Goal: Task Accomplishment & Management: Use online tool/utility

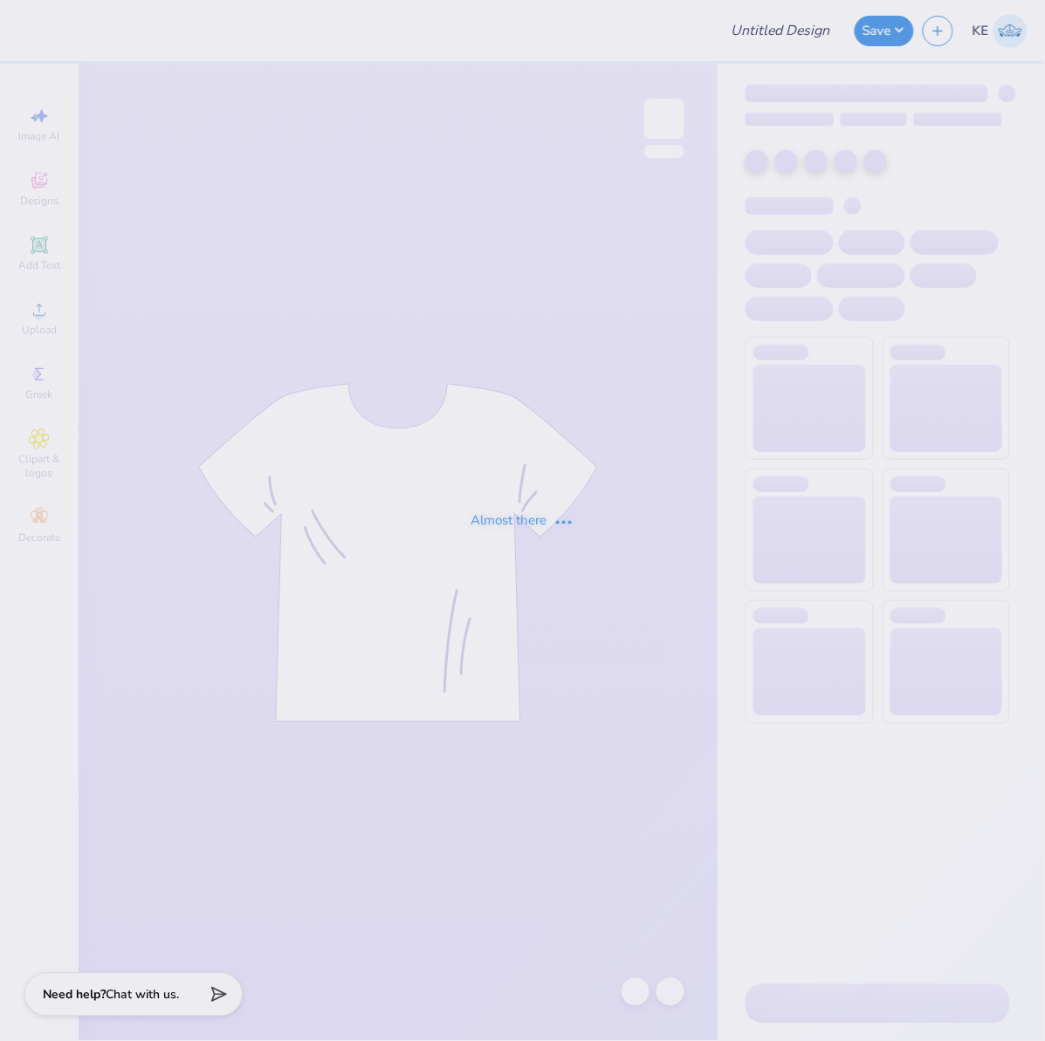
type input "Aphi Pickleball Philo Tee"
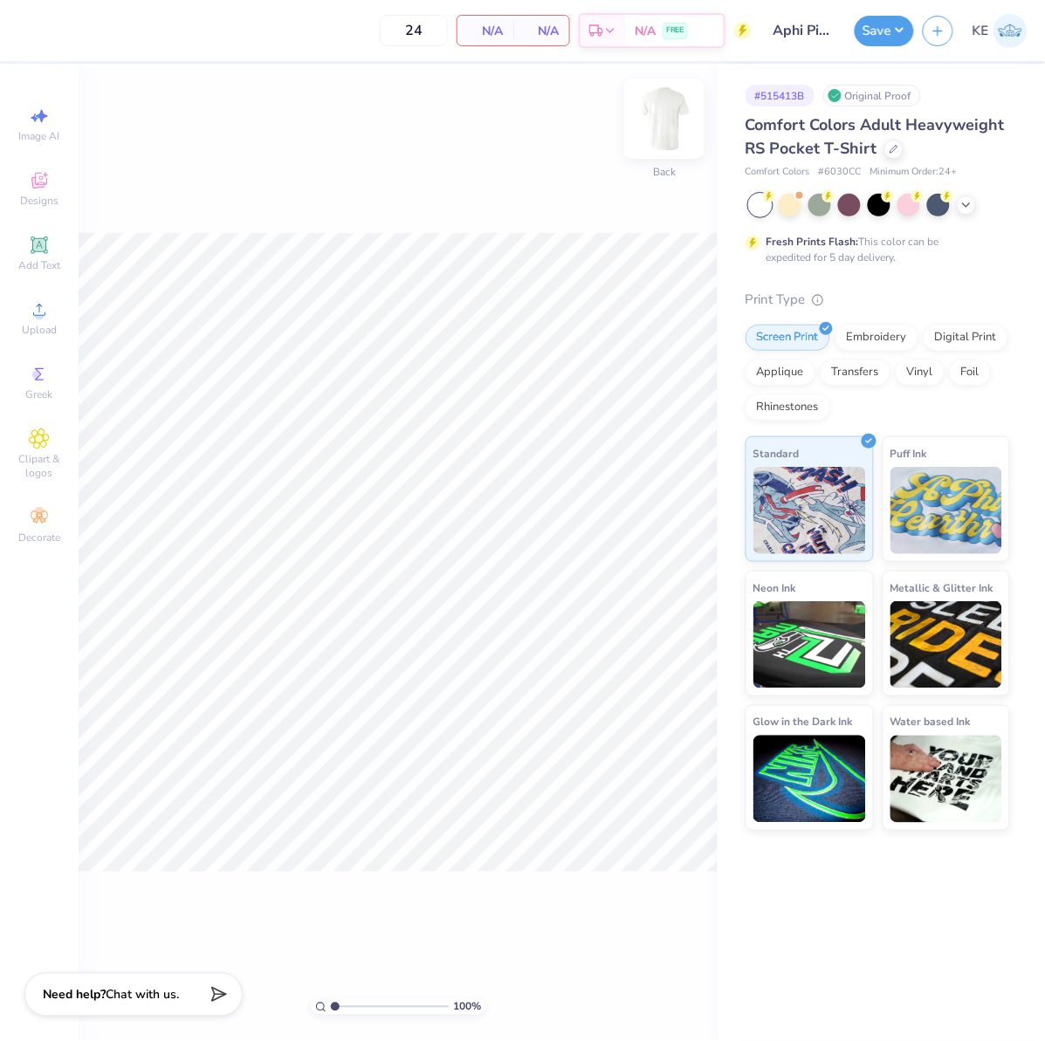
click at [679, 103] on img at bounding box center [664, 119] width 70 height 70
click at [22, 324] on span "Upload" at bounding box center [39, 330] width 35 height 14
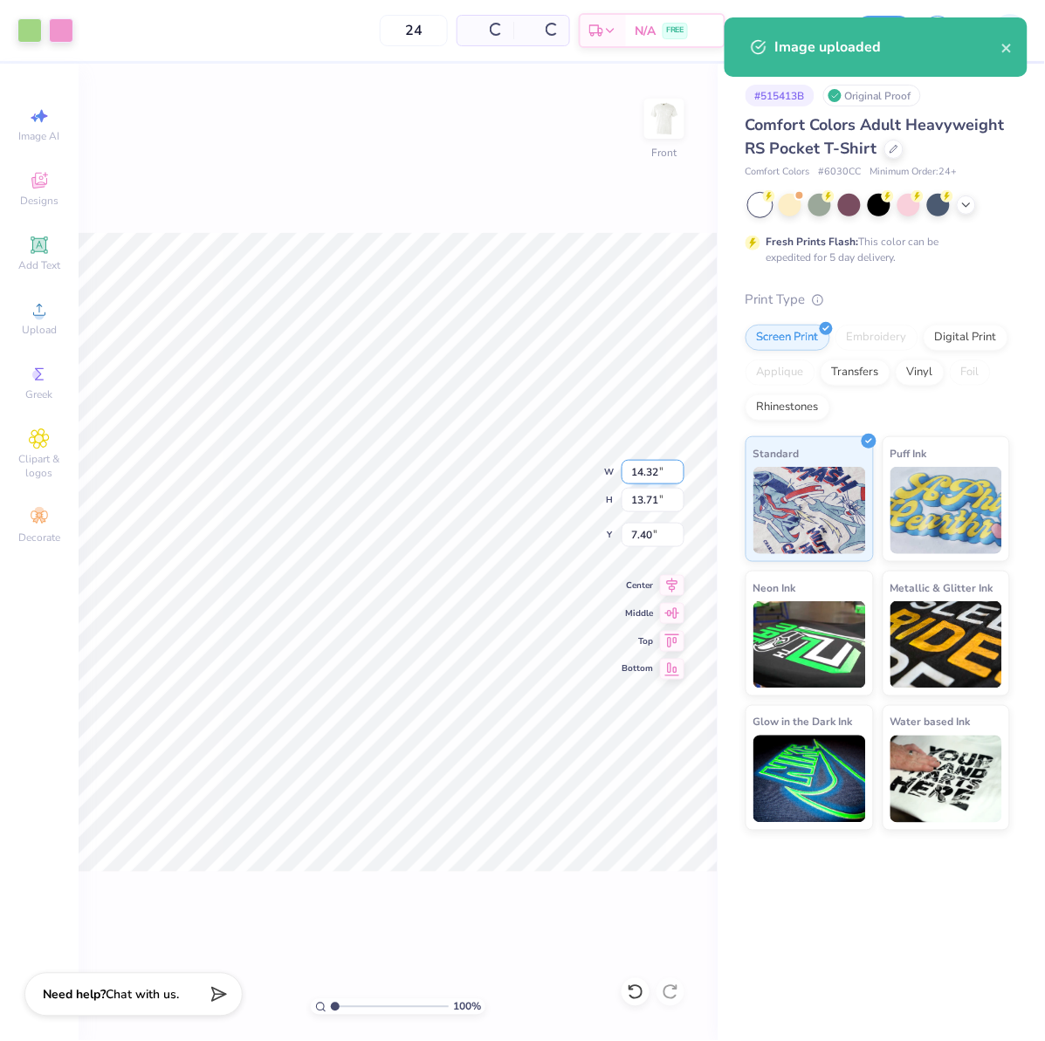
click at [644, 467] on input "14.32" at bounding box center [652, 472] width 63 height 24
type input "12.50"
type input "11.96"
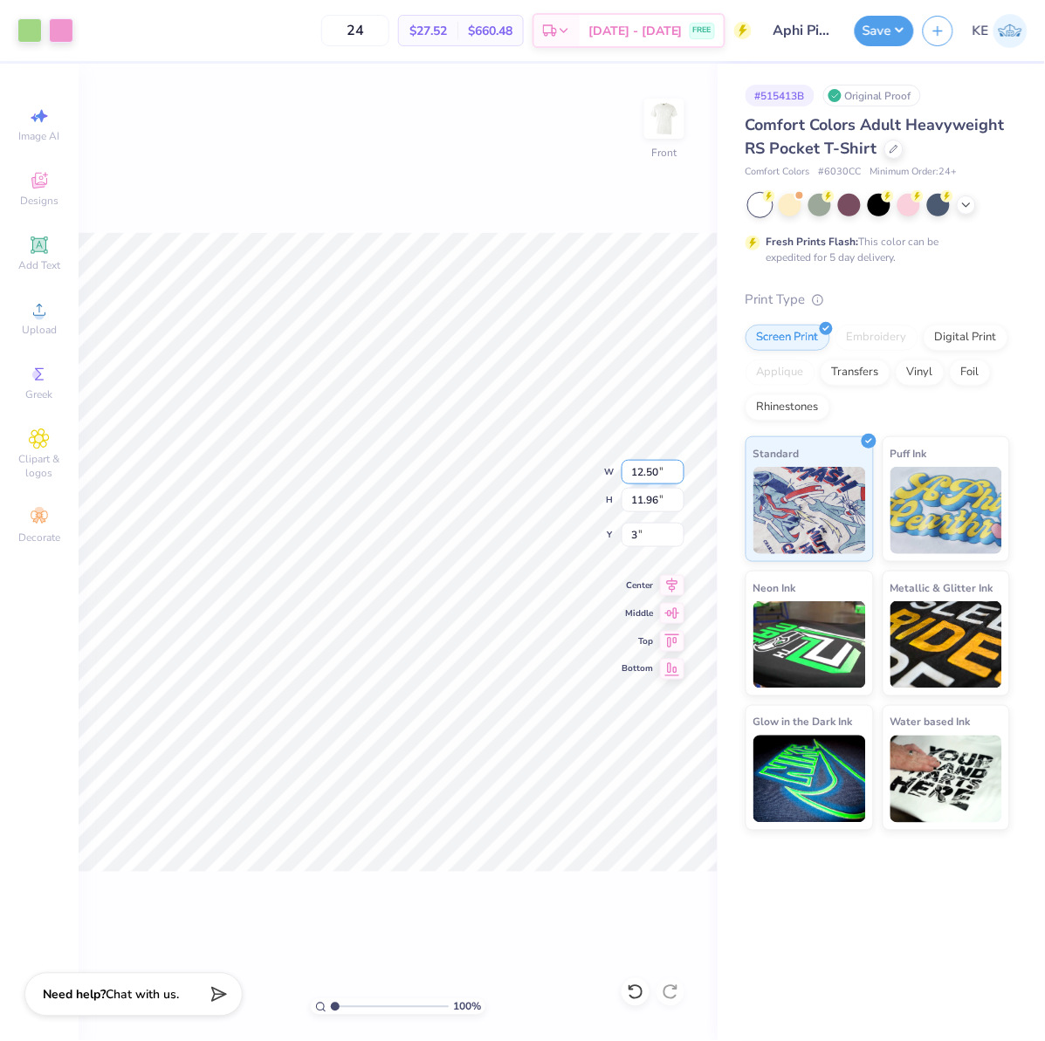
type input "3.00"
click at [650, 168] on div "100 % Front" at bounding box center [398, 553] width 639 height 978
click at [643, 472] on input "12.50" at bounding box center [652, 472] width 63 height 24
type input "11.00"
type input "10.53"
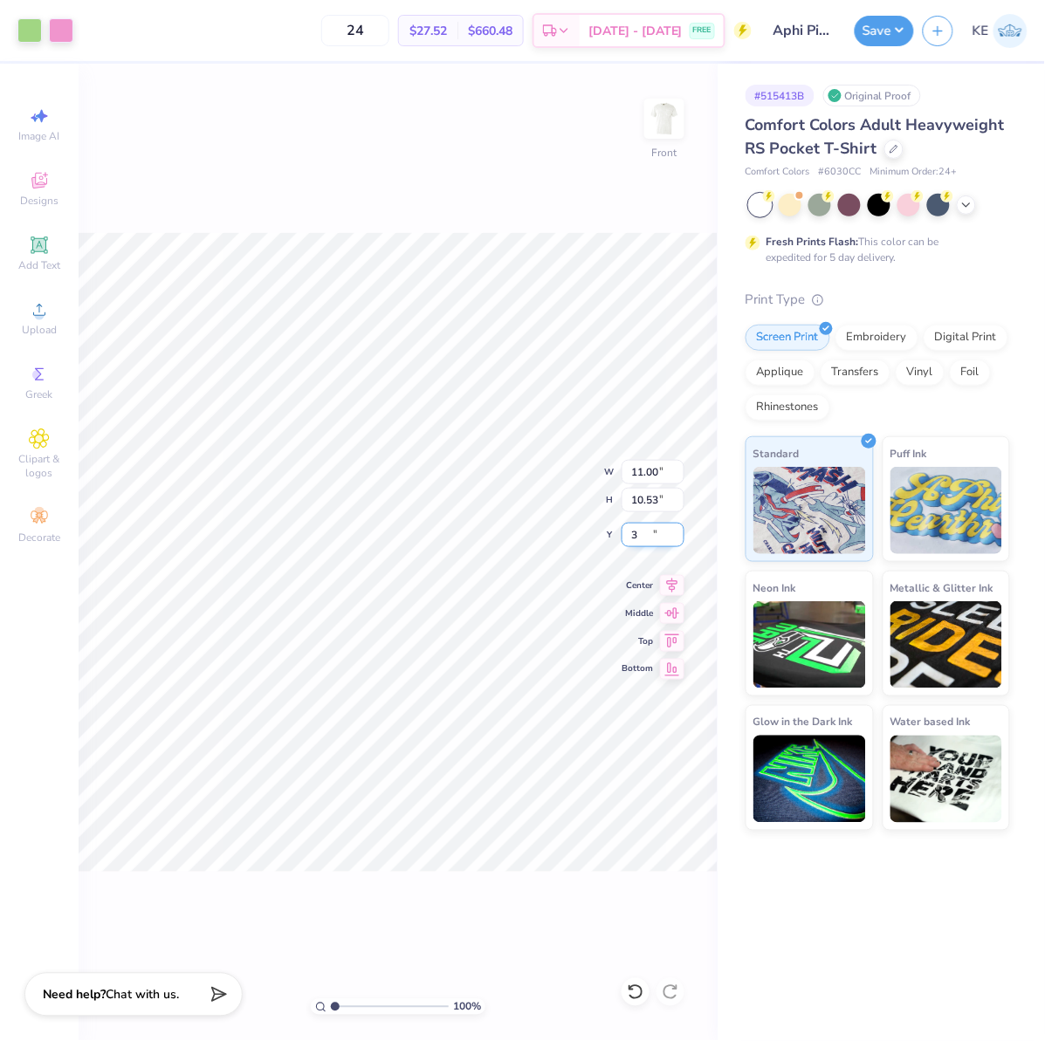
type input "3.00"
click at [675, 578] on icon at bounding box center [672, 583] width 24 height 21
type input "1"
click at [500, 159] on div "100 % Front" at bounding box center [398, 553] width 639 height 978
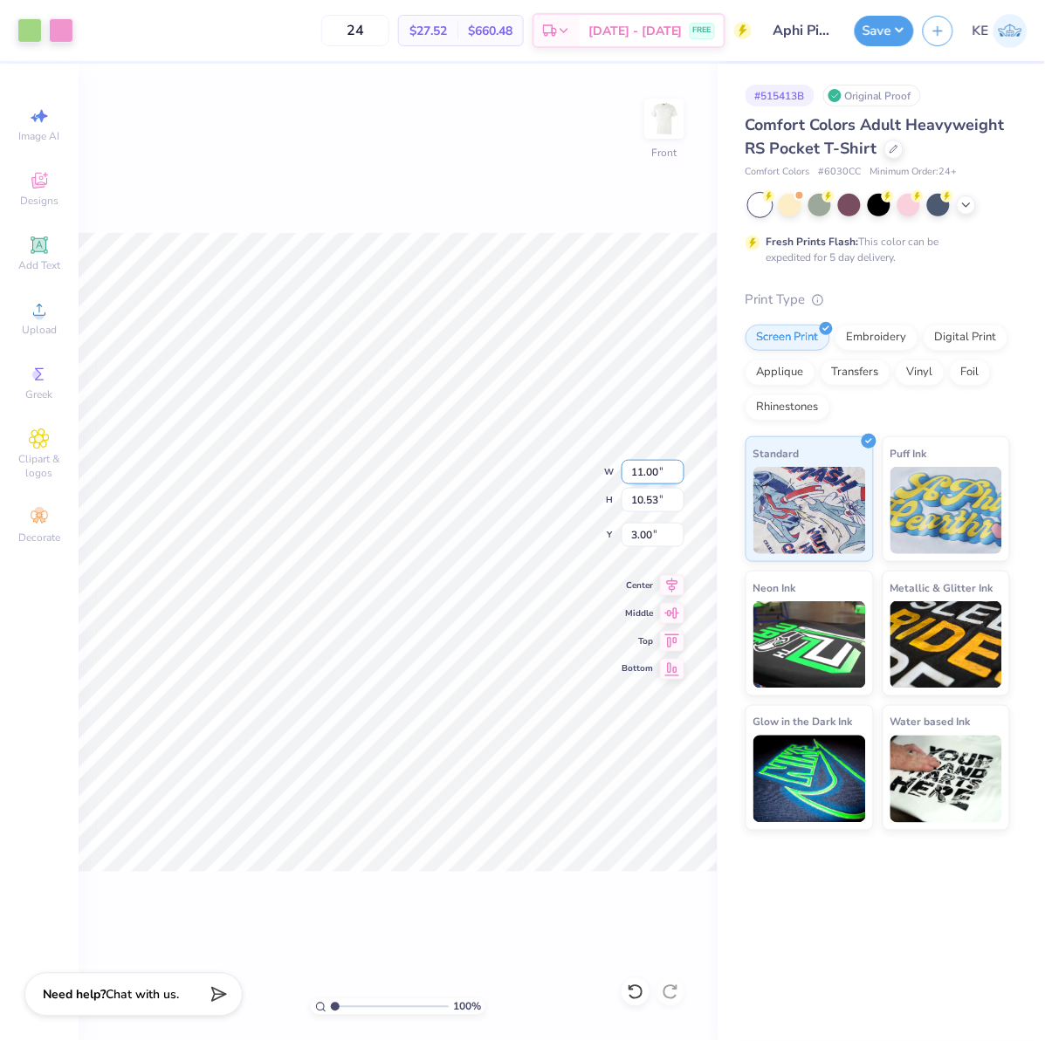
click at [635, 464] on input "11.00" at bounding box center [652, 472] width 63 height 24
type input "12.00"
type input "11.48"
type input "3.00"
click at [457, 202] on div "100 % Front" at bounding box center [398, 553] width 639 height 978
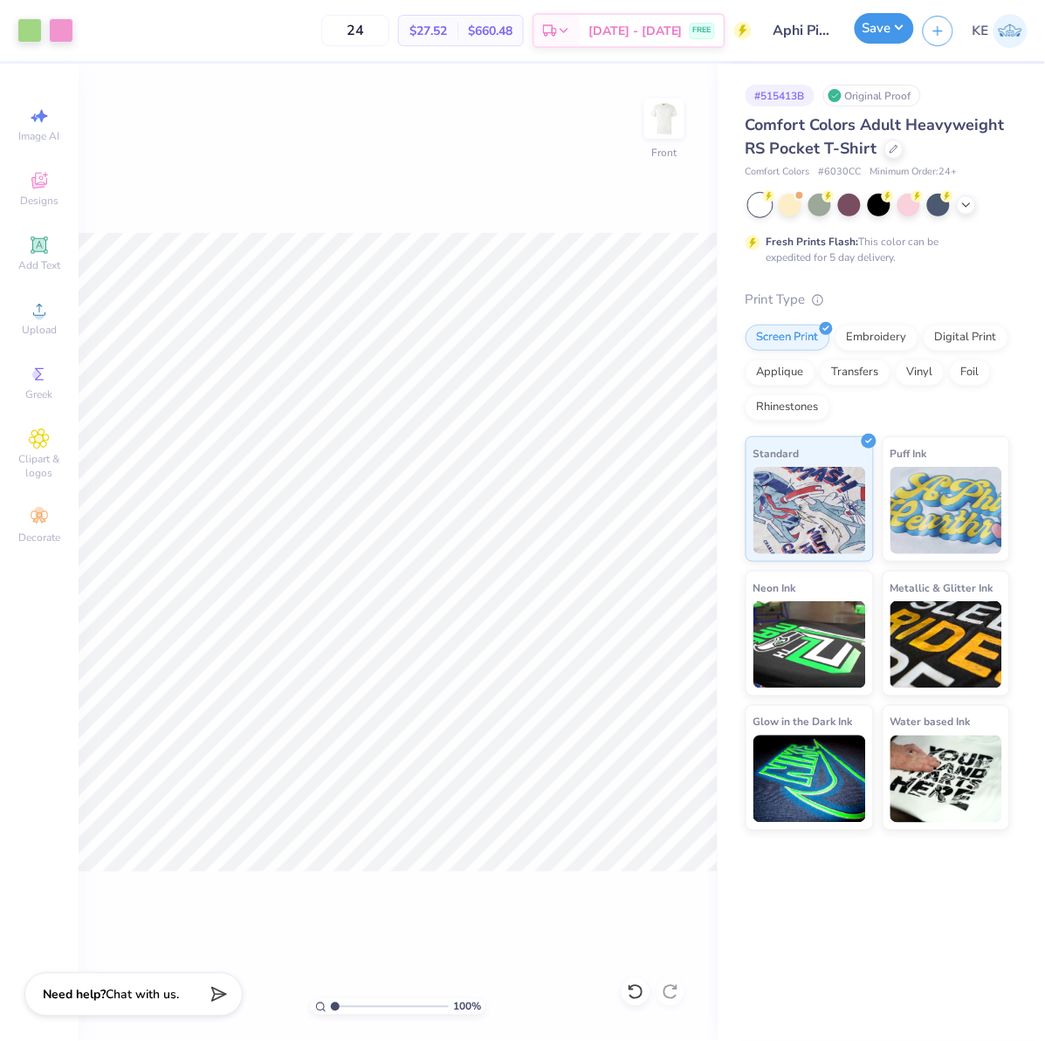
click at [893, 24] on button "Save" at bounding box center [883, 28] width 59 height 31
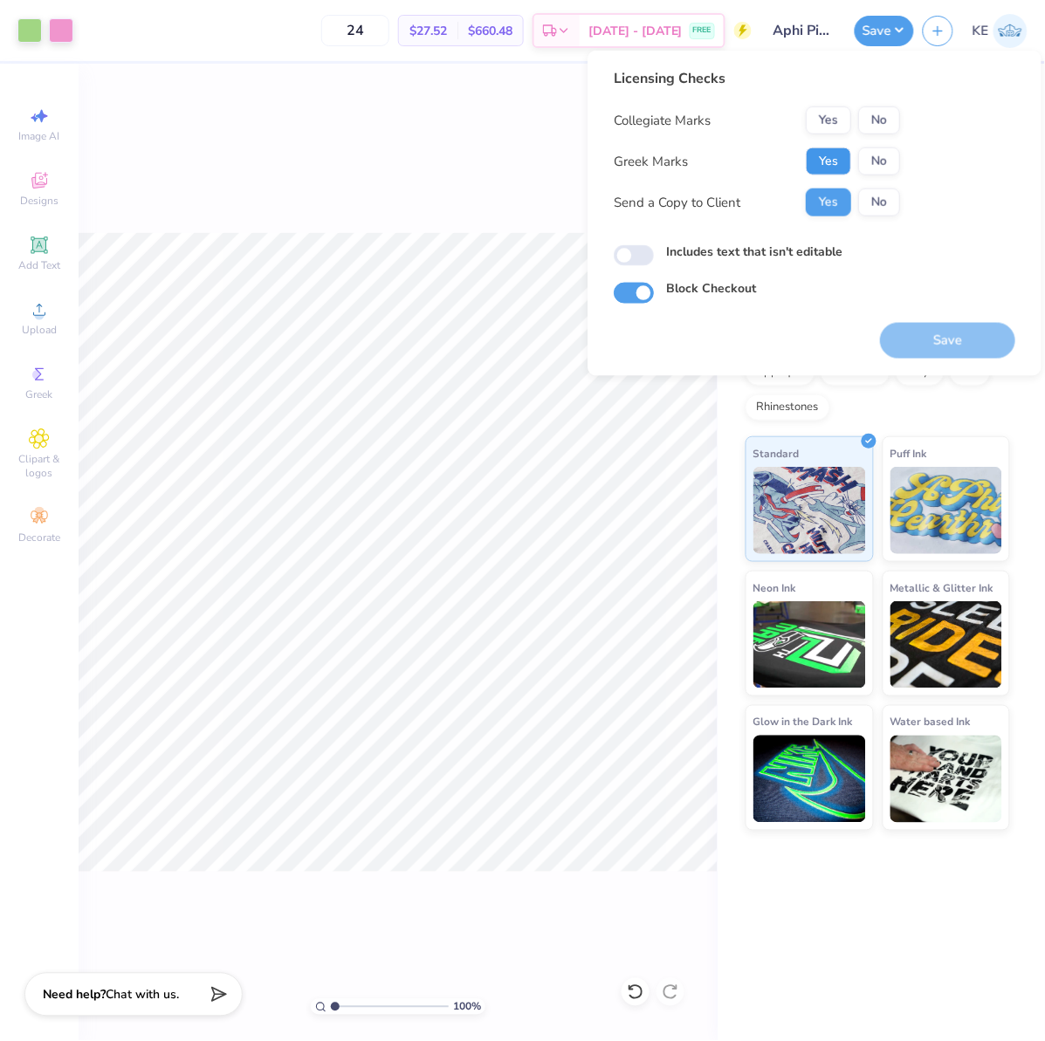
click at [818, 159] on button "Yes" at bounding box center [828, 161] width 45 height 28
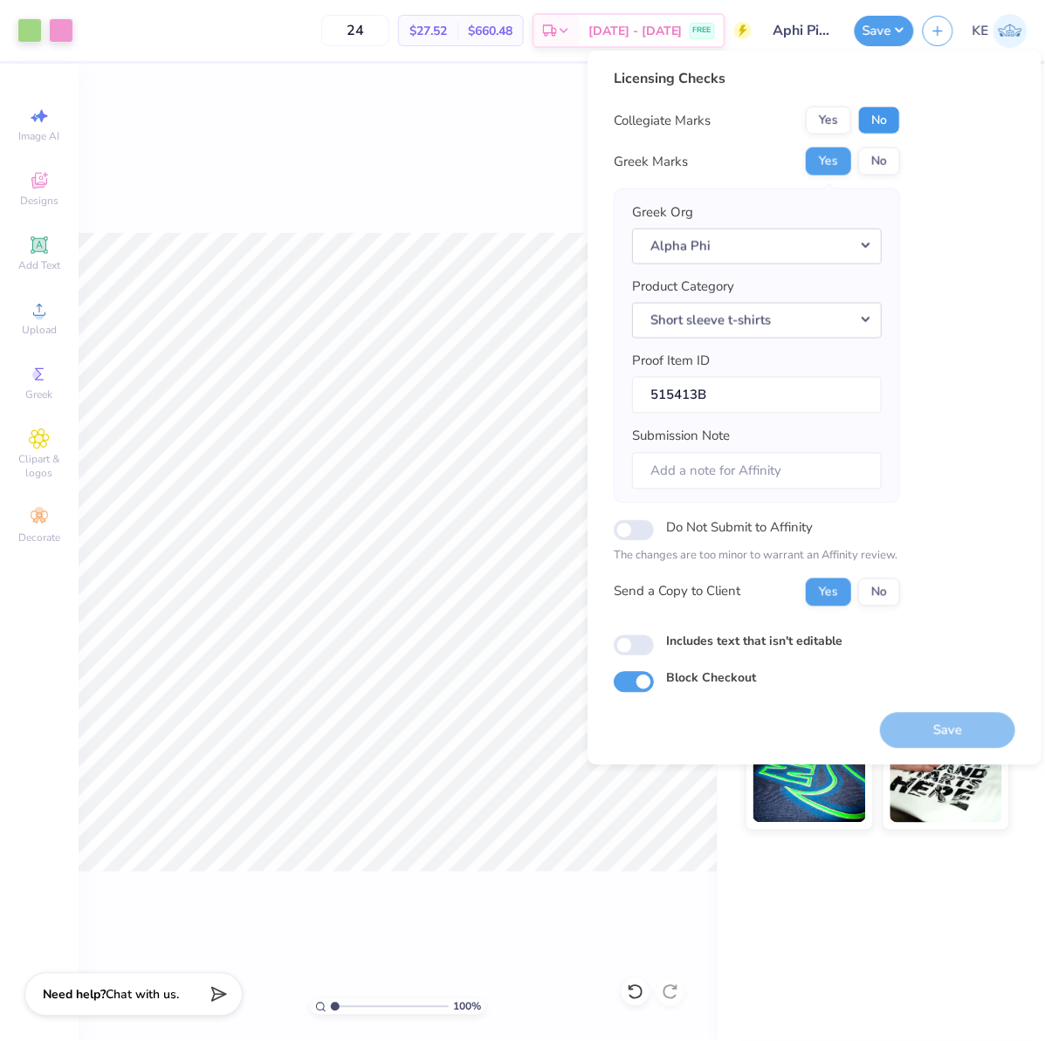
click at [894, 118] on button "No" at bounding box center [879, 120] width 42 height 28
click at [946, 733] on button "Save" at bounding box center [947, 730] width 135 height 36
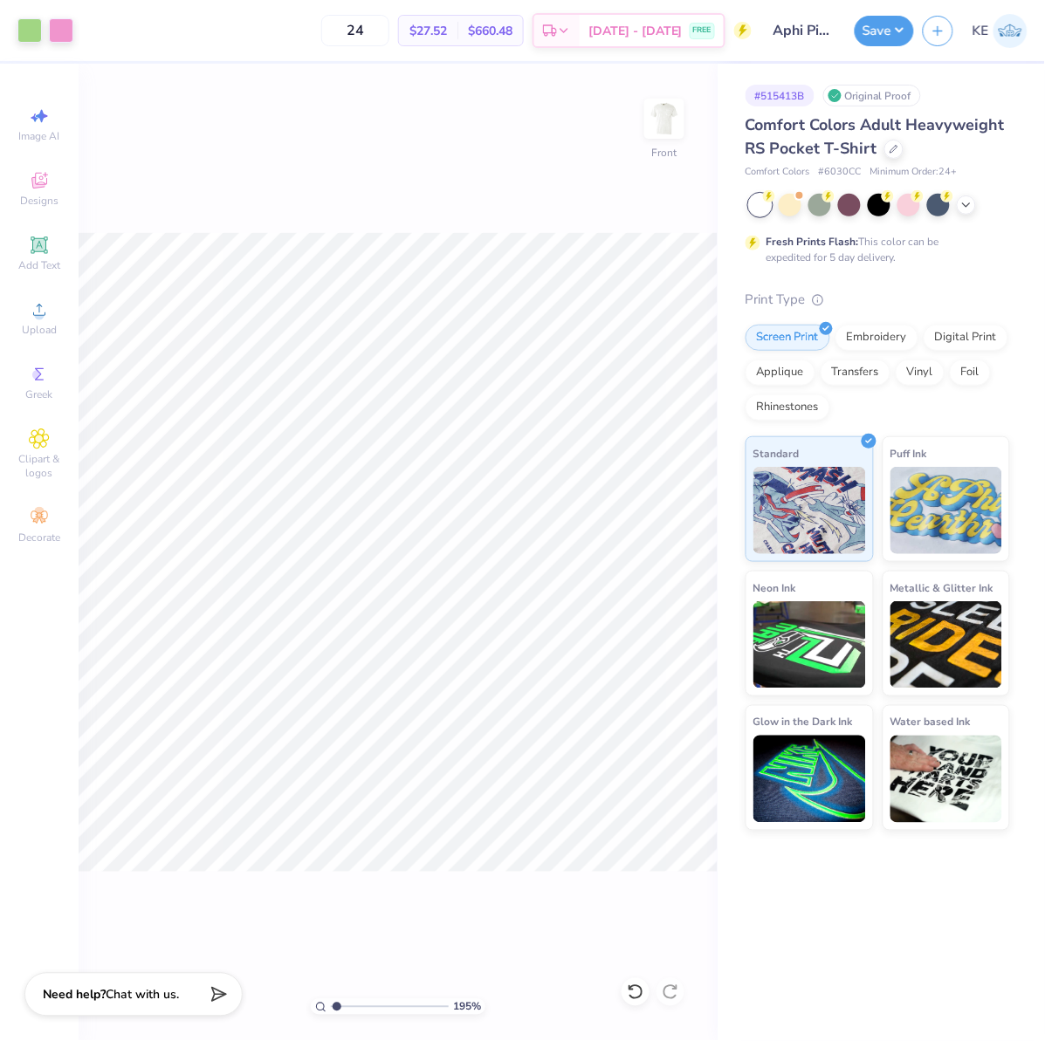
type input "1"
click at [903, 17] on button "Save" at bounding box center [883, 28] width 59 height 31
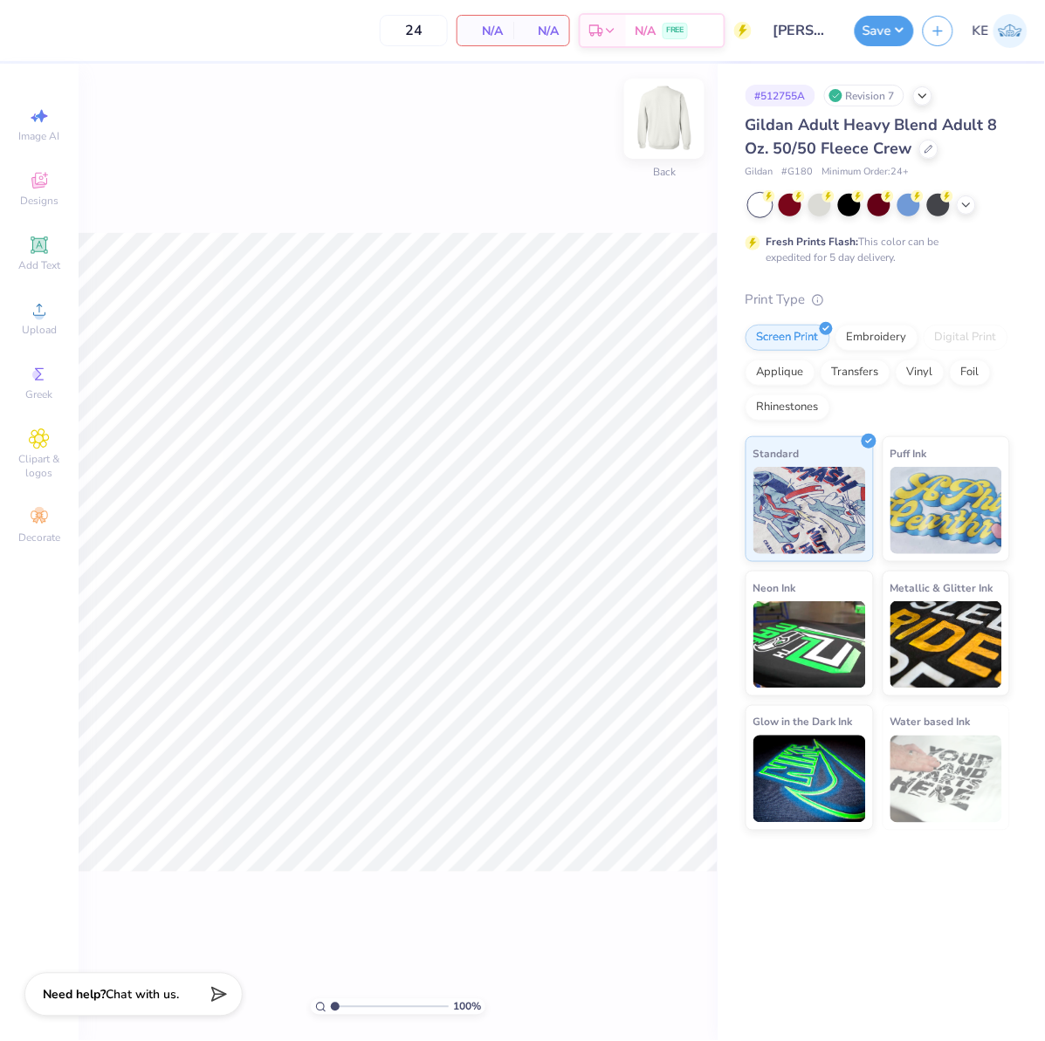
click at [664, 124] on img at bounding box center [664, 119] width 70 height 70
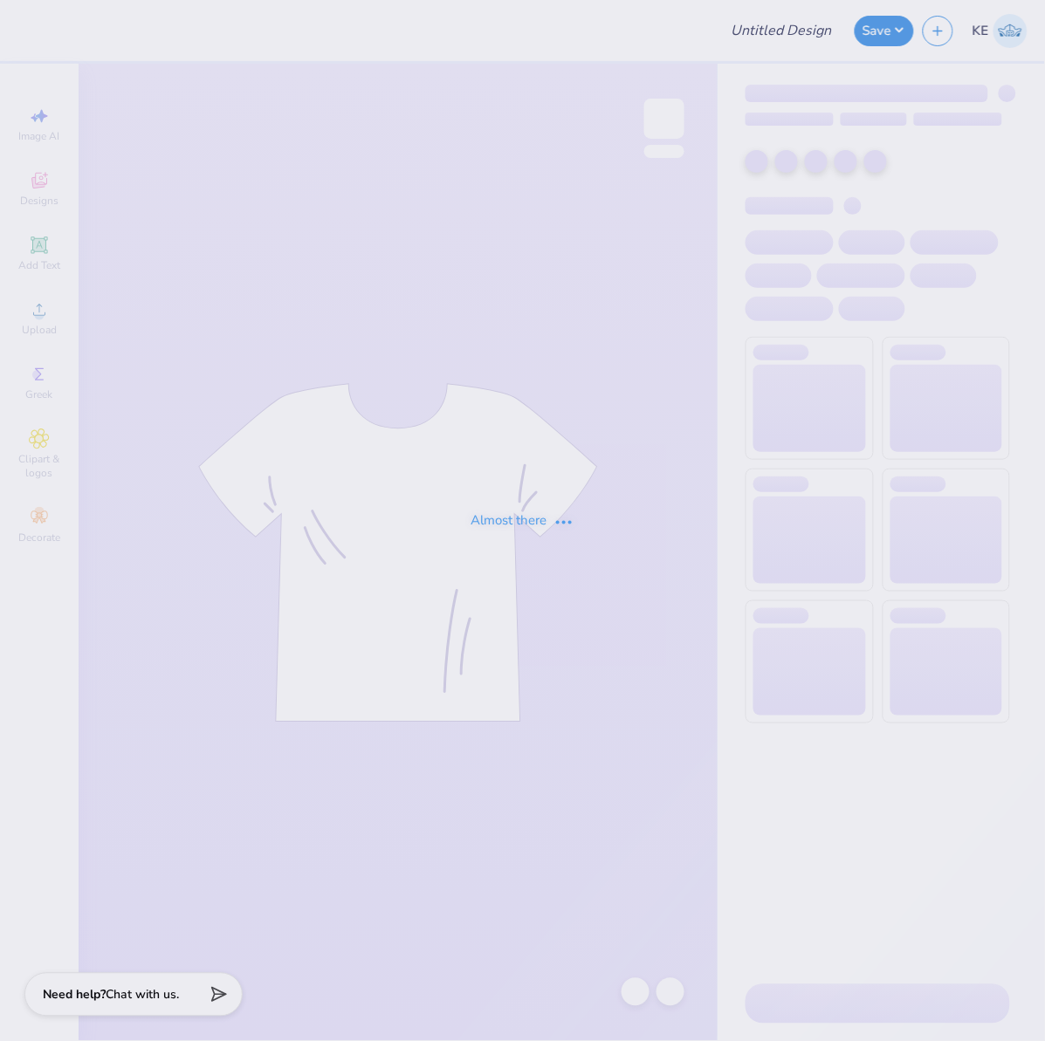
type input "Connor Haskins : University of Delaware"
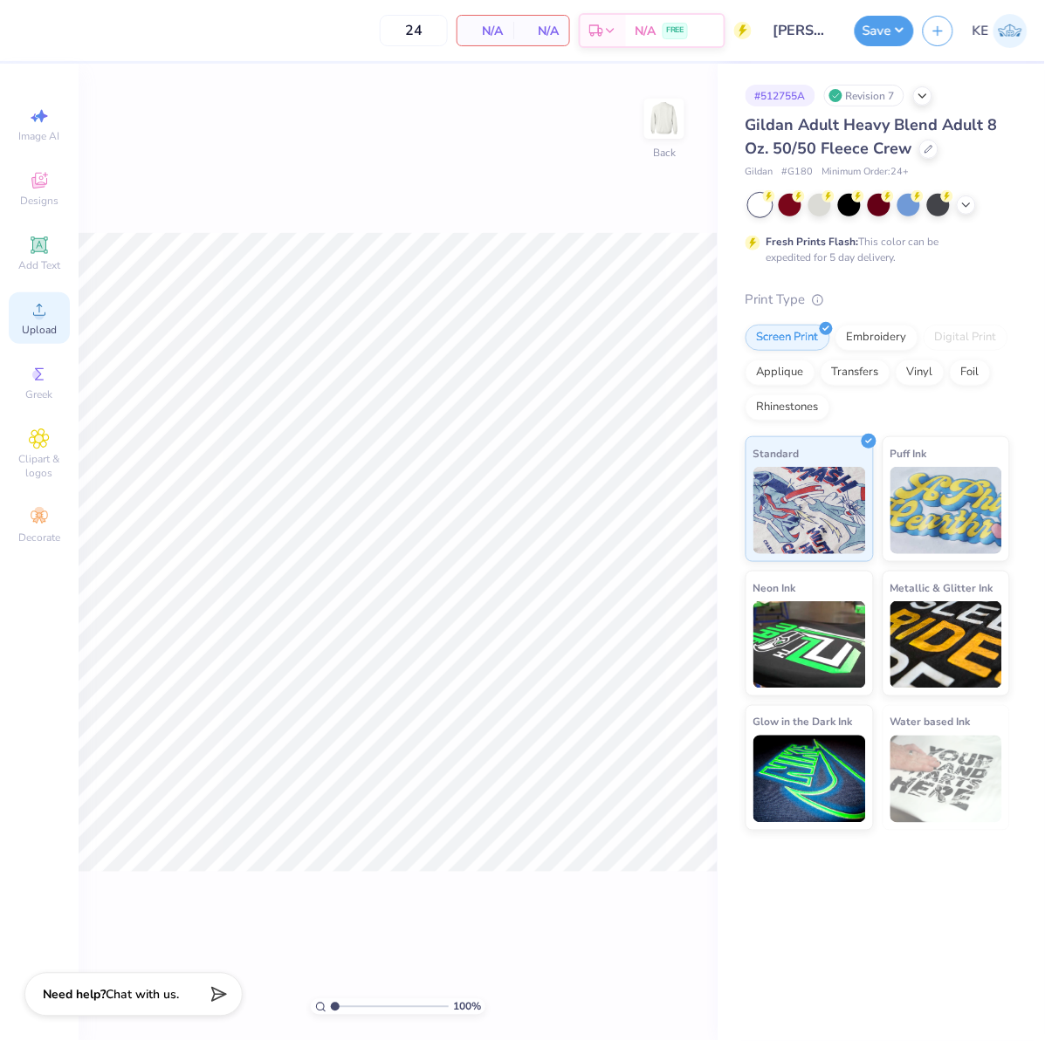
click at [44, 321] on div "Upload" at bounding box center [39, 317] width 61 height 51
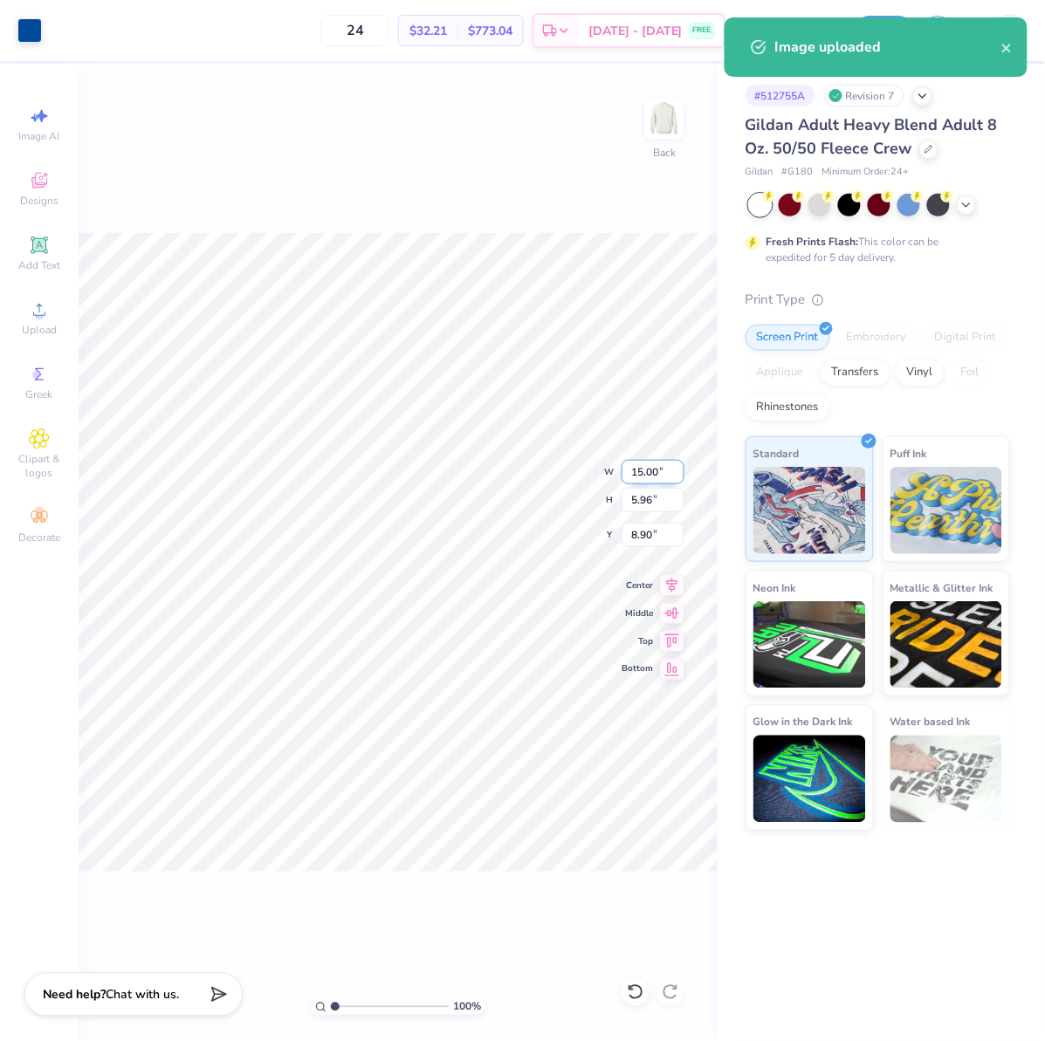
click at [642, 470] on input "15.00" at bounding box center [652, 472] width 63 height 24
type input "3.50"
type input "1.39"
type input "3.00"
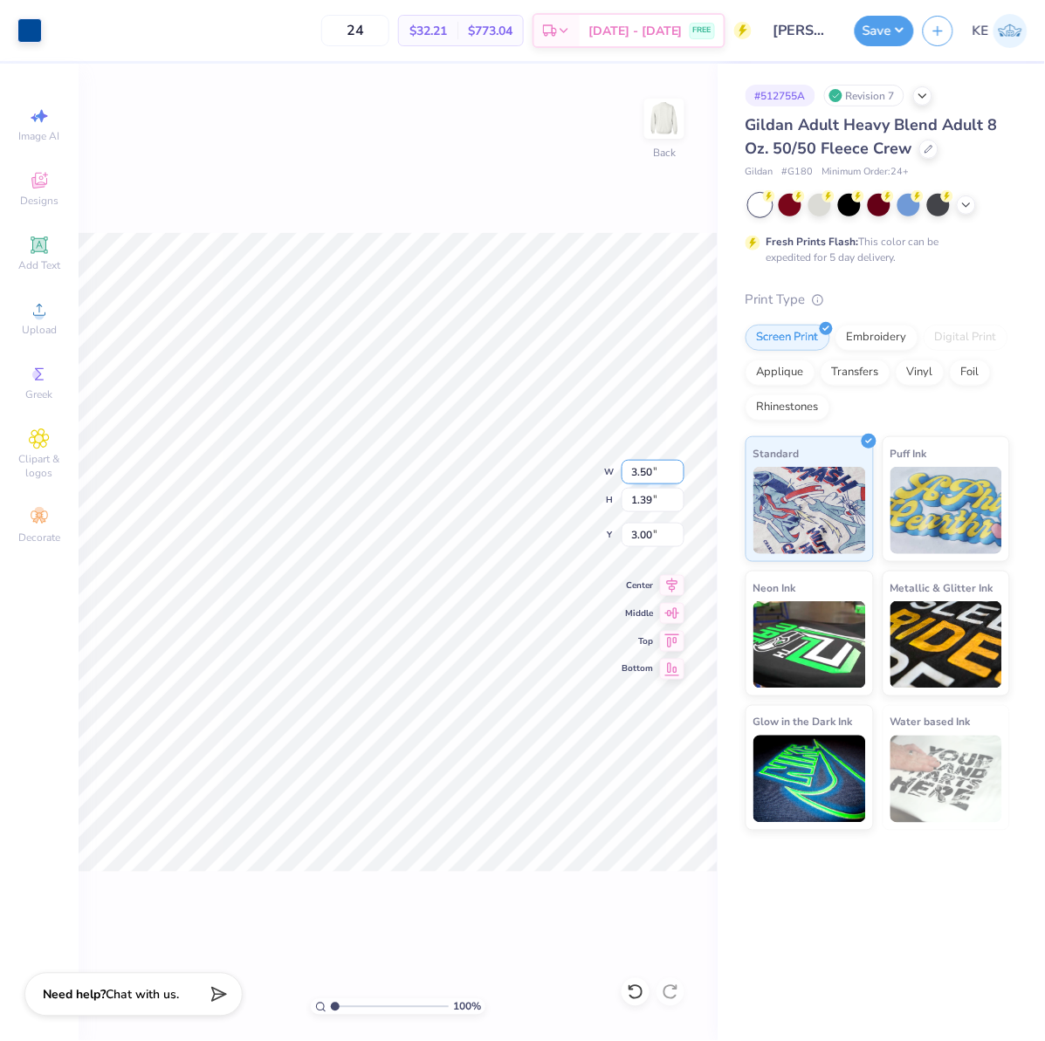
click at [634, 475] on input "3.50" at bounding box center [652, 472] width 63 height 24
type input "4.00"
type input "1.59"
type input "2.90"
click at [652, 537] on input "2.90" at bounding box center [652, 535] width 63 height 24
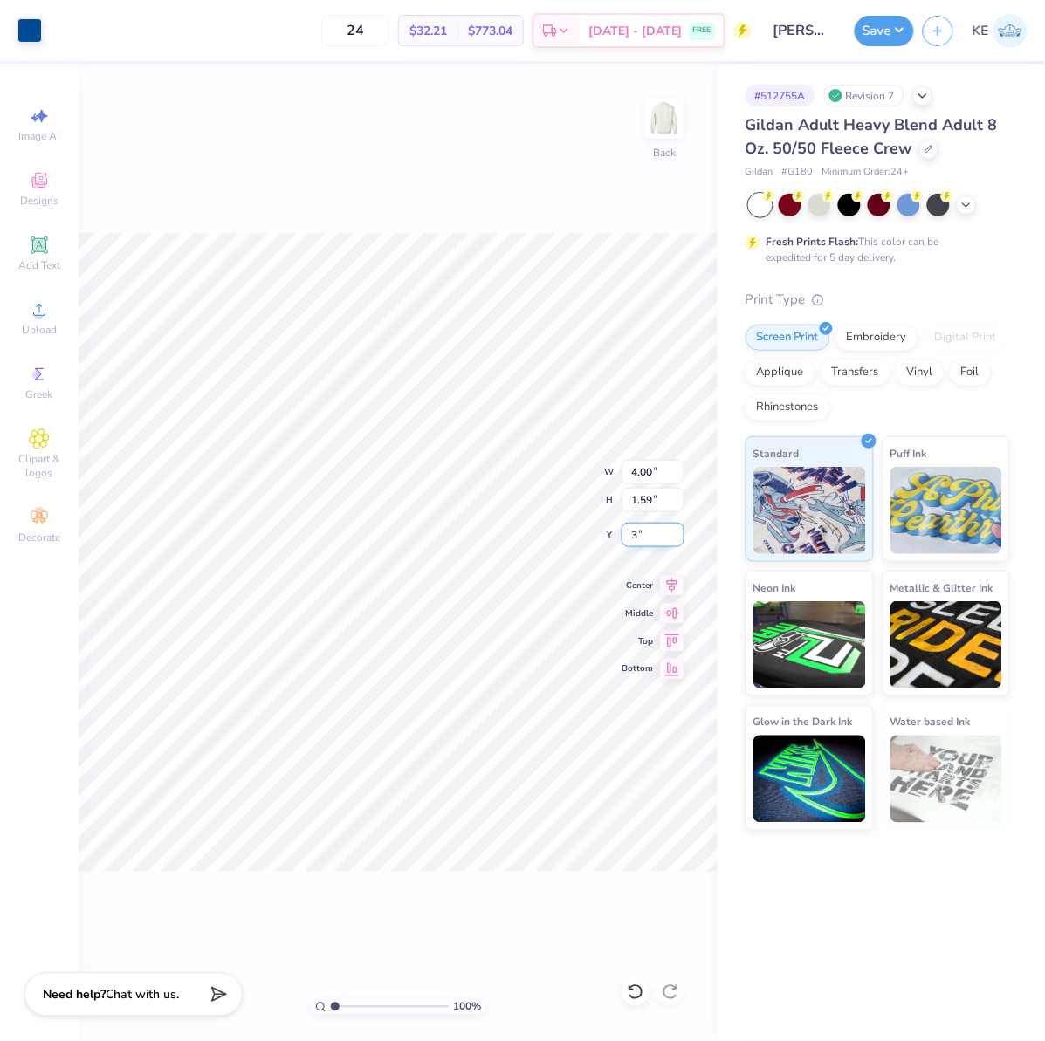
type input "3.00"
click at [682, 589] on icon at bounding box center [672, 583] width 24 height 21
click at [665, 132] on img at bounding box center [664, 119] width 70 height 70
click at [39, 316] on icon at bounding box center [39, 310] width 12 height 12
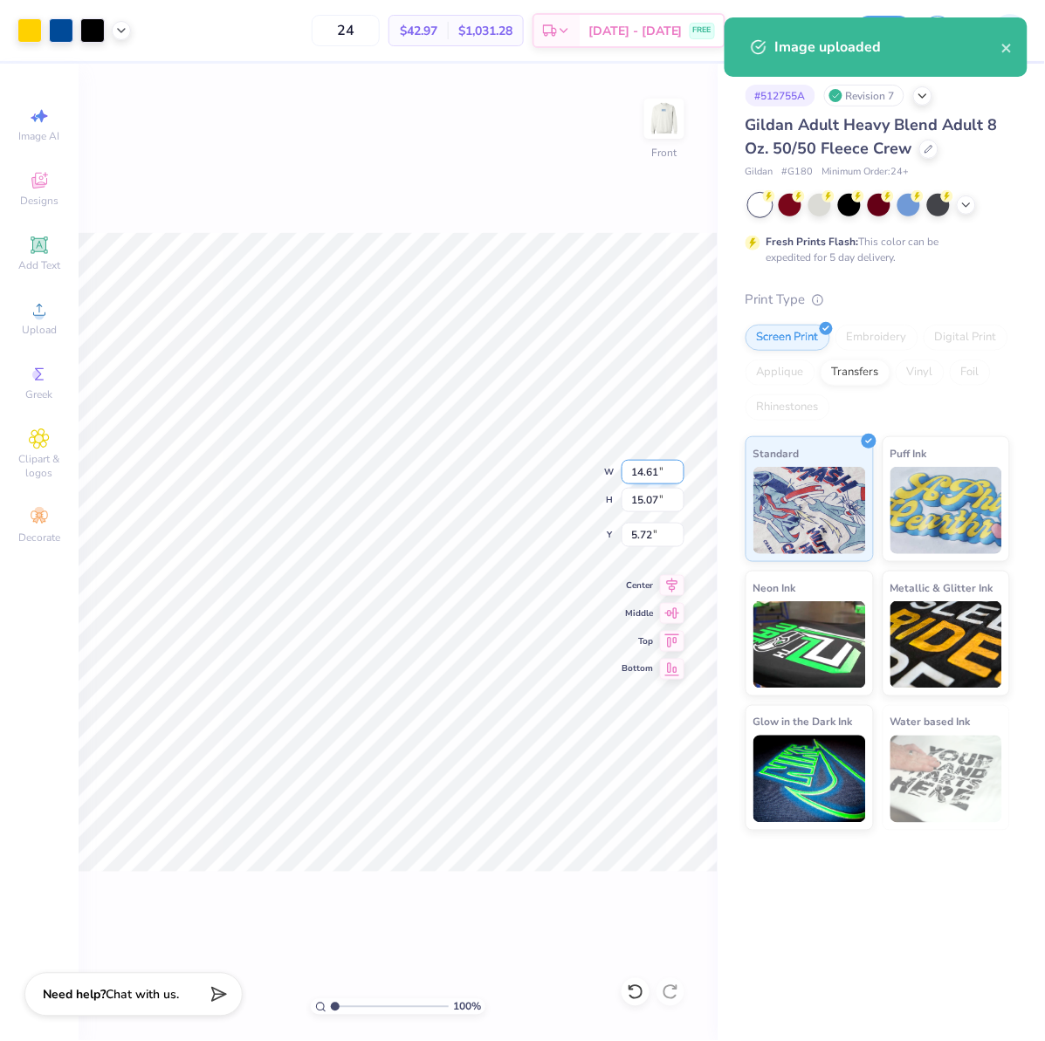
click at [641, 467] on input "14.61" at bounding box center [652, 472] width 63 height 24
type input "12.5"
type input "3"
type input "12.50"
type input "12.89"
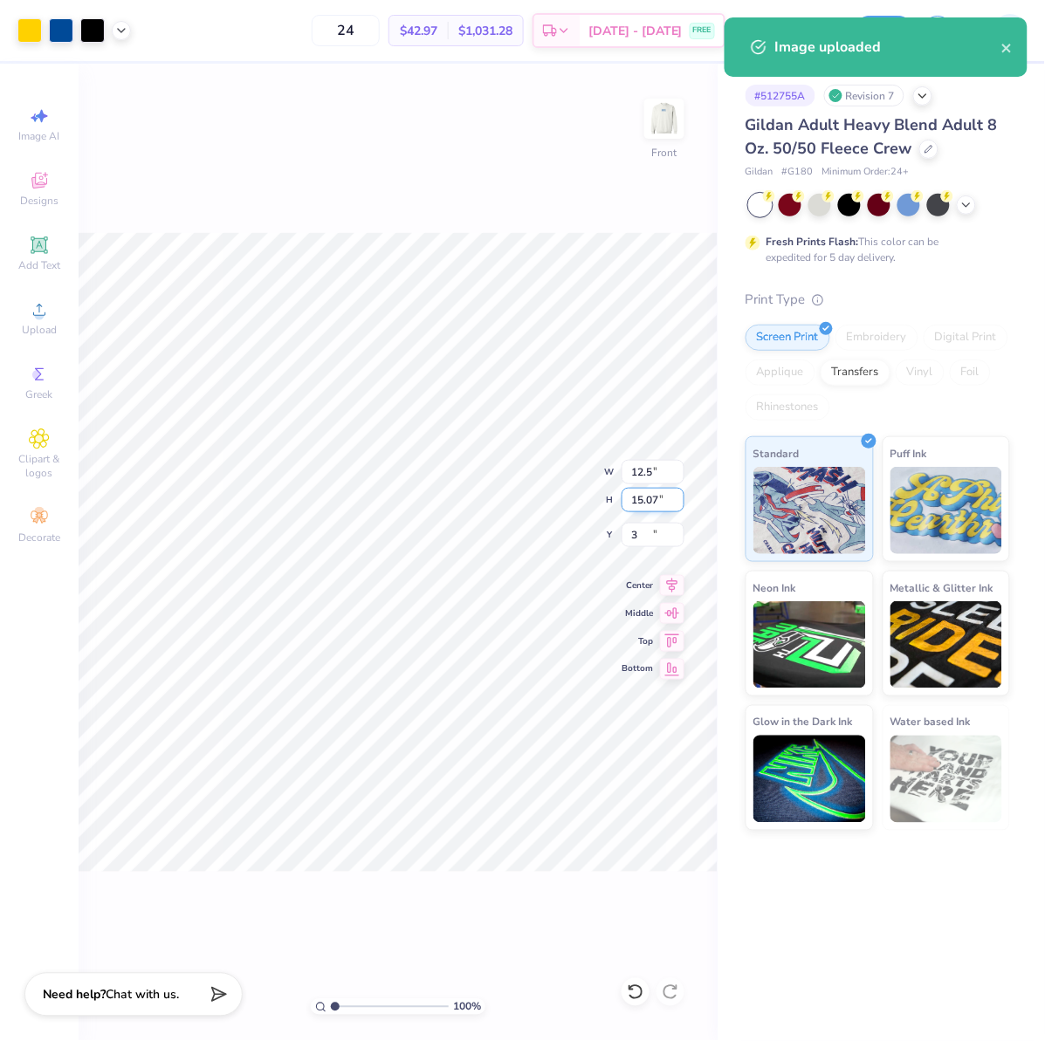
type input "3.00"
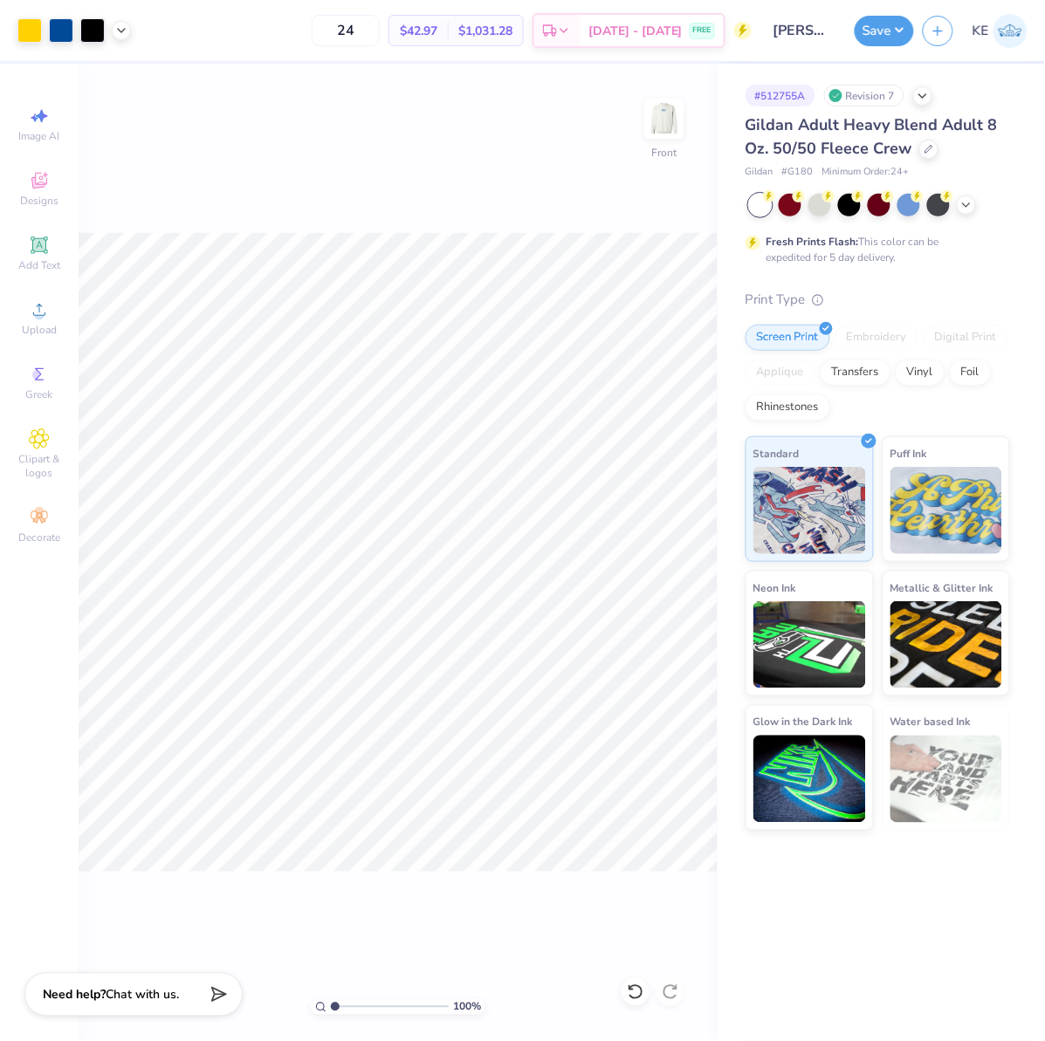
click at [536, 196] on div "100 % Front" at bounding box center [398, 553] width 639 height 978
click at [665, 587] on icon at bounding box center [672, 583] width 24 height 21
click at [124, 22] on icon at bounding box center [121, 29] width 14 height 14
click at [378, 183] on div "125 % Front" at bounding box center [398, 553] width 639 height 978
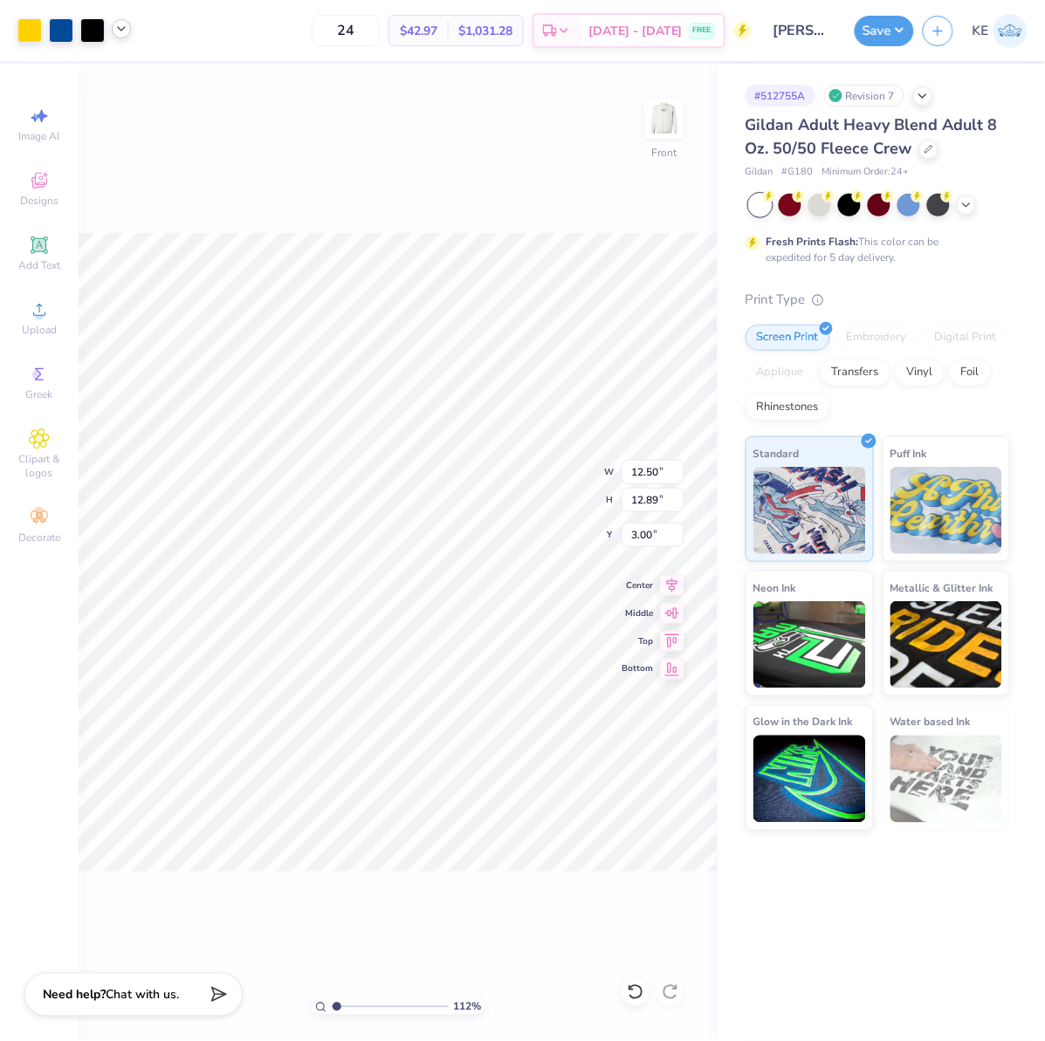
type input "1"
click at [900, 10] on div "Save KE" at bounding box center [949, 30] width 190 height 61
drag, startPoint x: 897, startPoint y: 24, endPoint x: 897, endPoint y: 35, distance: 10.5
click at [897, 24] on button "Save" at bounding box center [883, 28] width 59 height 31
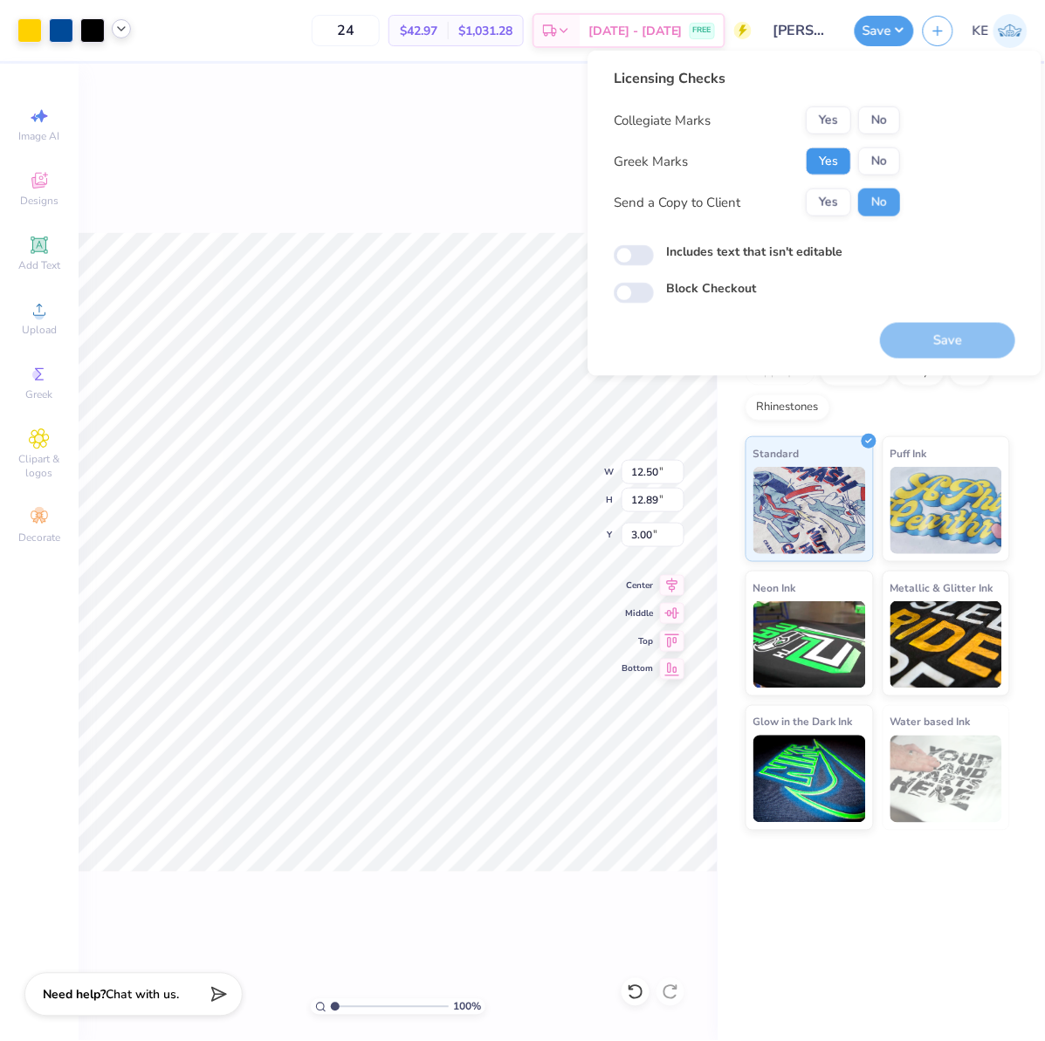
click at [816, 147] on button "Yes" at bounding box center [828, 161] width 45 height 28
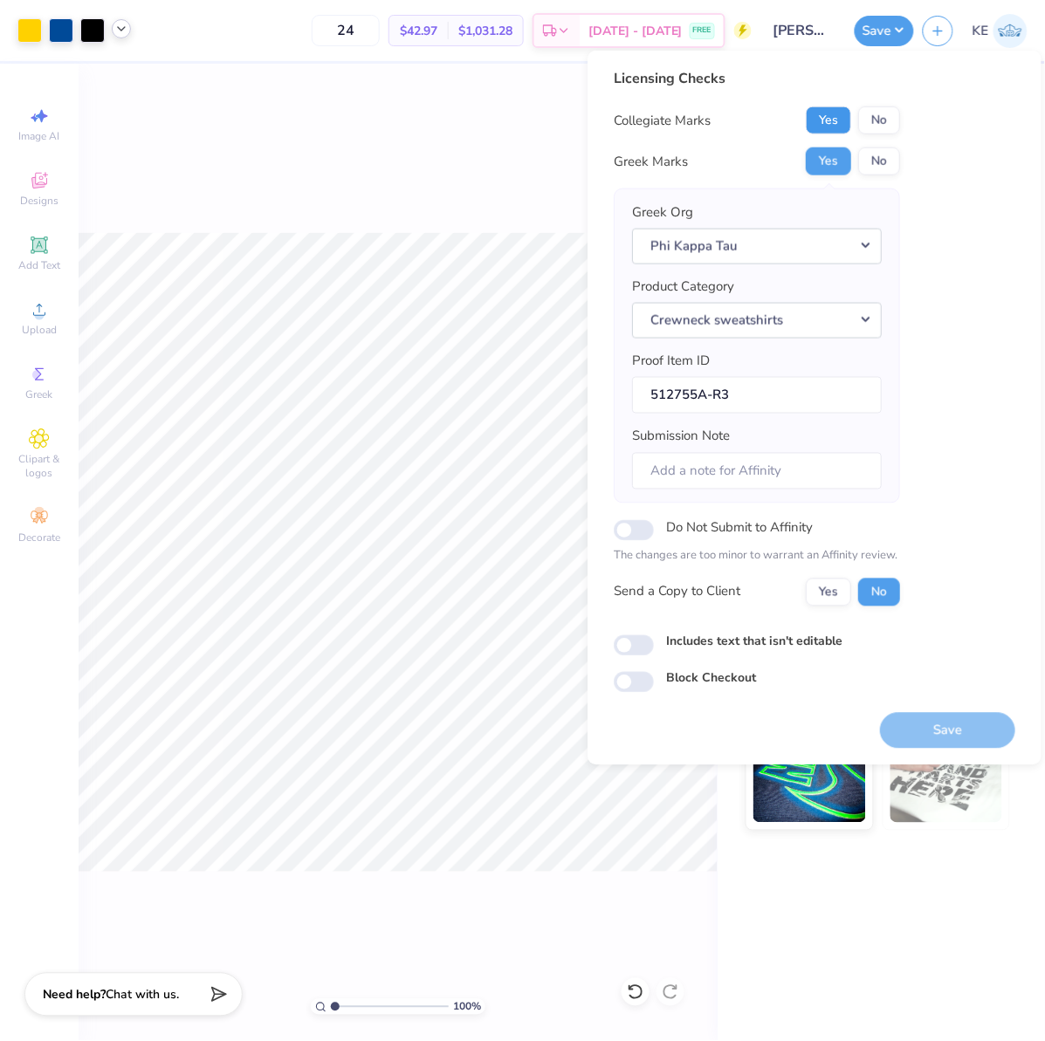
click at [825, 119] on button "Yes" at bounding box center [828, 120] width 45 height 28
click at [961, 727] on button "Save" at bounding box center [947, 730] width 135 height 36
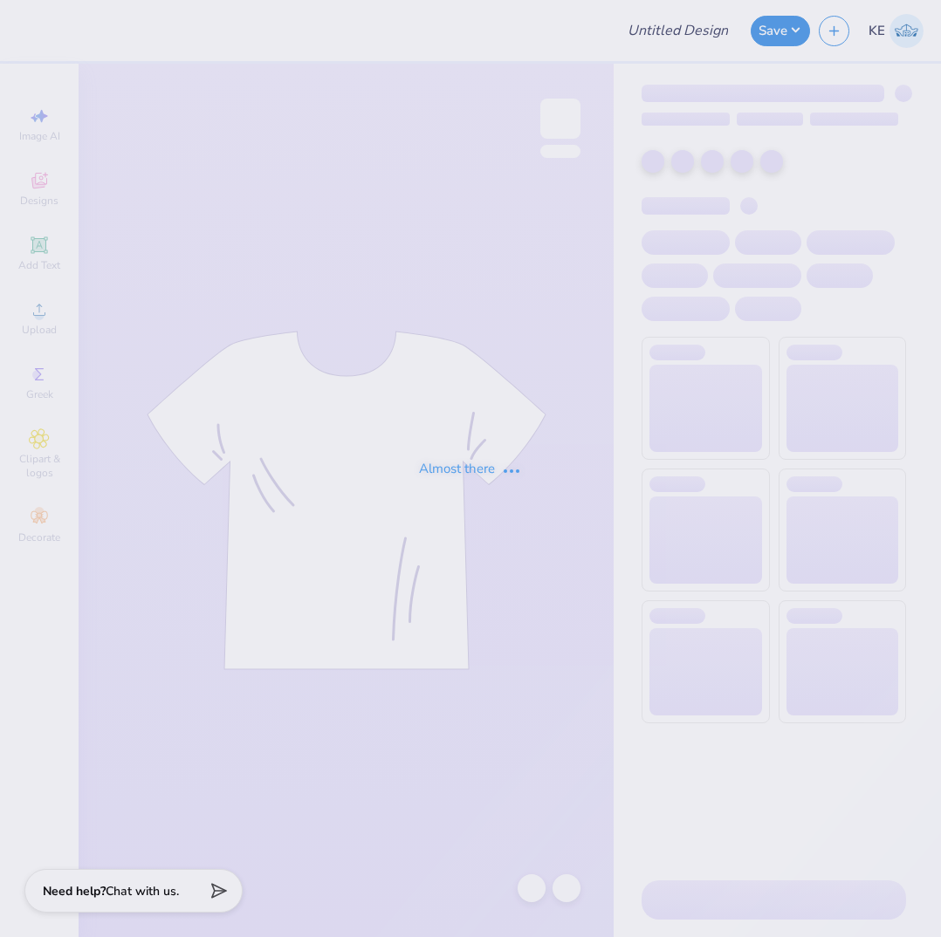
type input "tri delt parents weekend"
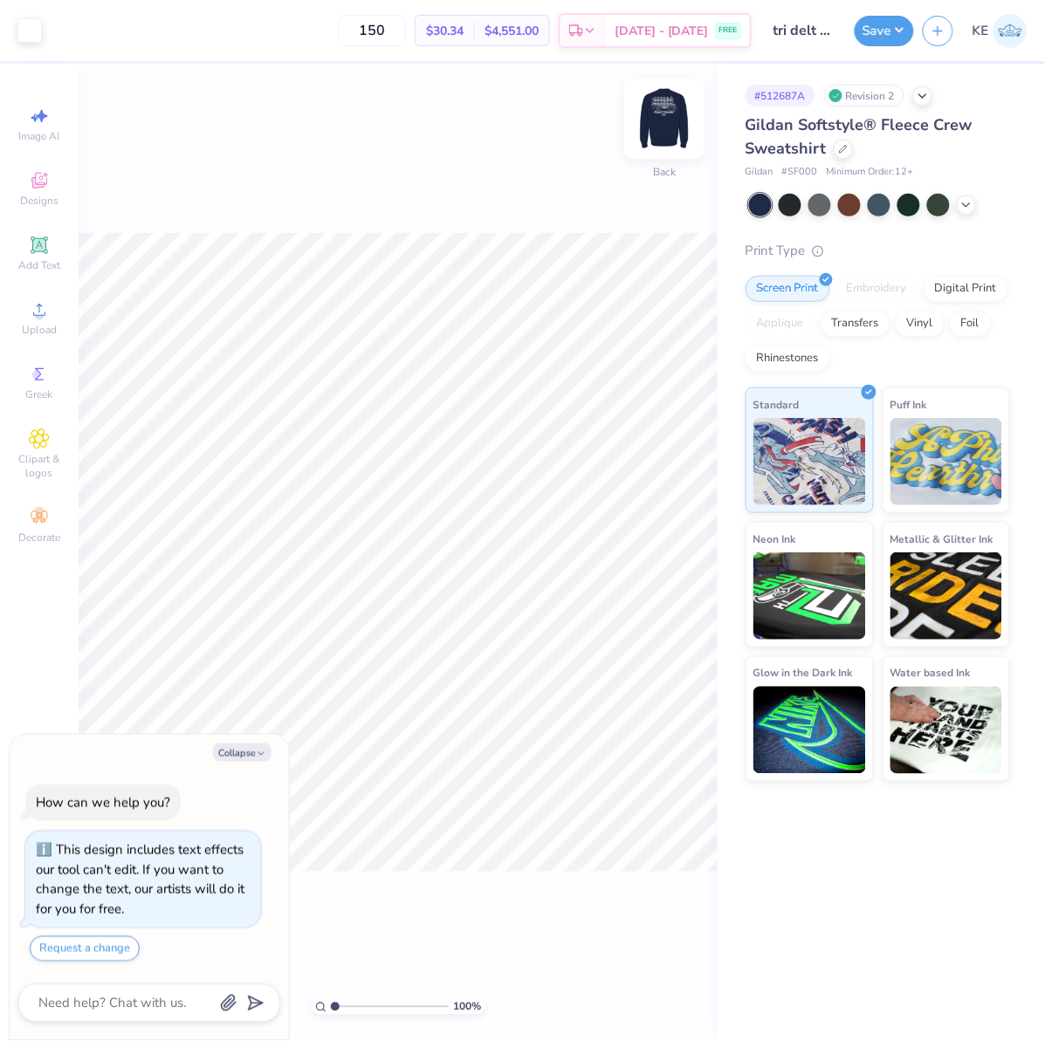
click at [669, 123] on img at bounding box center [664, 119] width 70 height 70
click at [681, 120] on img at bounding box center [664, 119] width 70 height 70
click at [238, 756] on button "Collapse" at bounding box center [242, 753] width 58 height 18
type textarea "x"
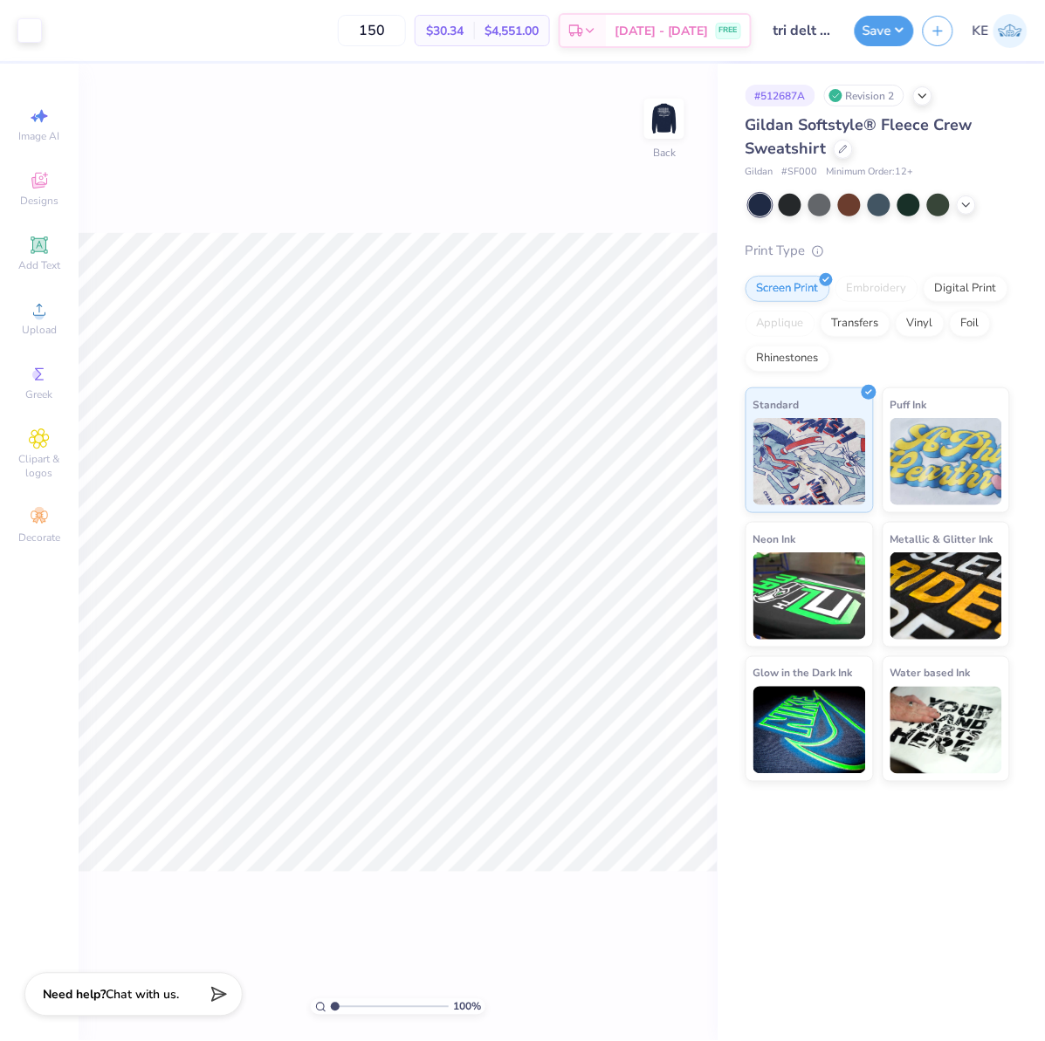
drag, startPoint x: 669, startPoint y: 117, endPoint x: 1044, endPoint y: 249, distance: 397.8
click at [669, 117] on img at bounding box center [664, 118] width 35 height 35
type input "1"
click at [39, 339] on div "Upload" at bounding box center [39, 317] width 61 height 51
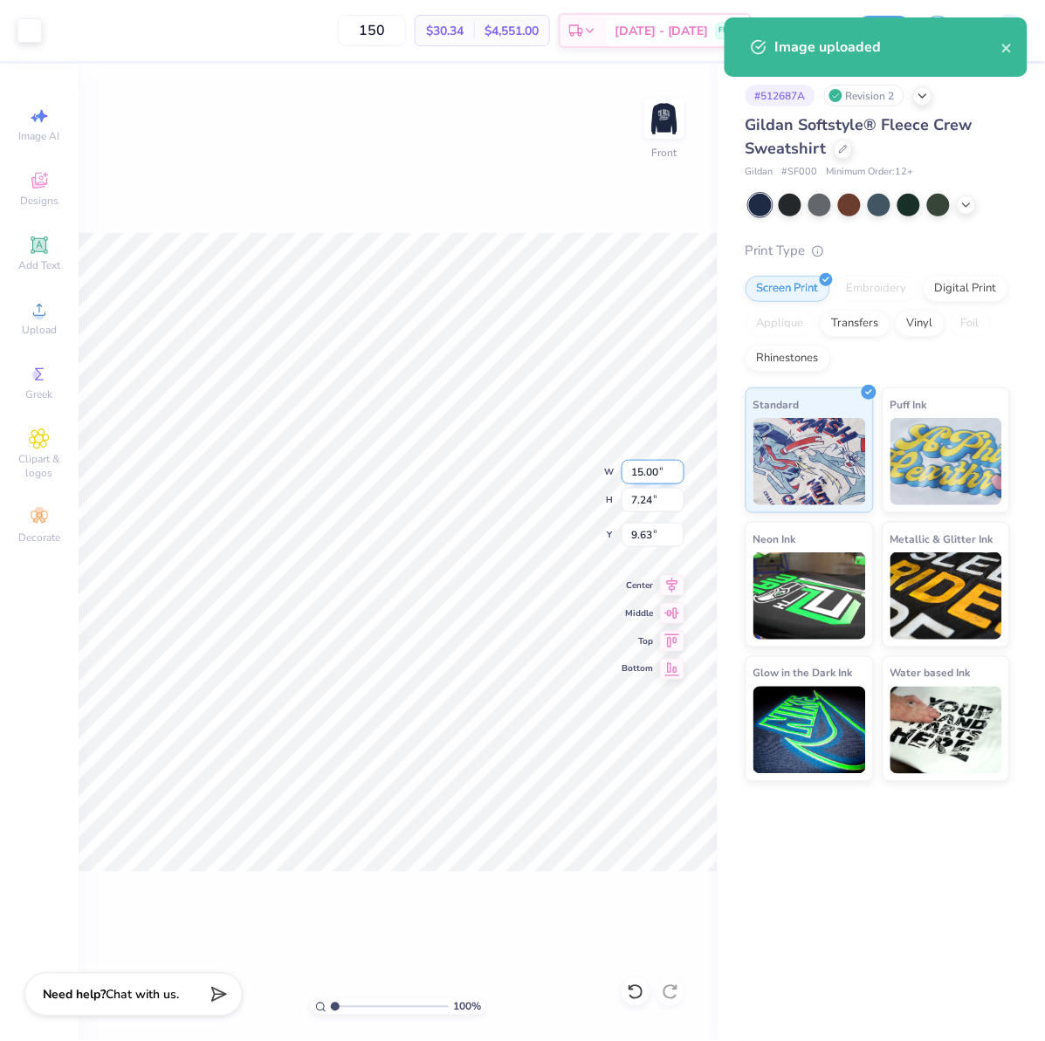
click at [637, 469] on input "15.00" at bounding box center [652, 472] width 63 height 24
type input "12.50"
type input "6.03"
type input "3.00"
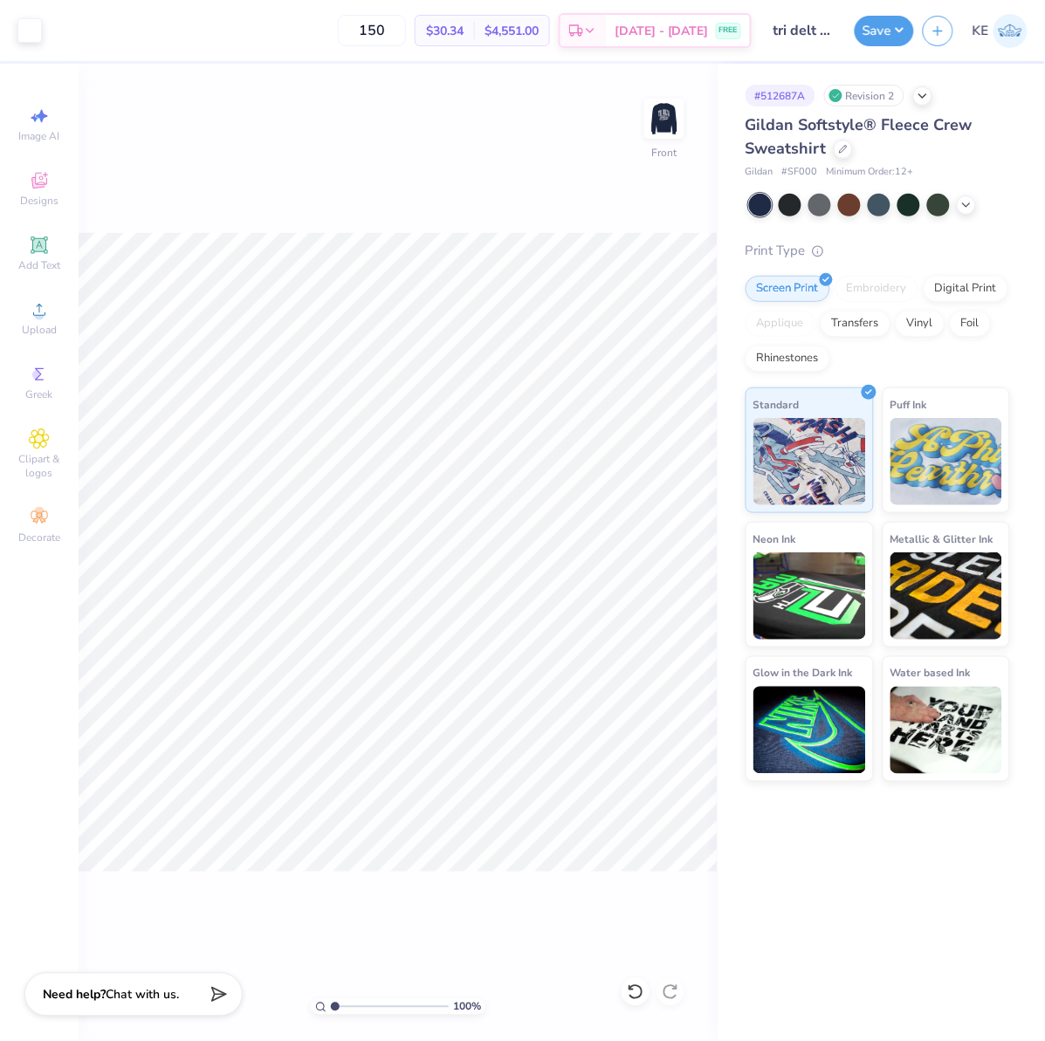
click at [552, 190] on div "100 % Front" at bounding box center [398, 553] width 639 height 978
drag, startPoint x: 644, startPoint y: 89, endPoint x: 651, endPoint y: 98, distance: 11.2
click at [644, 89] on div "100 % Front" at bounding box center [398, 553] width 639 height 978
click at [669, 122] on img at bounding box center [664, 119] width 70 height 70
click at [677, 122] on img at bounding box center [664, 119] width 70 height 70
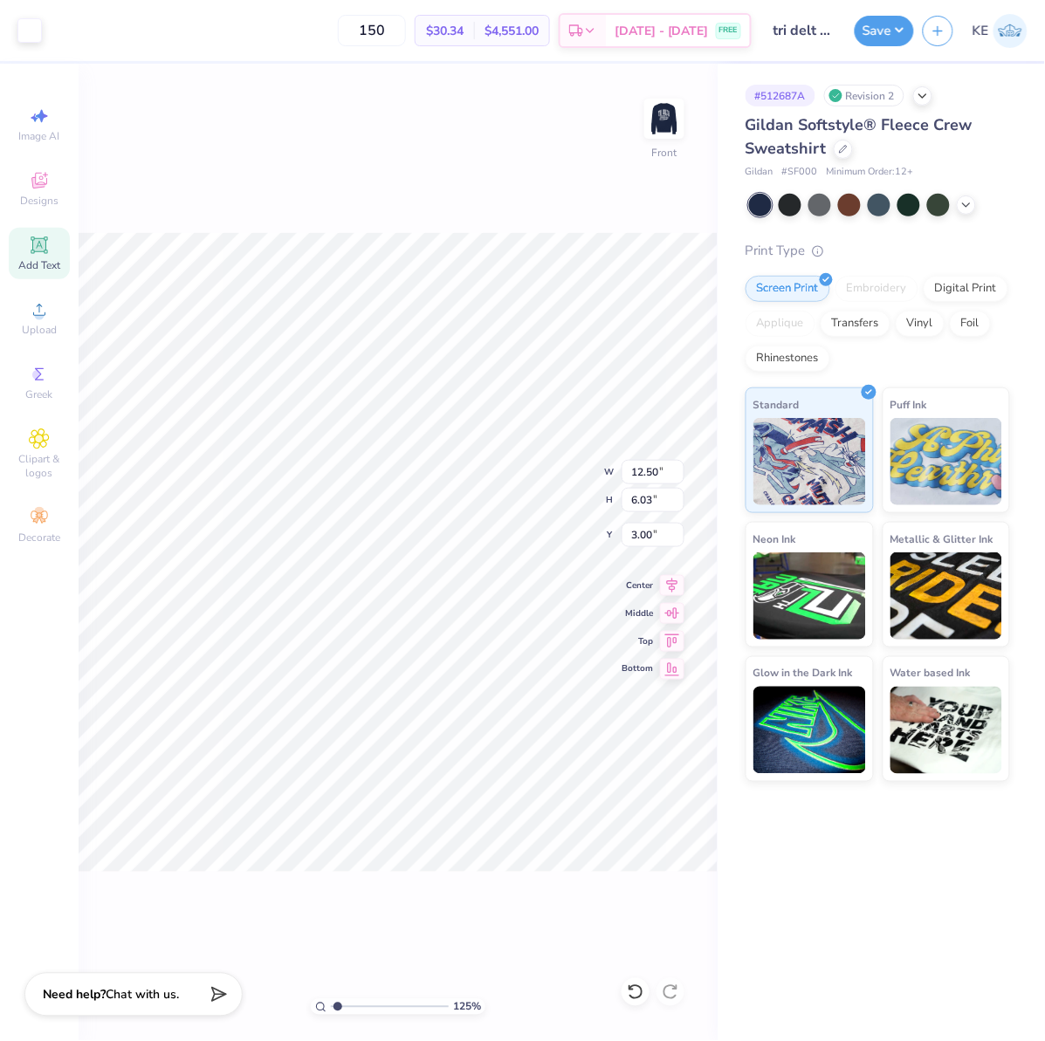
click at [48, 257] on div "Add Text" at bounding box center [39, 253] width 61 height 51
type input "1.24898773763972"
type input "6.24"
type input "1.81"
type input "12.35"
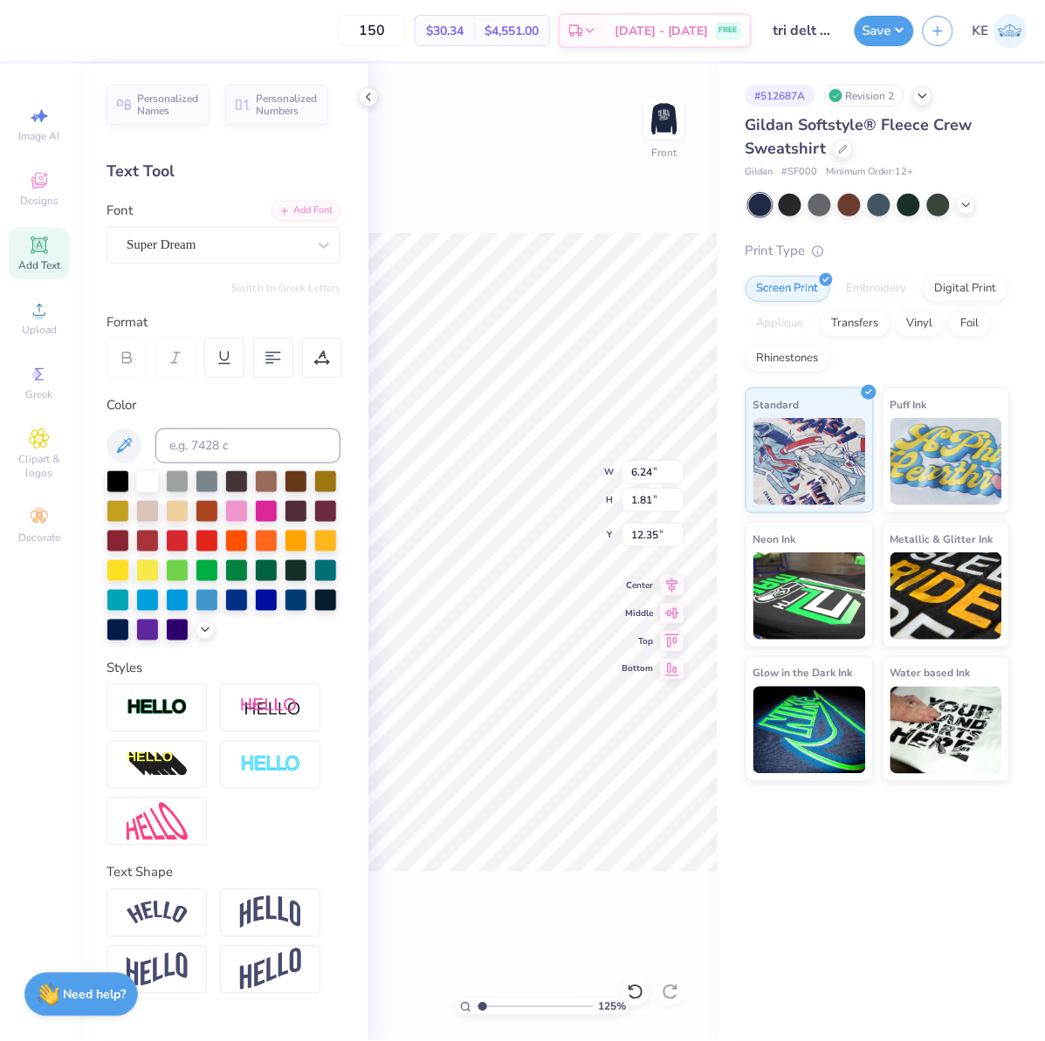
scroll to position [15, 3]
type input "1.24898773763972"
type textarea "2"
type input "1.24898773763972"
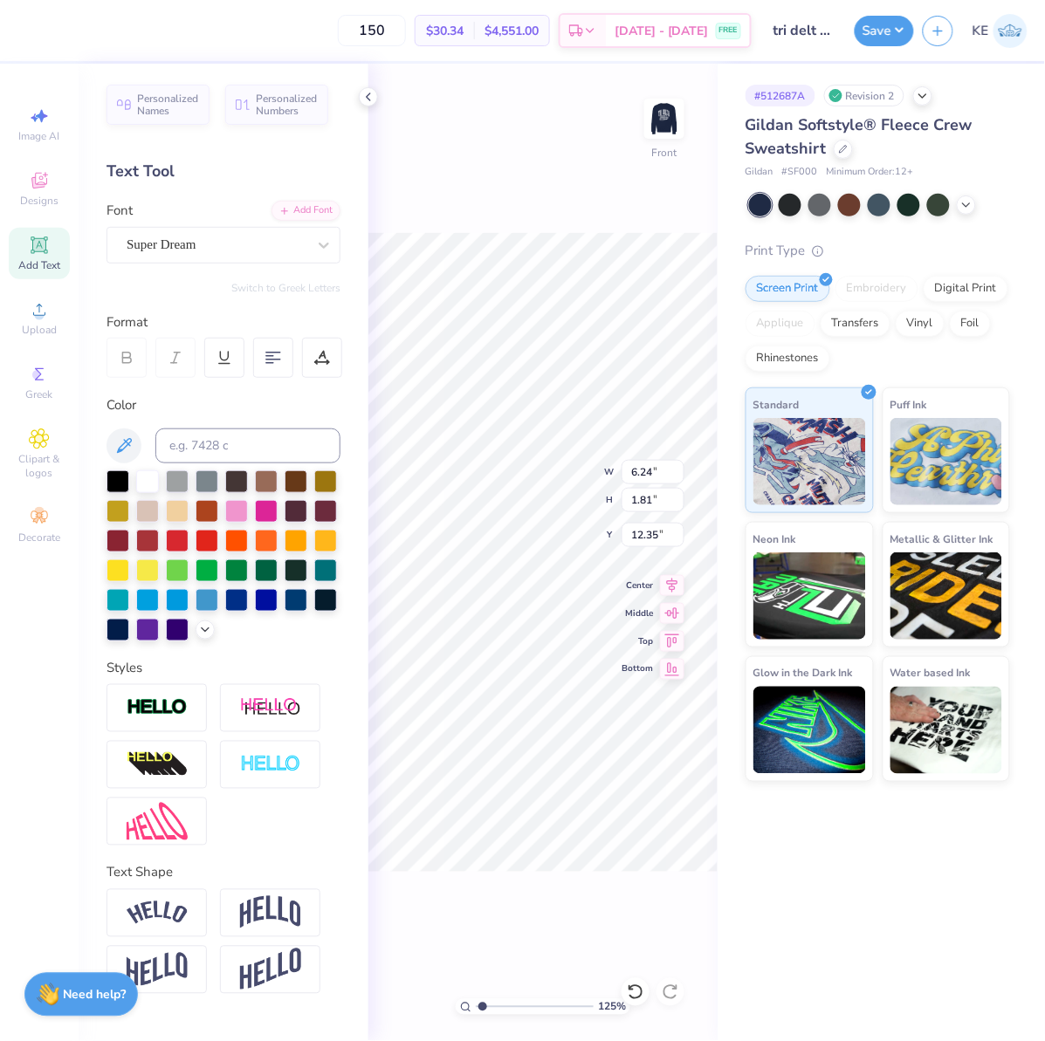
type textarea "22"
type input "1.24898773763972"
type textarea "2"
type input "1.24898773763972"
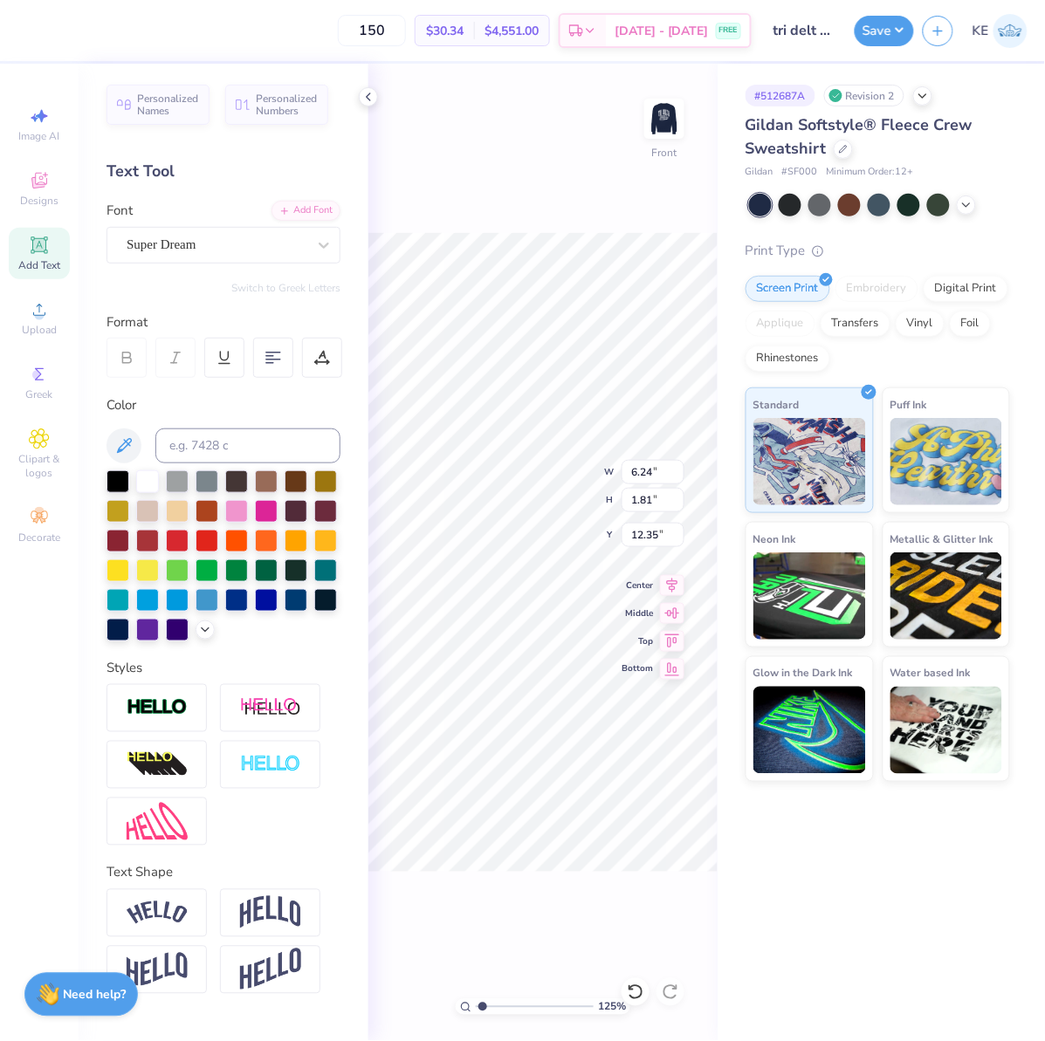
type textarea "0"
type input "1.24898773763972"
type textarea "20"
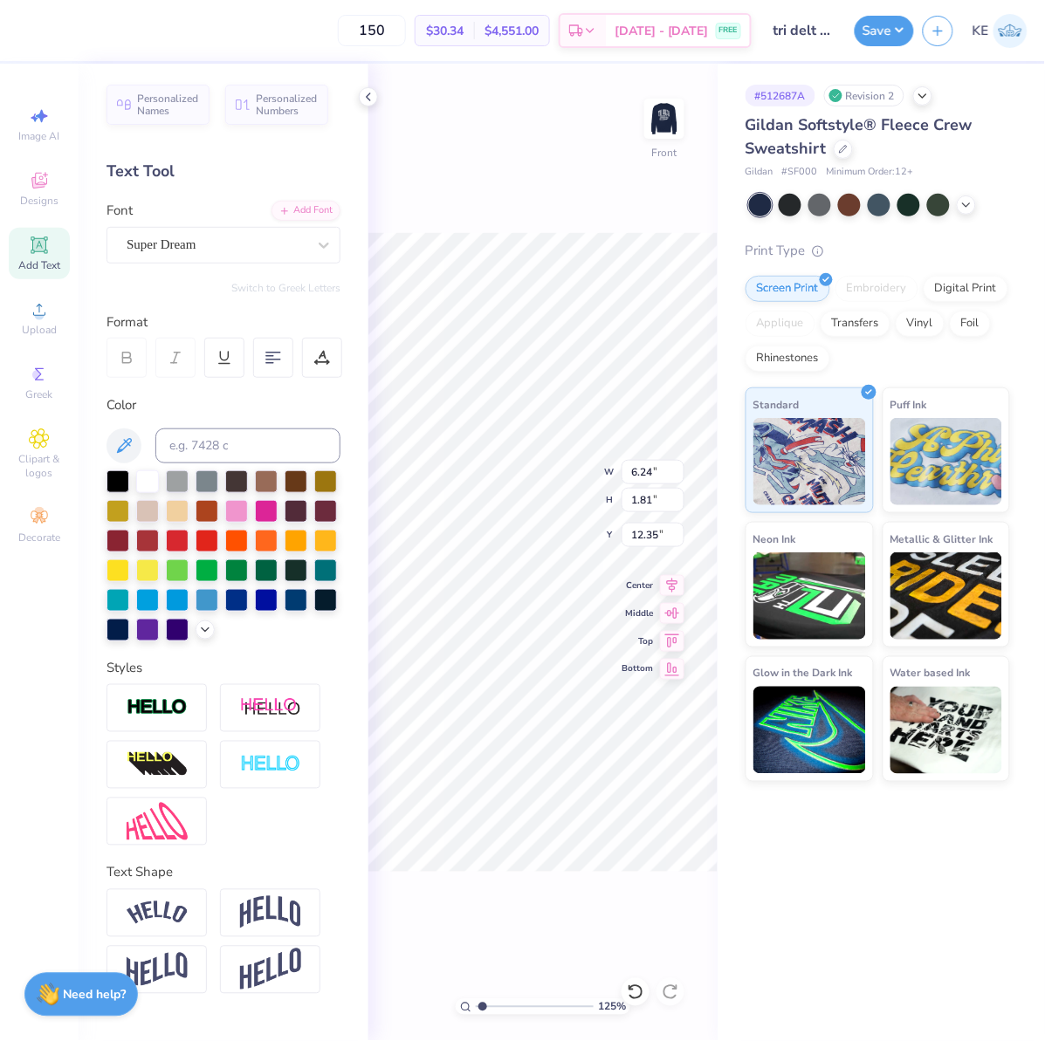
type input "1.24898773763972"
type textarea "205"
type input "1.24898773763972"
type textarea "202"
type input "1.24898773763972"
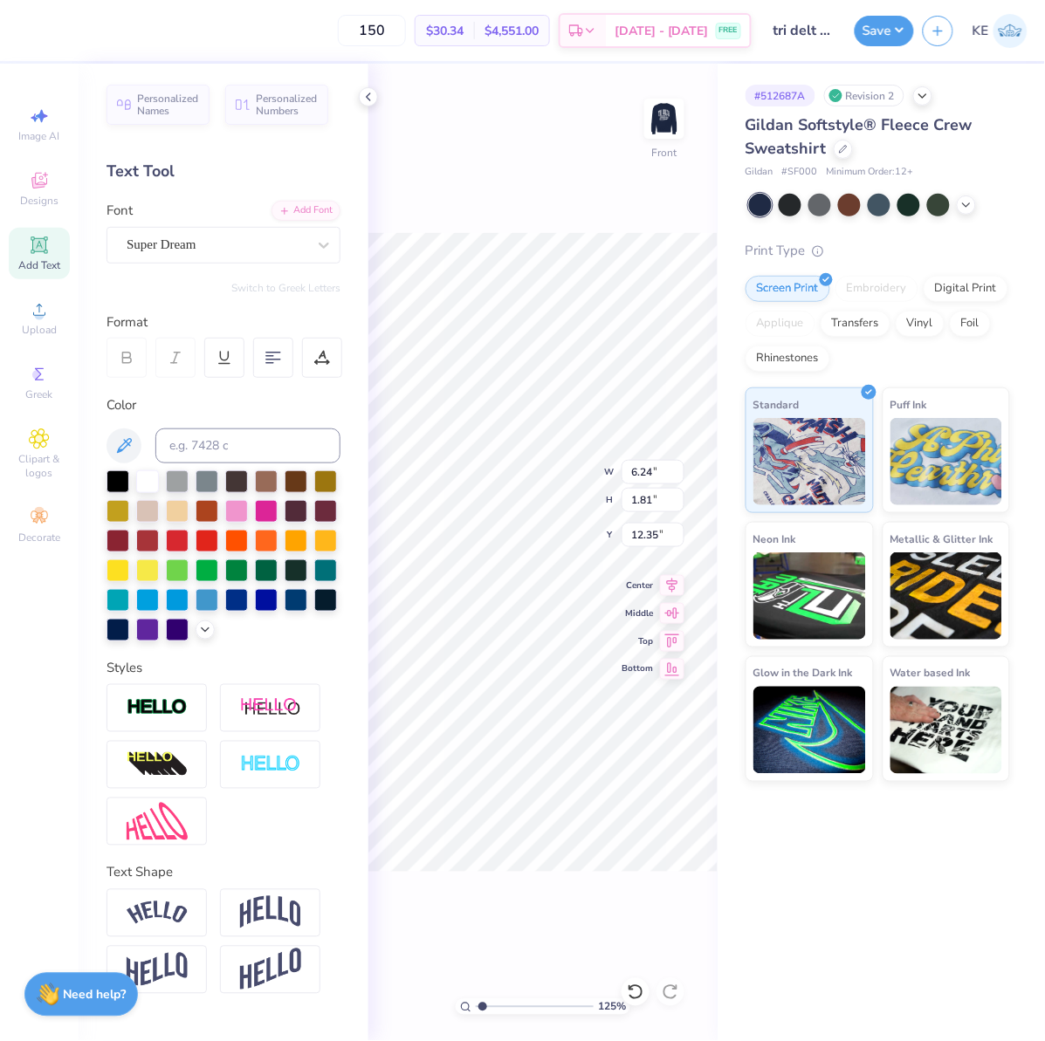
type textarea "2025"
type input "1.24898773763972"
type input "6.06"
type input "1.80"
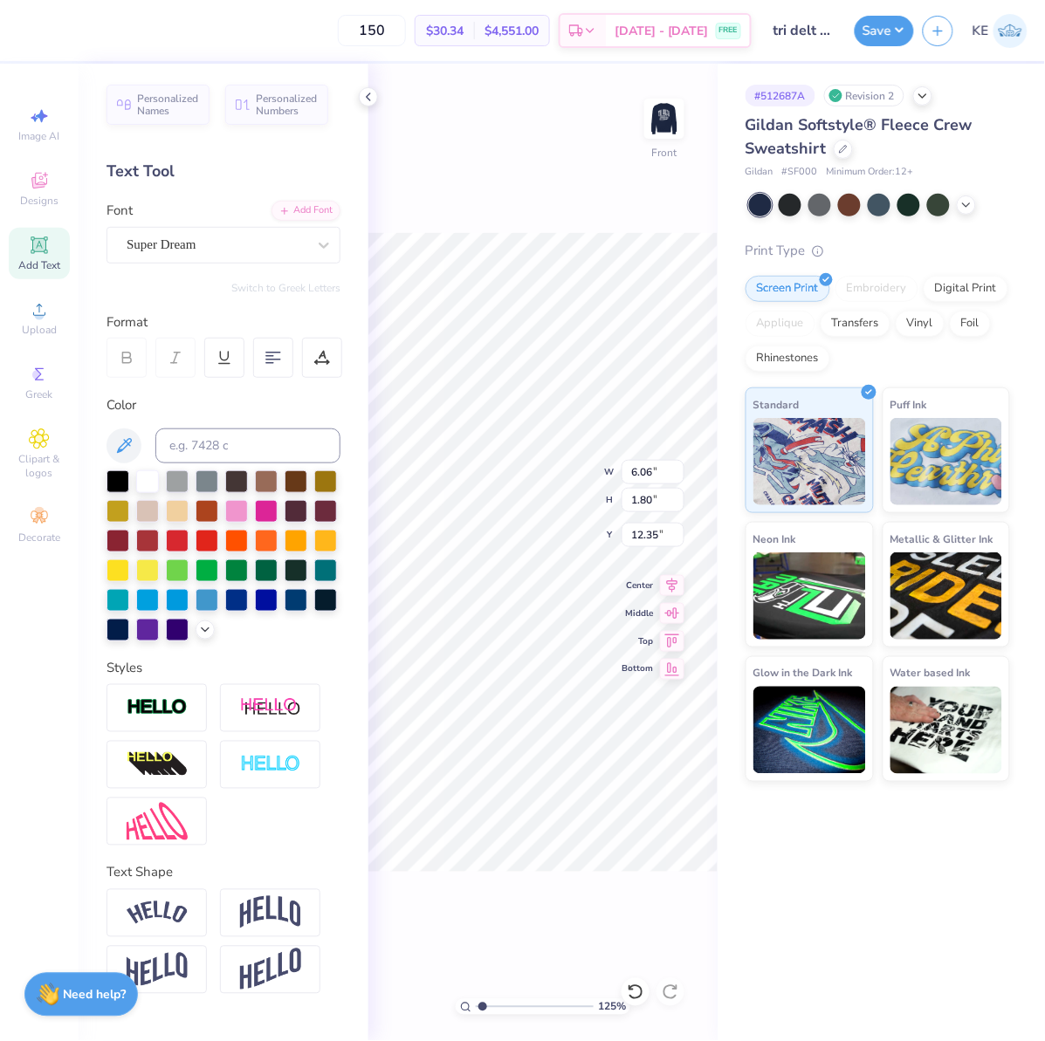
type input "1.24898773763972"
type input "9.84"
click at [244, 246] on div "Super Dream" at bounding box center [216, 244] width 183 height 27
type input "1.24898773763972"
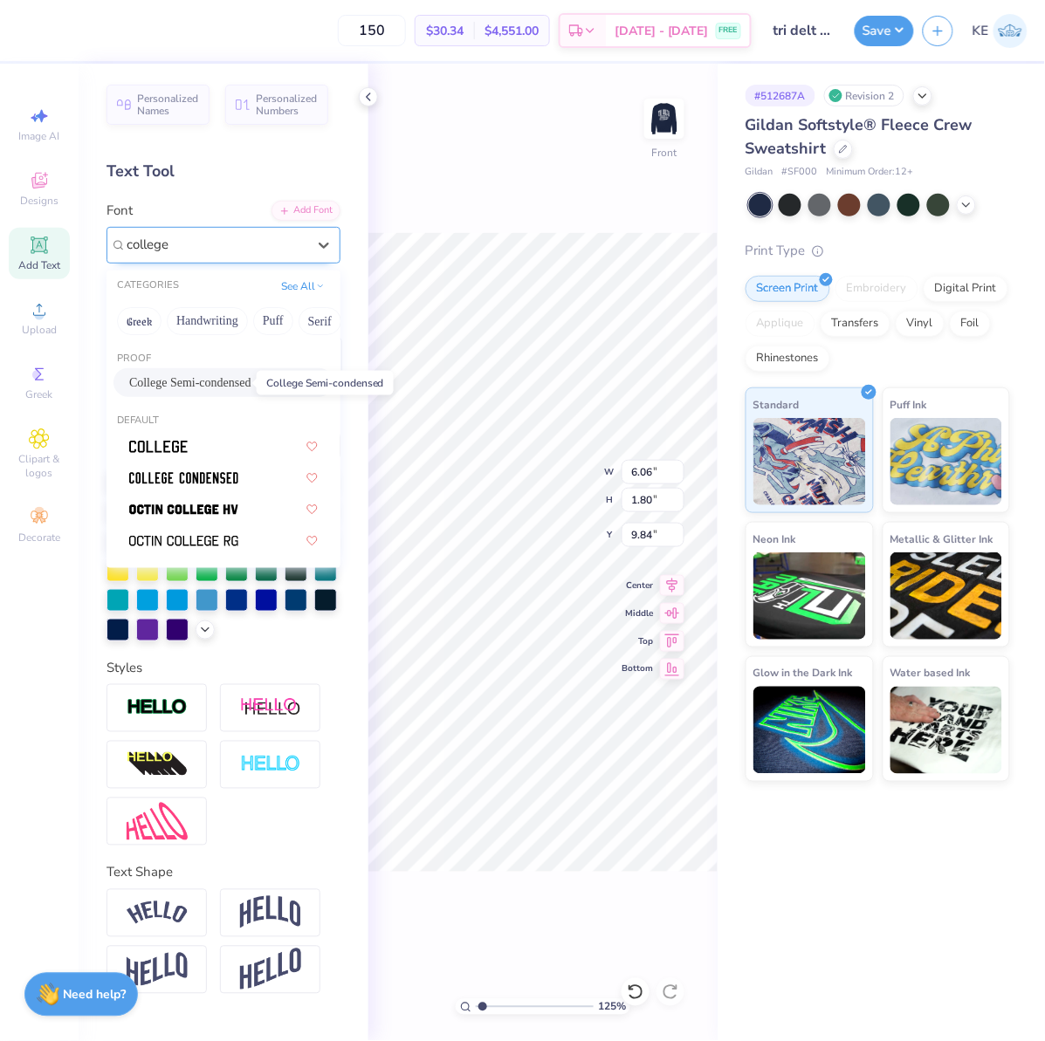
drag, startPoint x: 241, startPoint y: 382, endPoint x: 280, endPoint y: 445, distance: 74.1
click at [240, 382] on span "College Semi-condensed" at bounding box center [190, 383] width 122 height 18
type input "college"
type input "1.24898773763972"
type input "4.28"
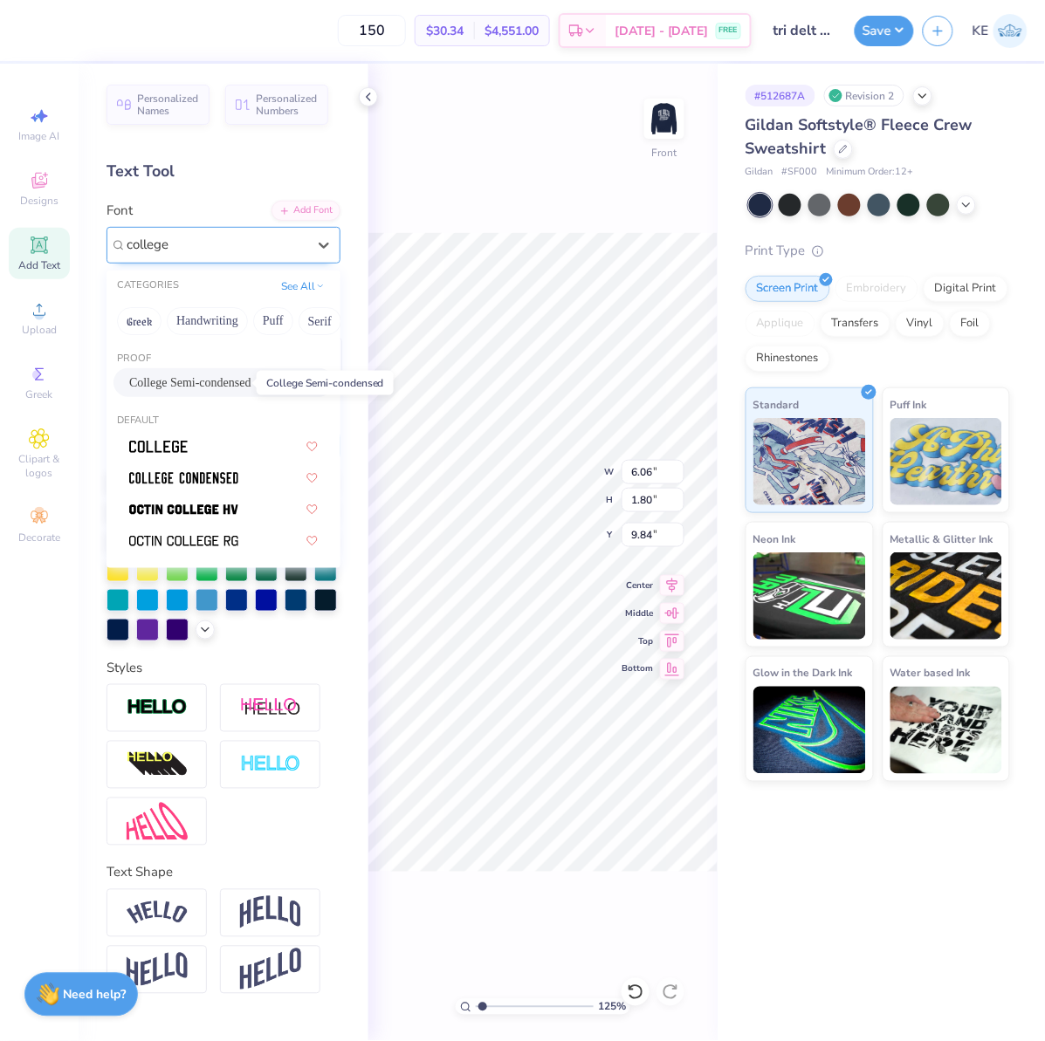
type input "1.76"
type input "9.86"
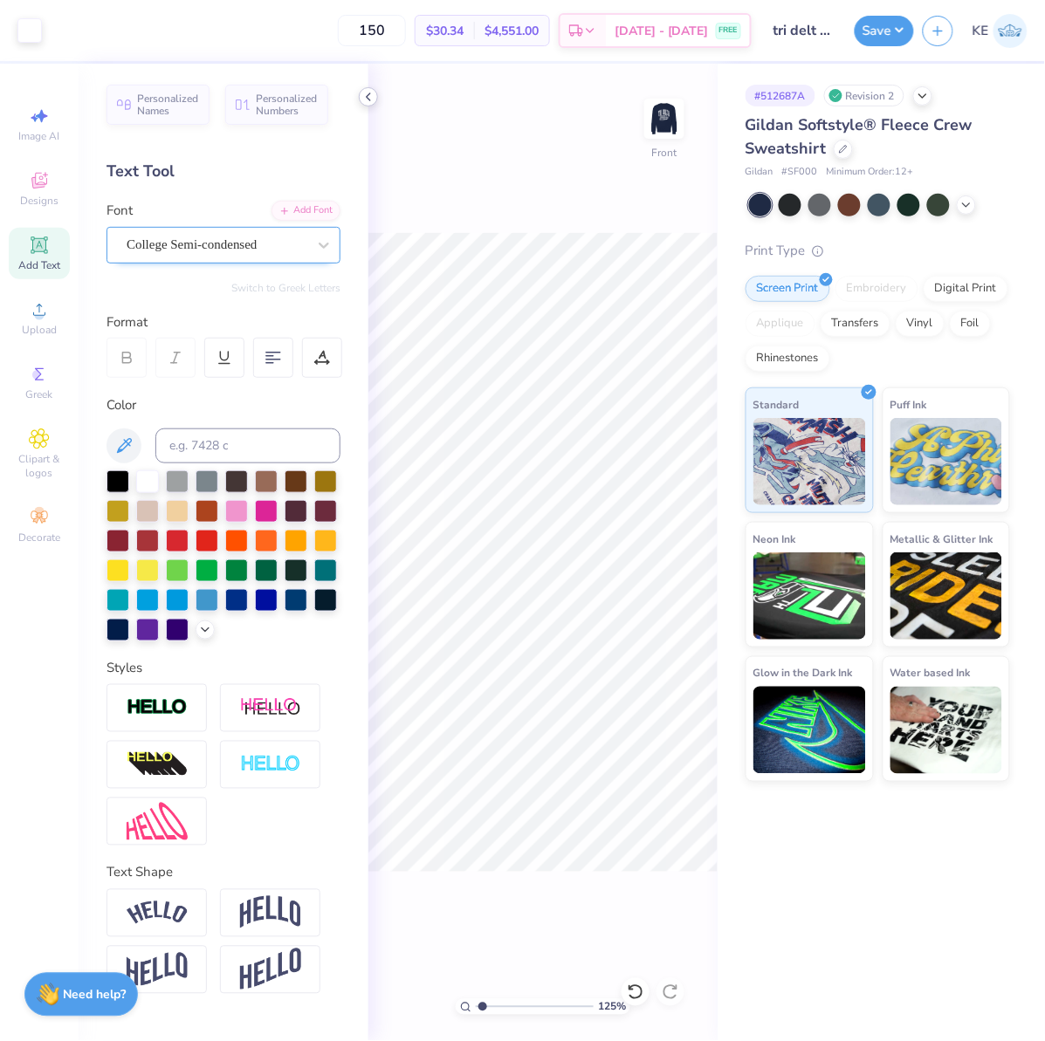
click at [369, 96] on icon at bounding box center [368, 97] width 14 height 14
click at [361, 82] on div "Personalized Names Personalized Numbers Text Tool Add Font Font College Semi-co…" at bounding box center [224, 553] width 290 height 978
click at [375, 107] on div "100 % Front W 4.28 4.28 " H 1.76 1.76 " Y 9.86 9.86 " Center Middle Top Bottom" at bounding box center [542, 553] width 349 height 978
click at [367, 87] on div at bounding box center [368, 96] width 19 height 19
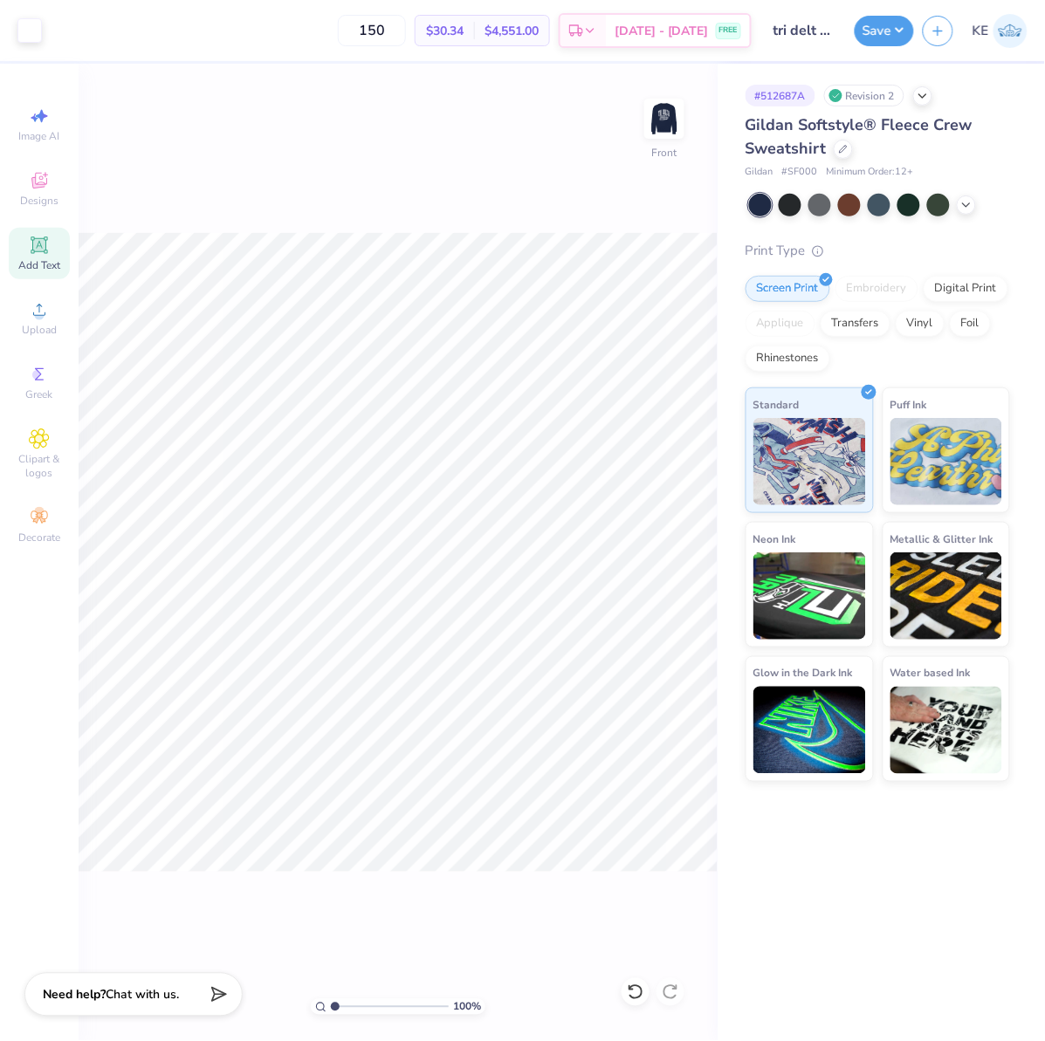
click at [370, 96] on div "100 % Front" at bounding box center [398, 553] width 639 height 978
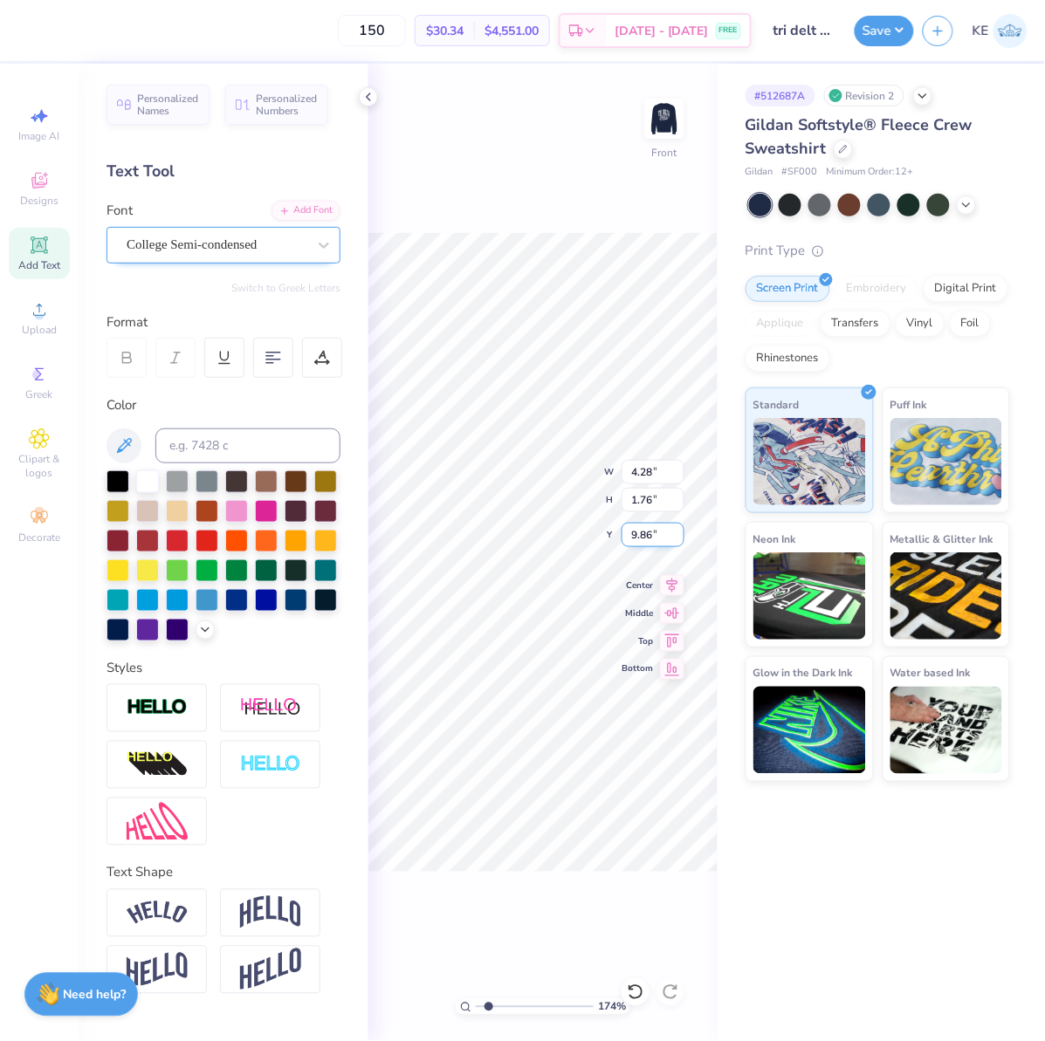
type input "1.74339355603371"
type input "2.59"
type input "1.07"
click at [677, 579] on icon at bounding box center [672, 582] width 11 height 15
type input "1.74339355603371"
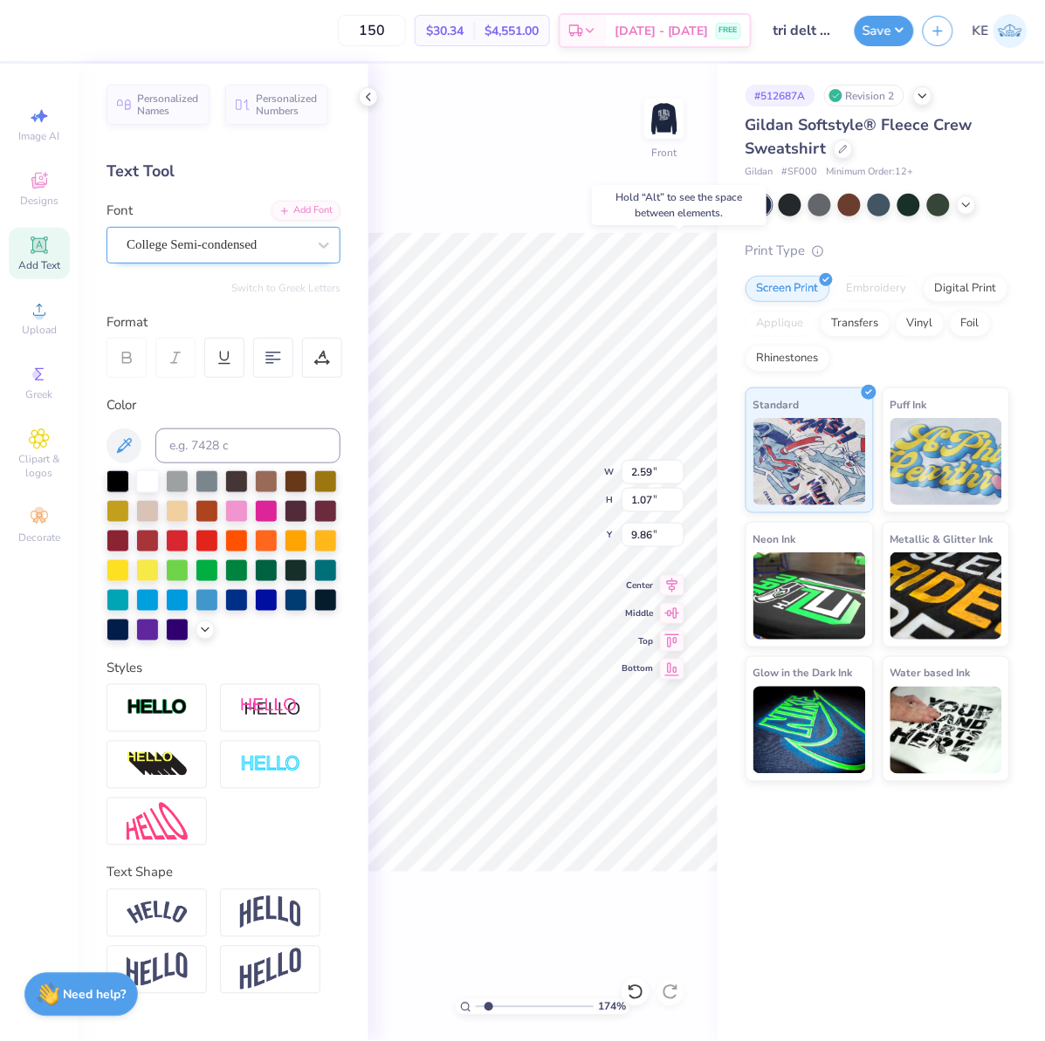
type input "9.39"
click at [665, 586] on icon at bounding box center [672, 583] width 24 height 21
type input "3.03942109121987"
type input "1.91"
type input "0.79"
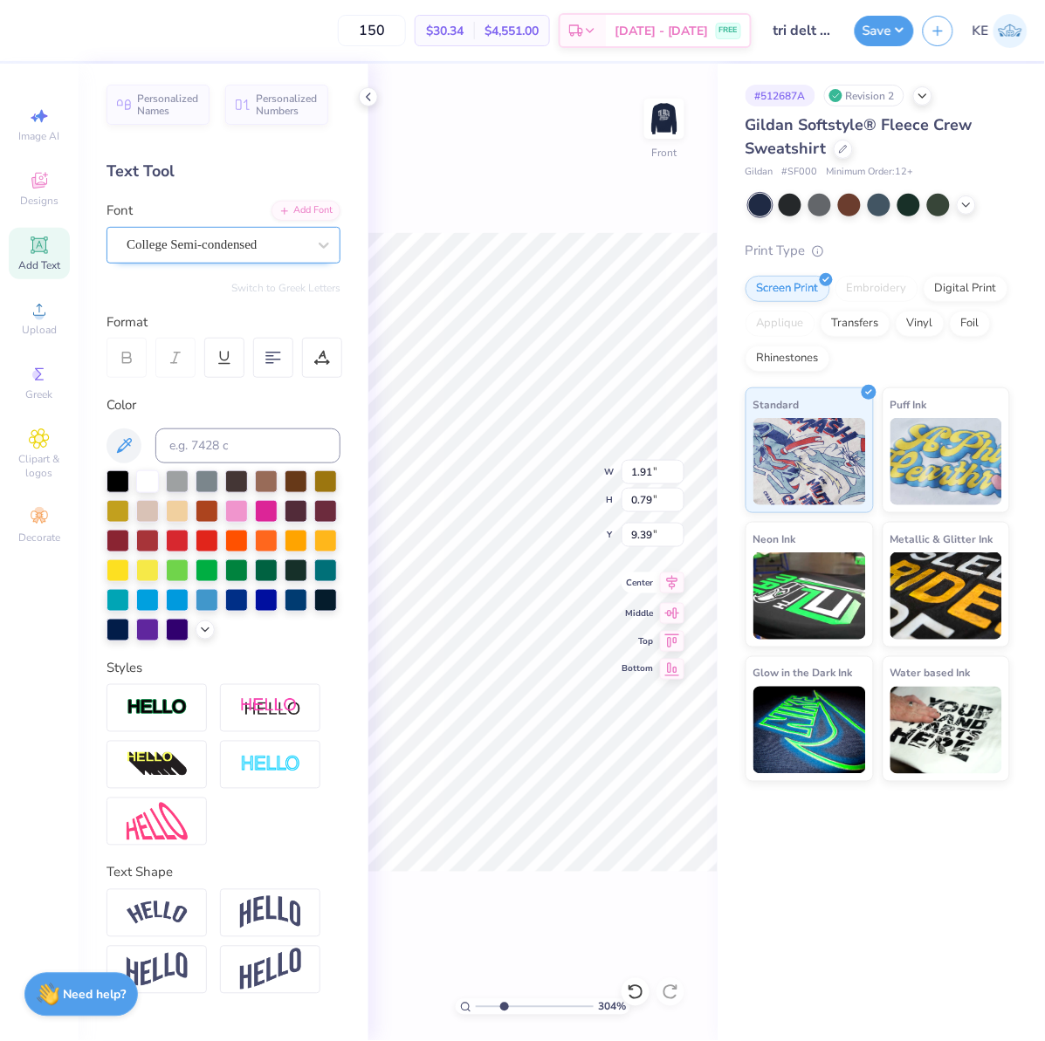
click at [673, 580] on icon at bounding box center [672, 583] width 24 height 21
type input "1.11758119957331"
click at [641, 466] on input "12.50" at bounding box center [652, 472] width 63 height 24
type input "12"
type input "1.11758119957331"
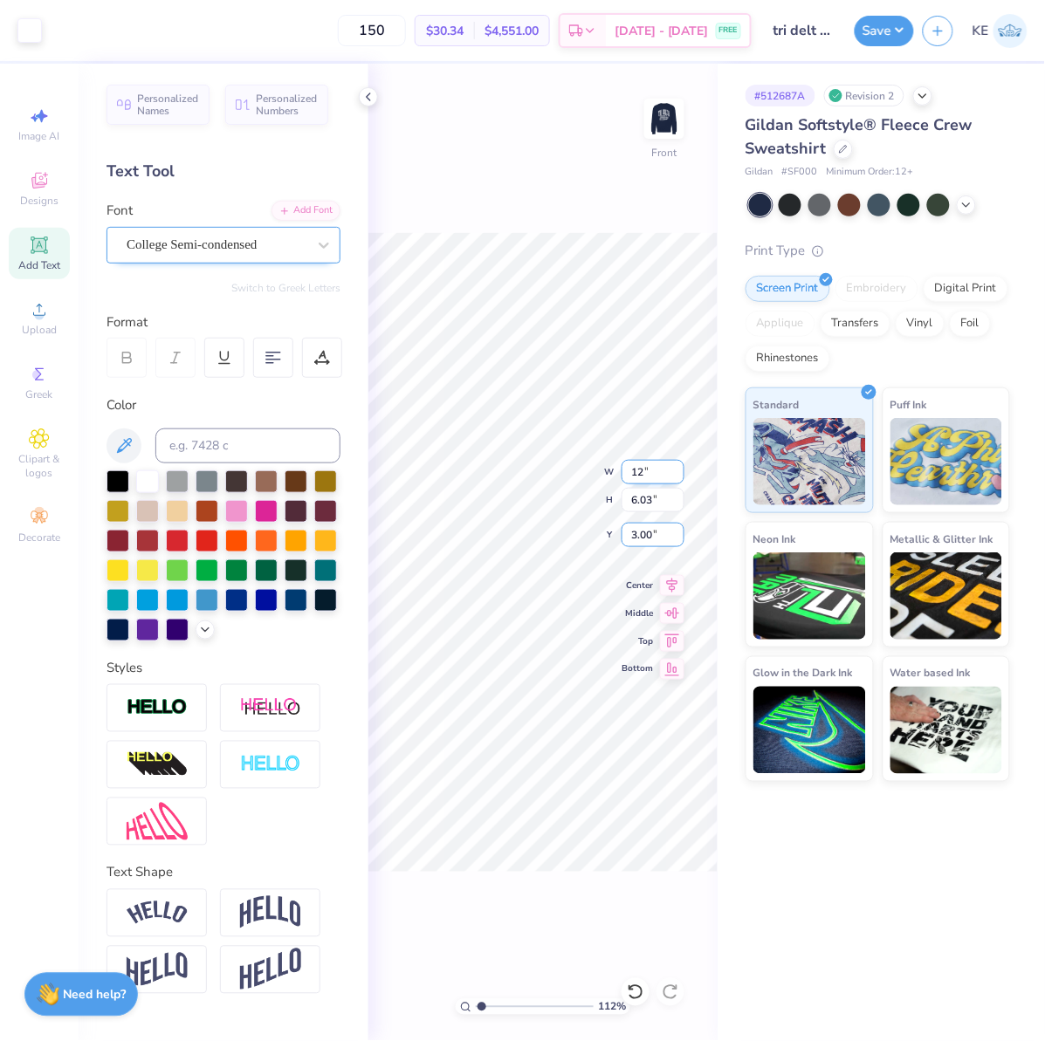
type input "12.00"
type input "5.79"
type input "3"
type input "1.11758119957331"
type input "3.00"
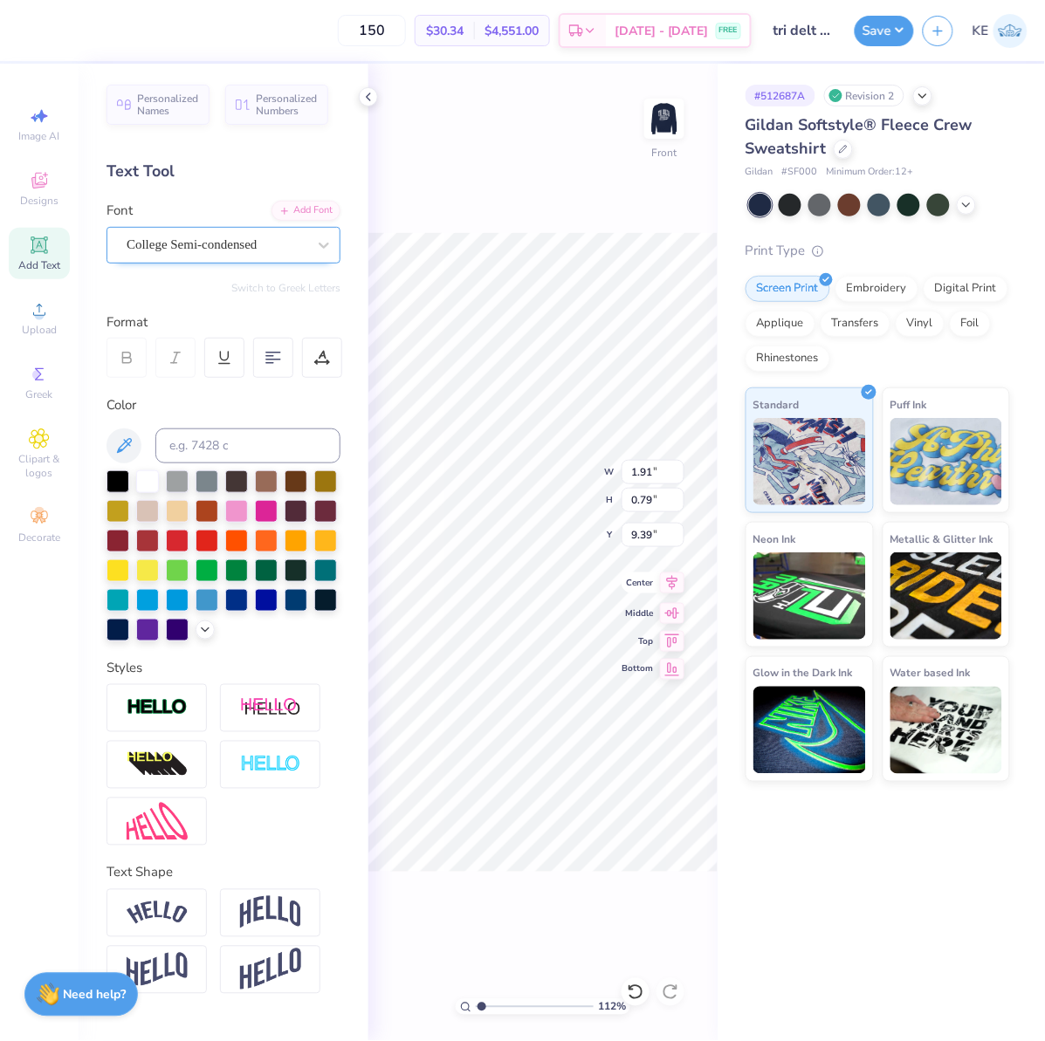
click at [670, 583] on icon at bounding box center [672, 583] width 24 height 21
type input "1"
click at [888, 26] on button "Save" at bounding box center [883, 28] width 59 height 31
click at [660, 123] on img at bounding box center [664, 119] width 70 height 70
drag, startPoint x: 657, startPoint y: 116, endPoint x: 638, endPoint y: 177, distance: 64.0
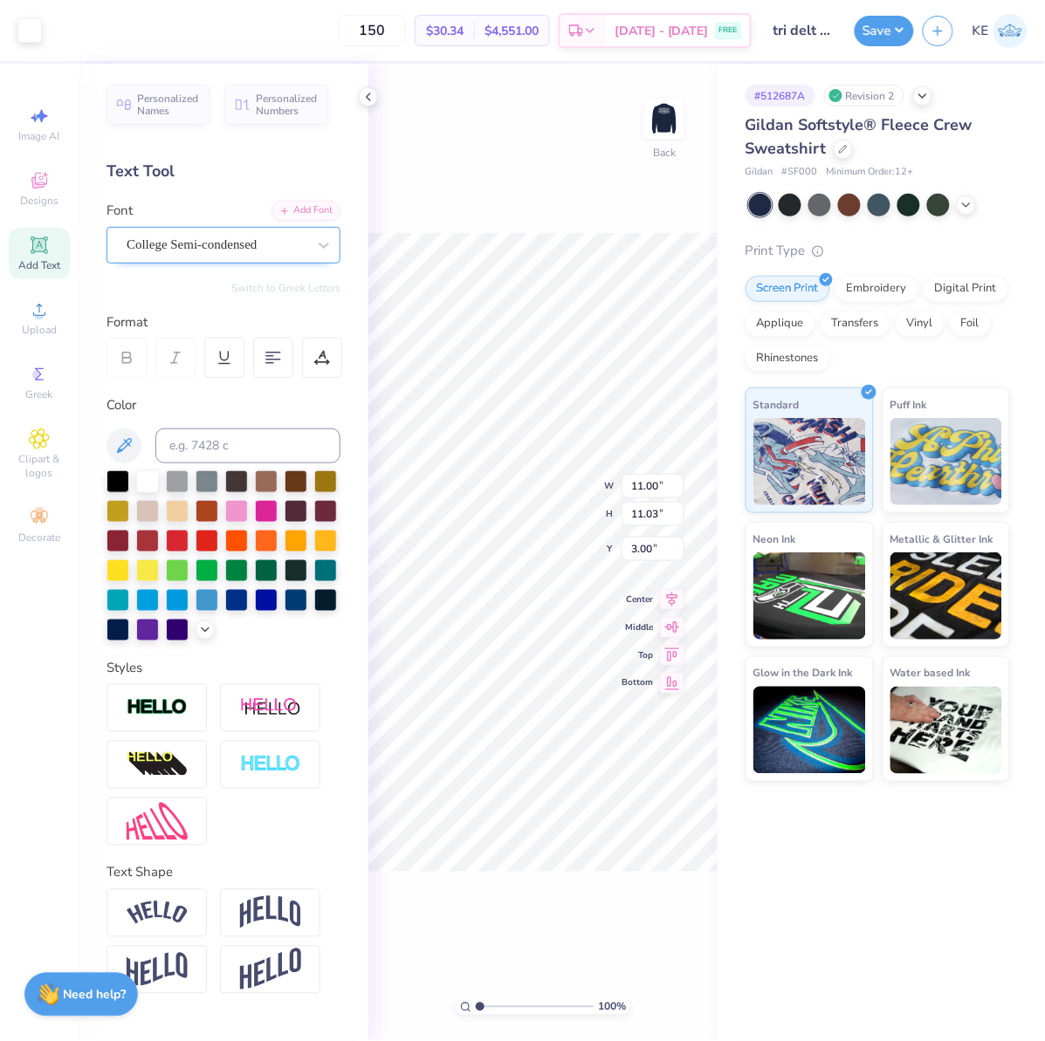
click at [657, 116] on img at bounding box center [664, 118] width 35 height 35
click at [886, 27] on button "Save" at bounding box center [883, 28] width 59 height 31
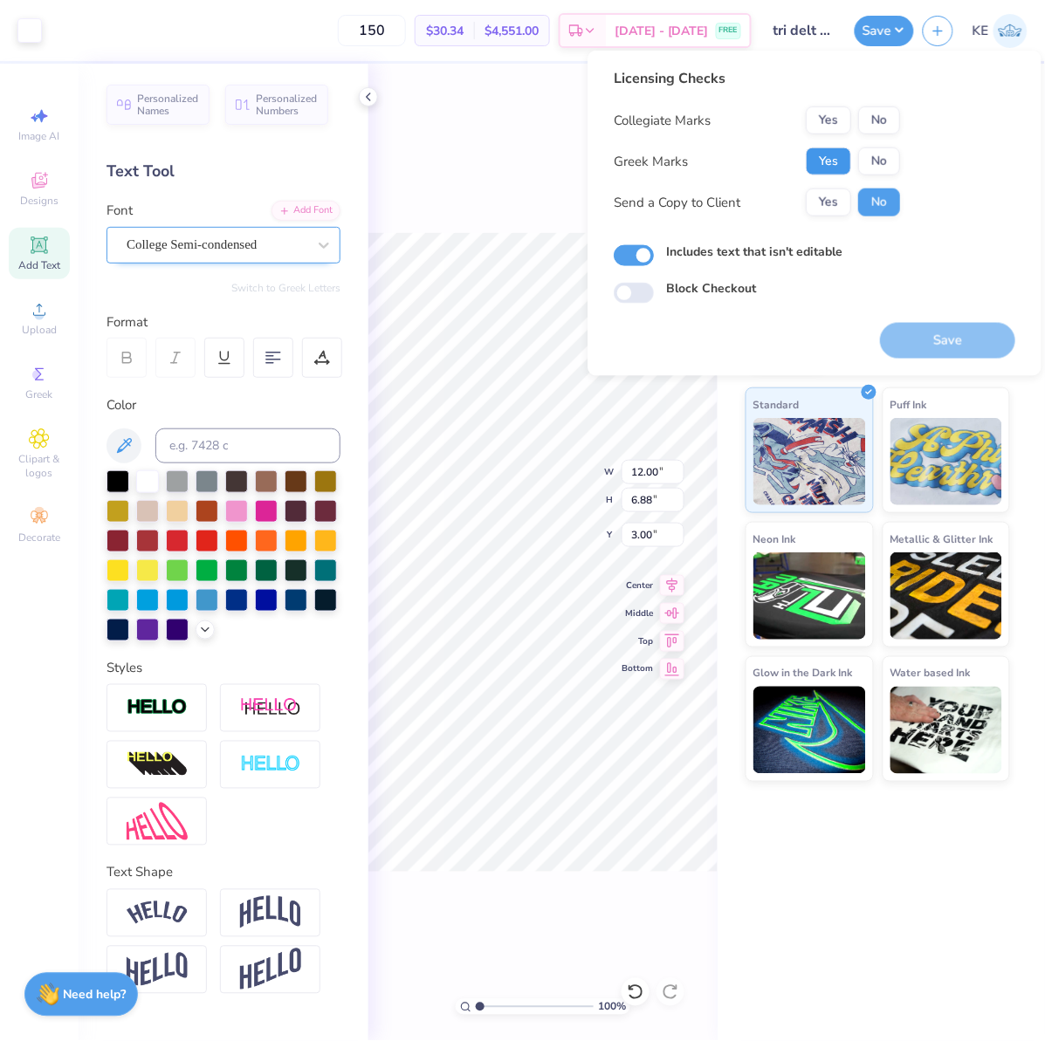
click at [843, 152] on button "Yes" at bounding box center [828, 161] width 45 height 28
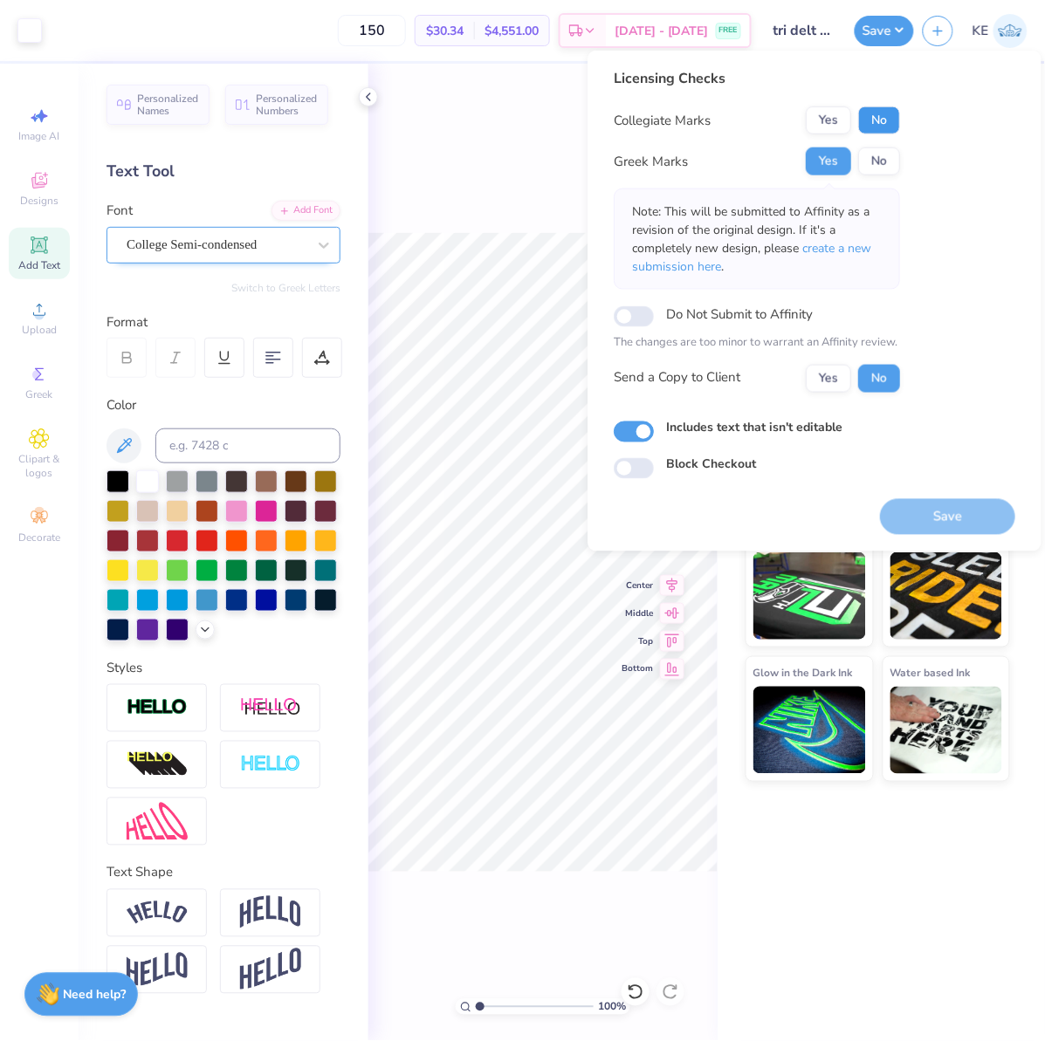
click at [890, 120] on button "No" at bounding box center [879, 120] width 42 height 28
click at [940, 521] on button "Save" at bounding box center [947, 516] width 135 height 36
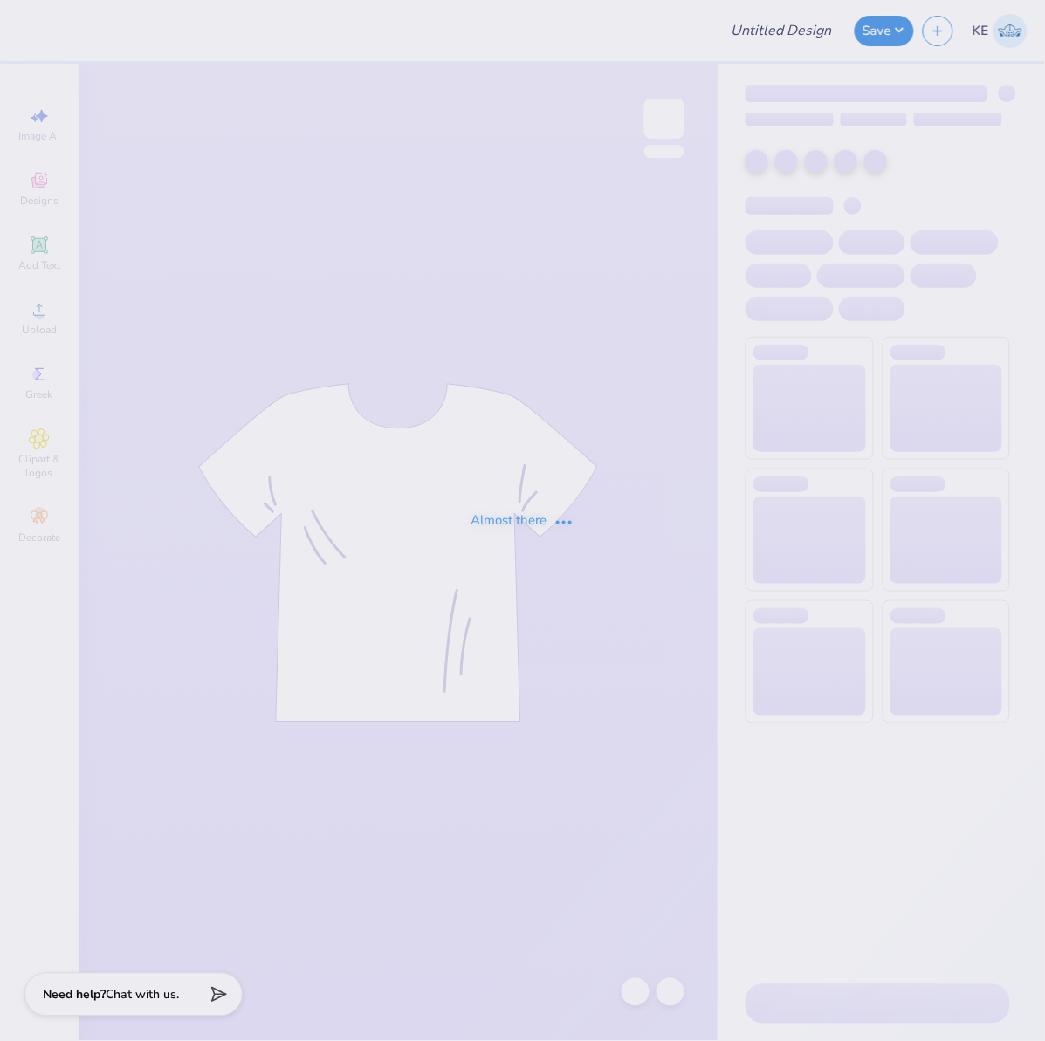
type input "Alumni Game shirts"
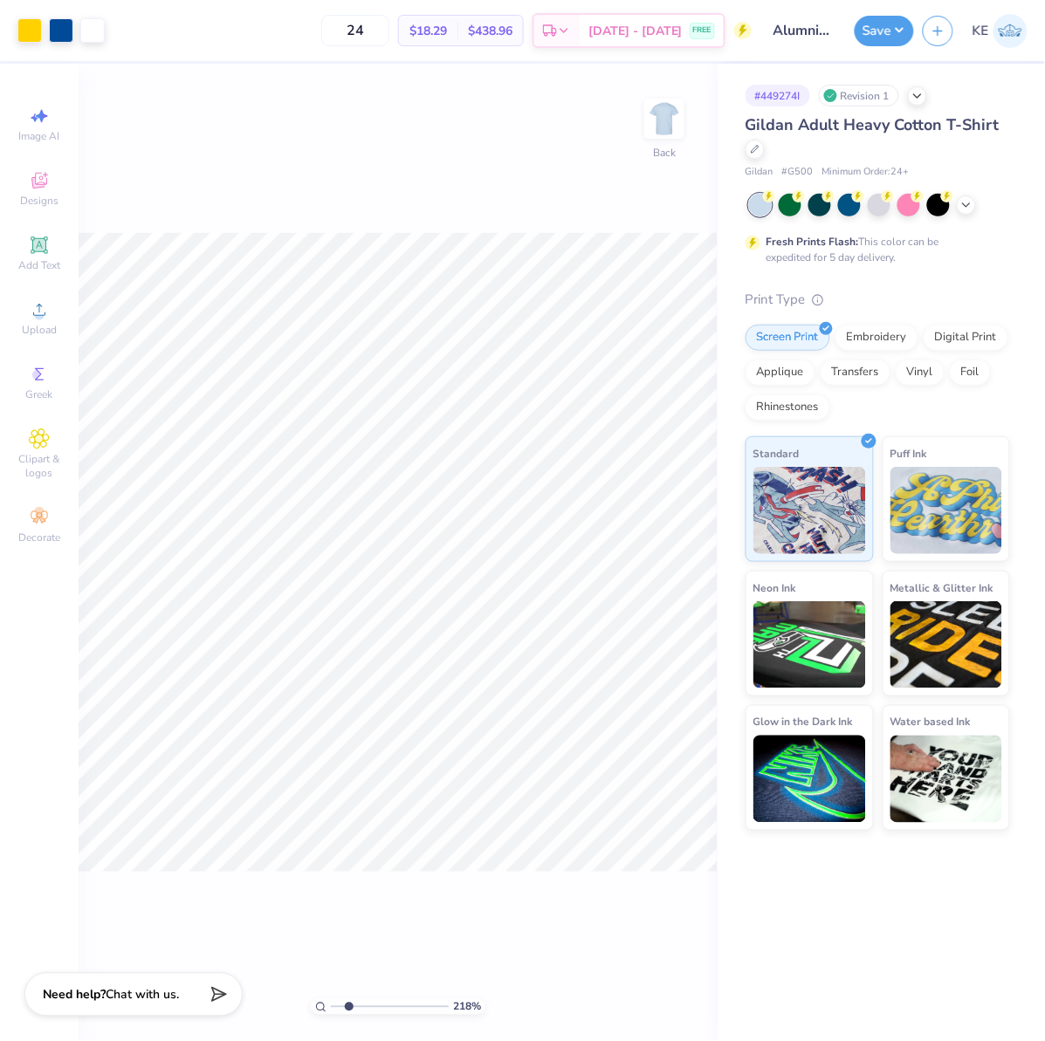
click at [722, 289] on div "# 449274I Revision 1 Gildan Adult Heavy Cotton T-Shirt Gildan # G500 Minimum Or…" at bounding box center [880, 447] width 327 height 767
type input "2.17747717336622"
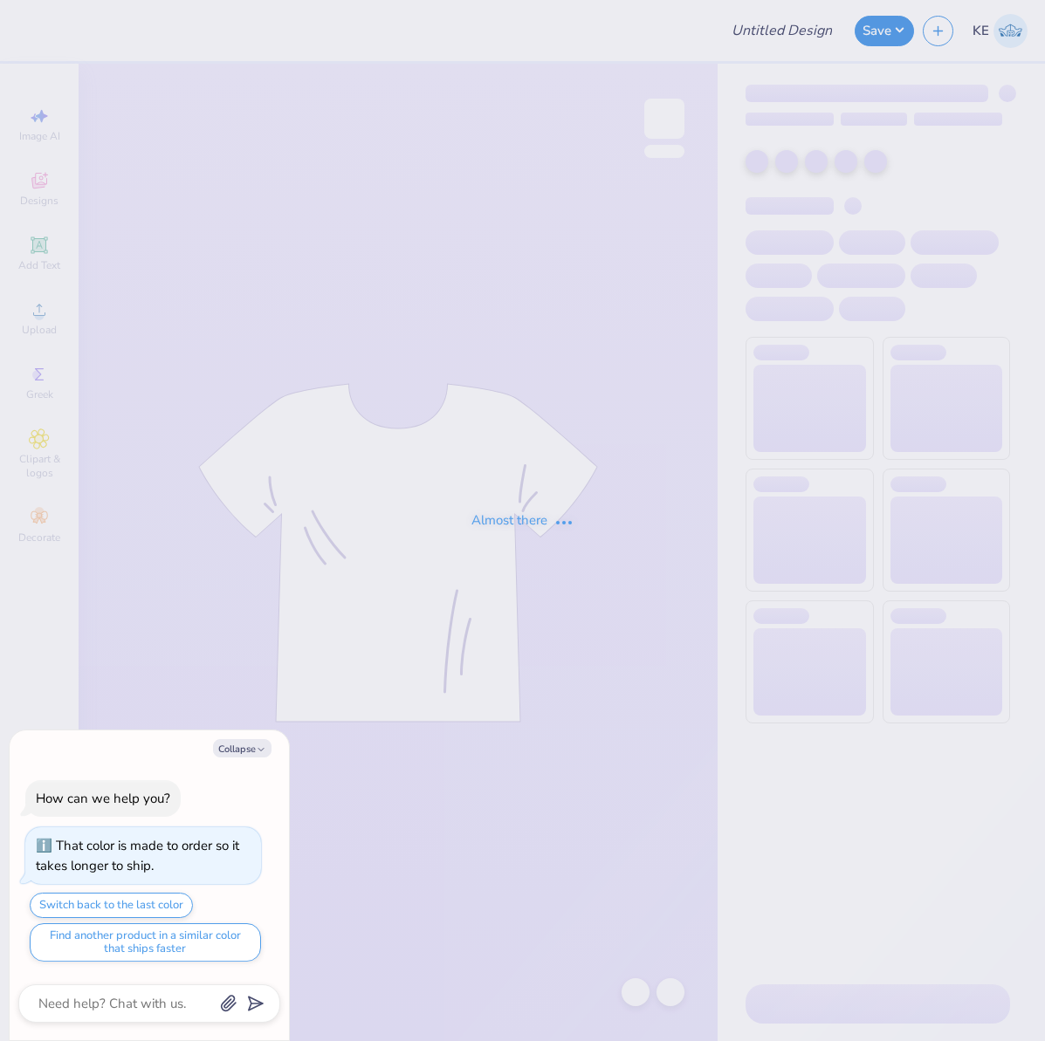
type textarea "x"
type input "Zeta philo"
type textarea "x"
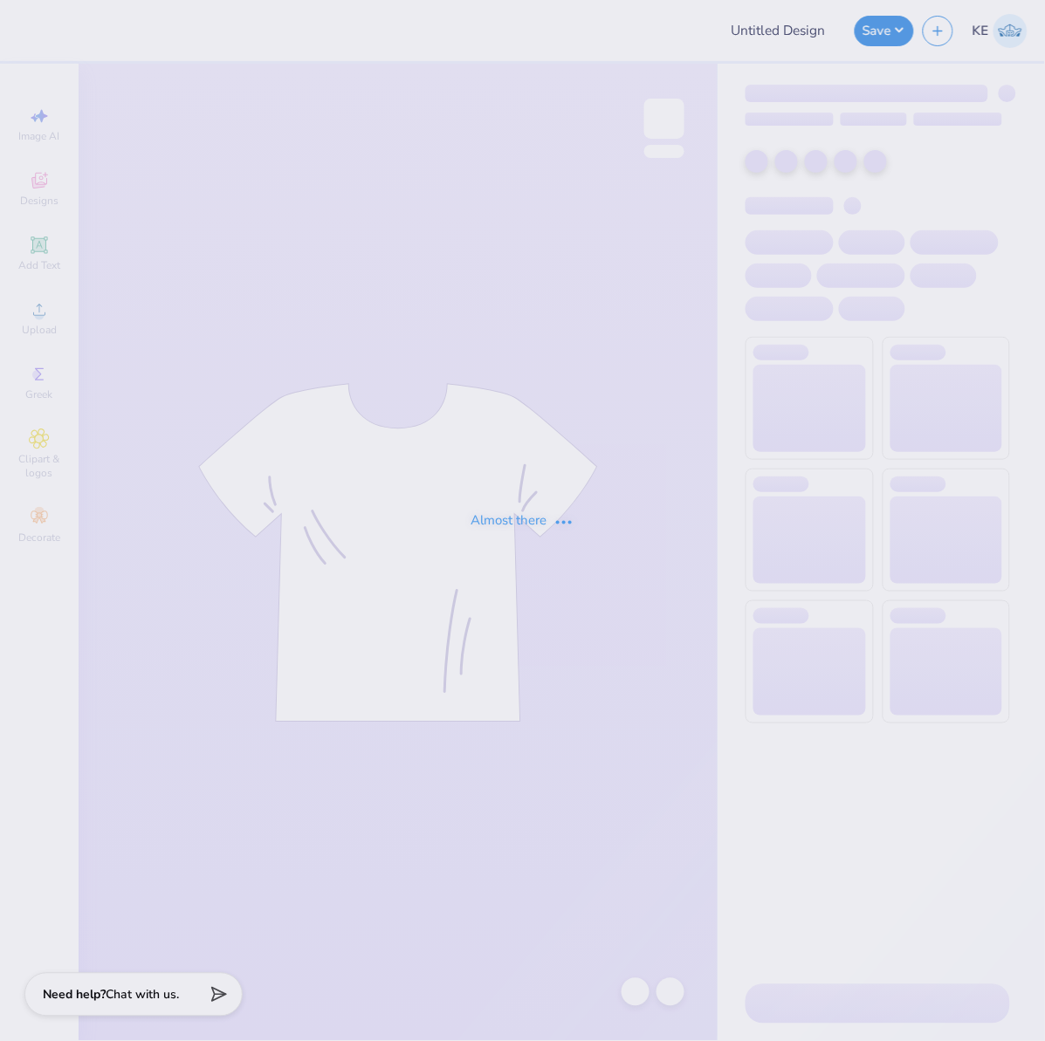
type input "Sig Ep Merch"
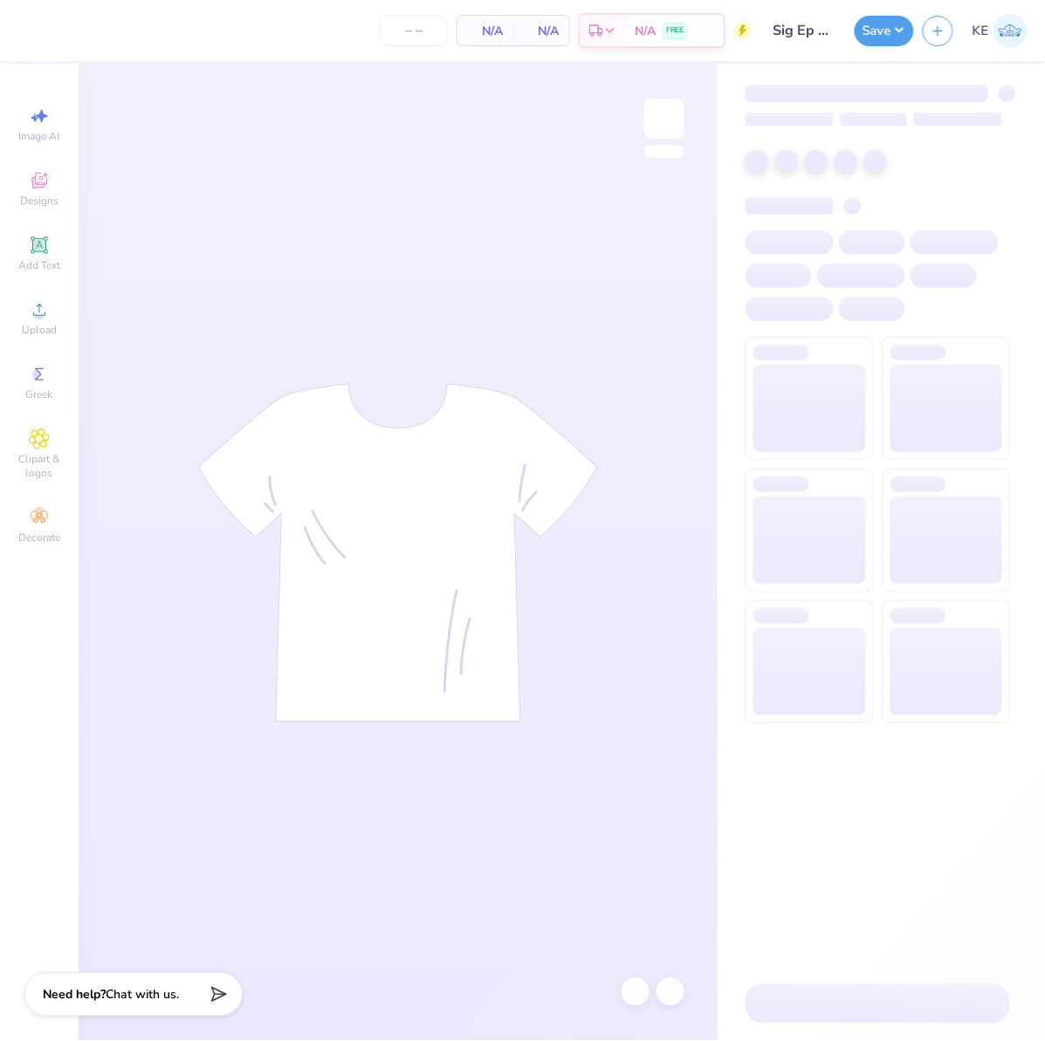
type input "50"
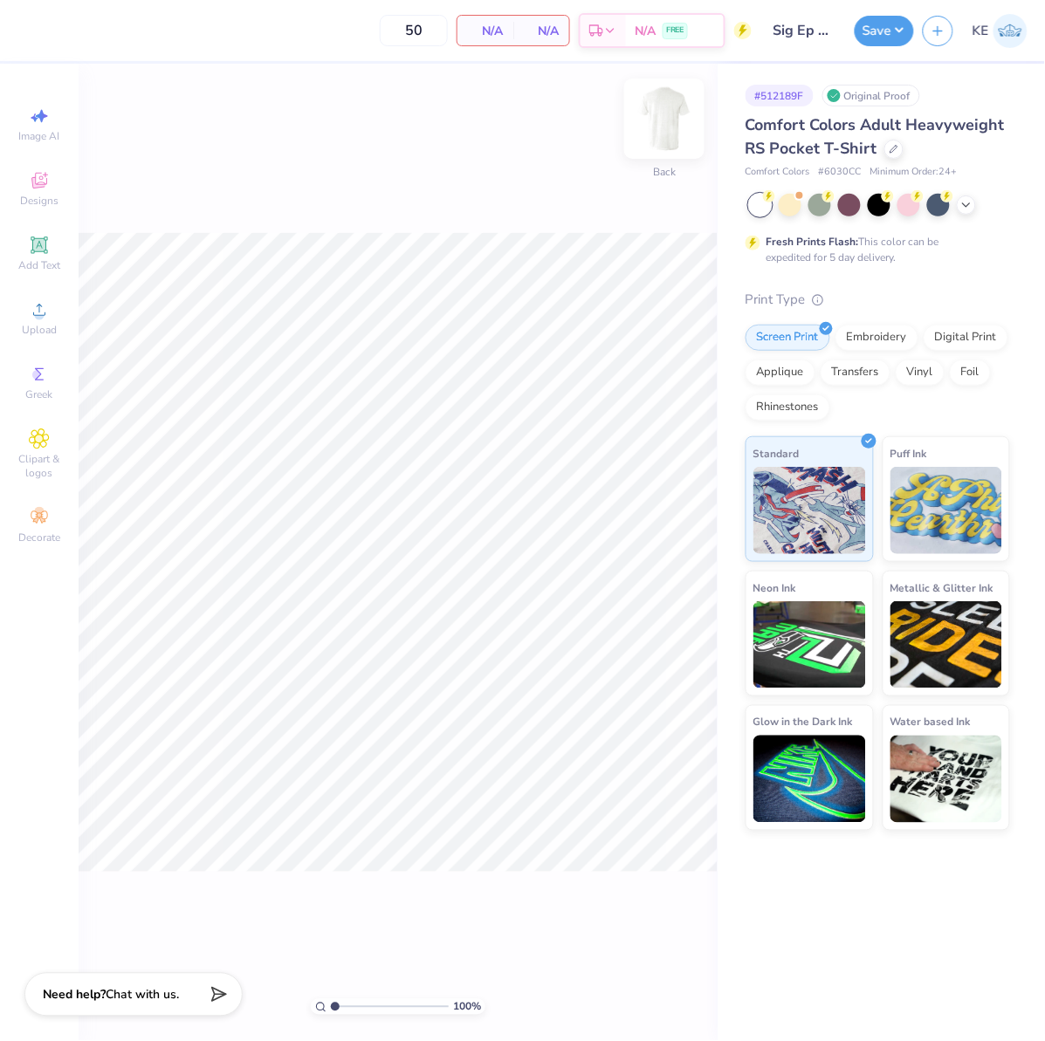
click at [661, 117] on img at bounding box center [664, 119] width 70 height 70
click at [35, 370] on icon at bounding box center [39, 374] width 21 height 21
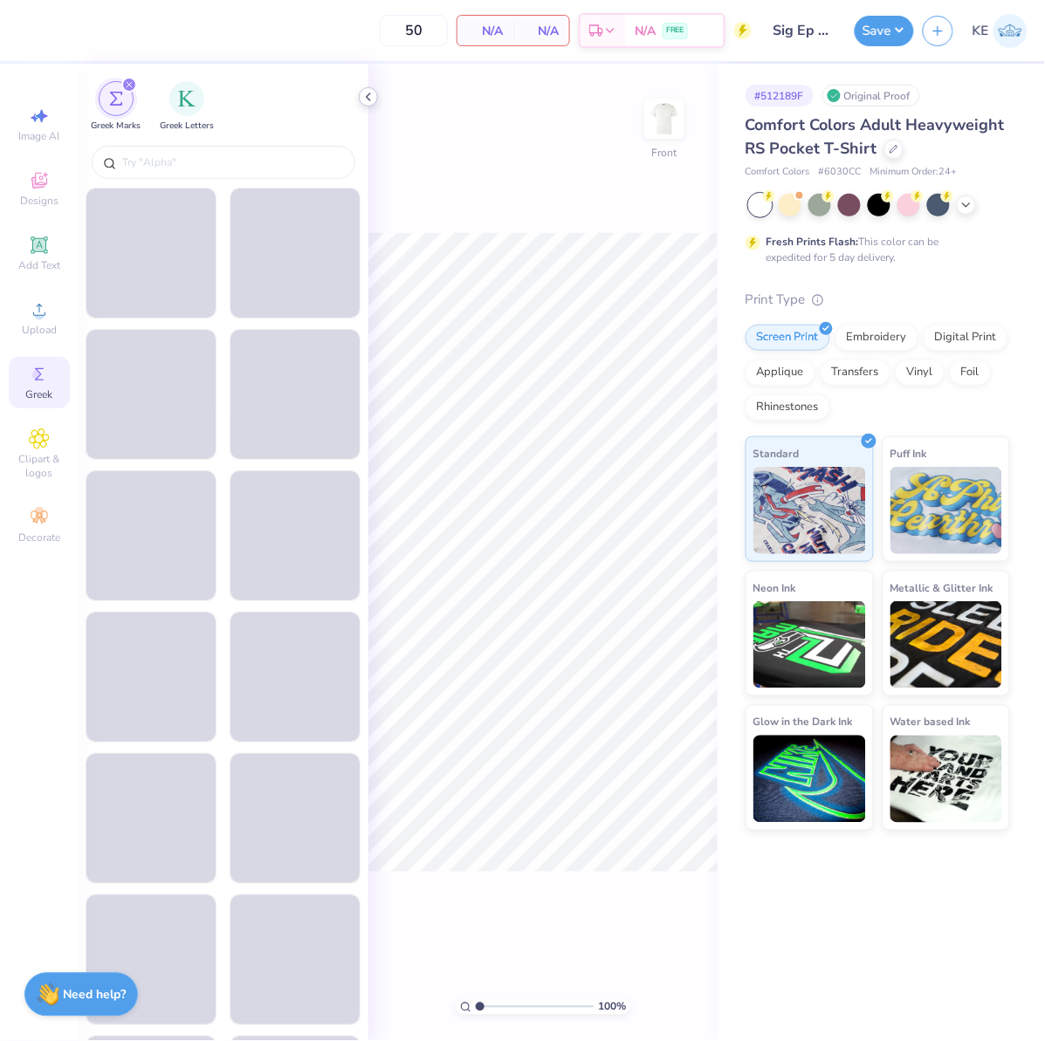
click at [370, 98] on icon at bounding box center [368, 97] width 14 height 14
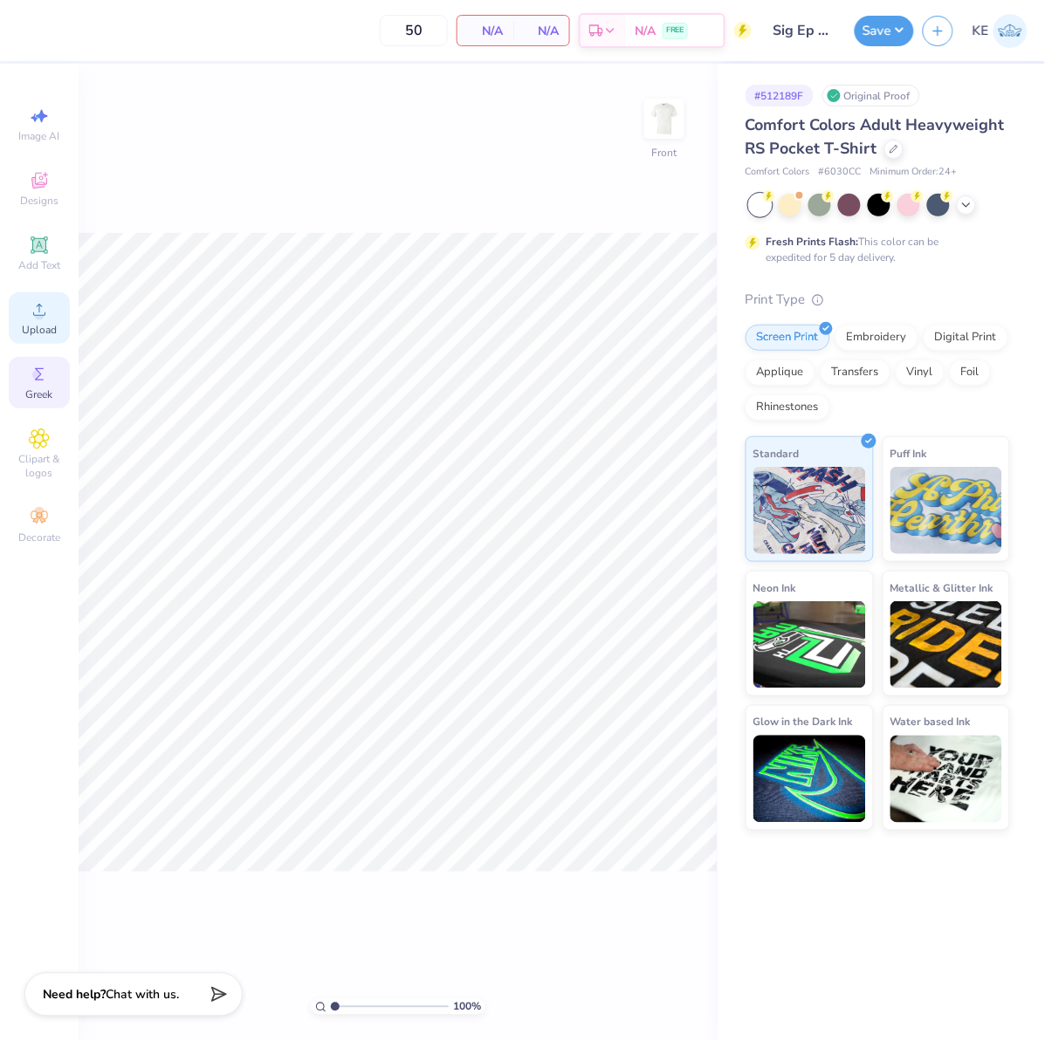
click at [26, 315] on div "Upload" at bounding box center [39, 317] width 61 height 51
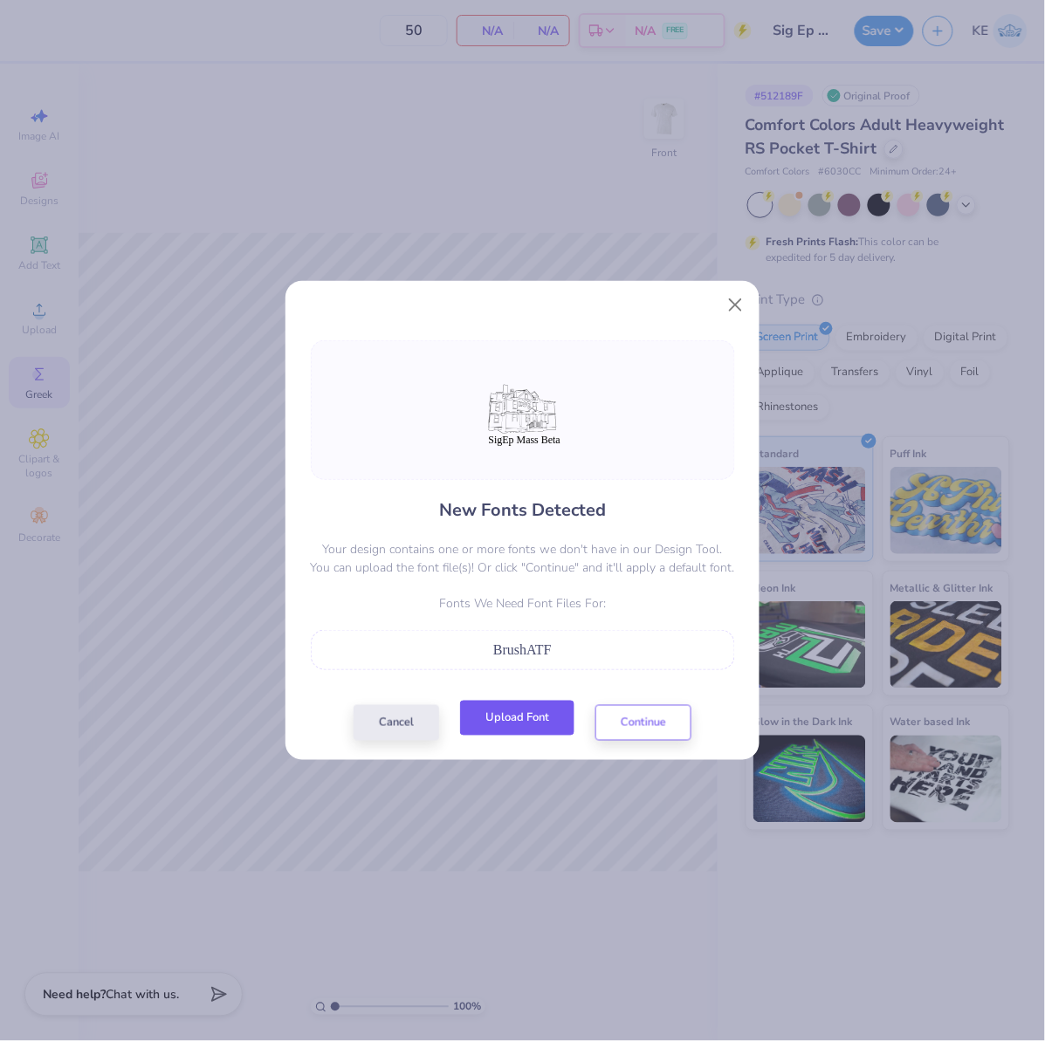
click at [524, 725] on button "Upload Font" at bounding box center [517, 719] width 114 height 36
click at [630, 709] on button "Continue" at bounding box center [643, 719] width 96 height 36
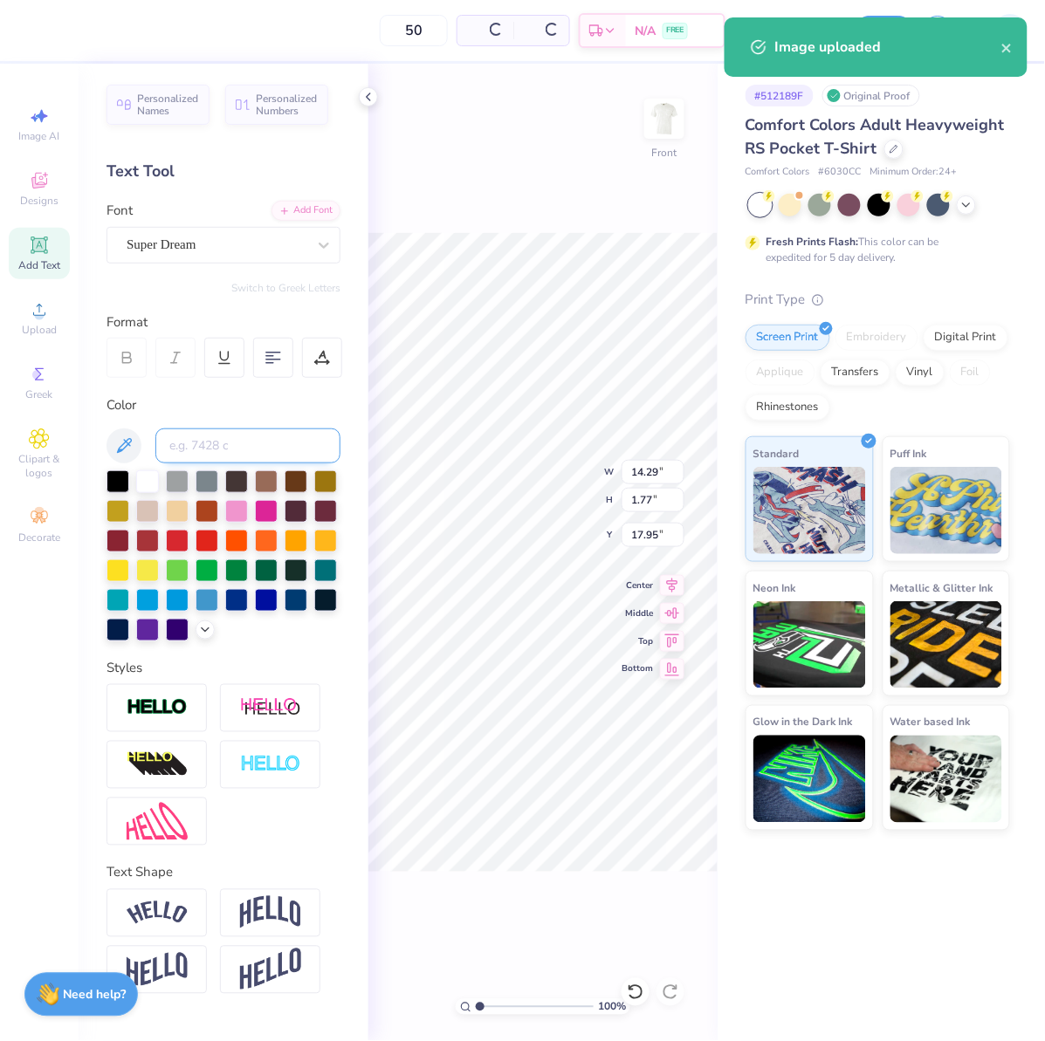
click at [229, 452] on input at bounding box center [247, 446] width 185 height 35
click at [192, 220] on div "Font Super Dream" at bounding box center [223, 232] width 234 height 63
click at [197, 236] on div "Super Dream" at bounding box center [216, 244] width 183 height 27
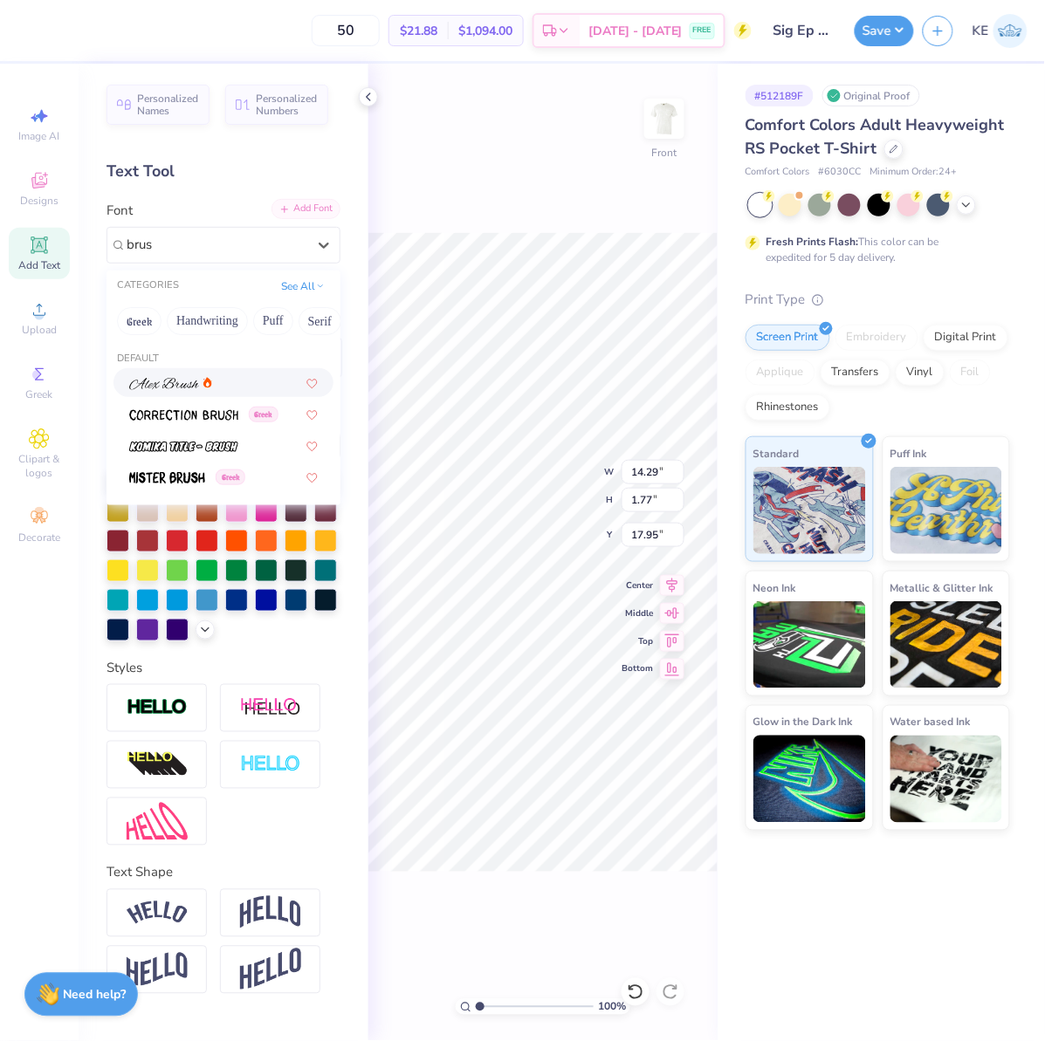
type input "brus"
click at [332, 209] on div "Add Font" at bounding box center [305, 209] width 69 height 20
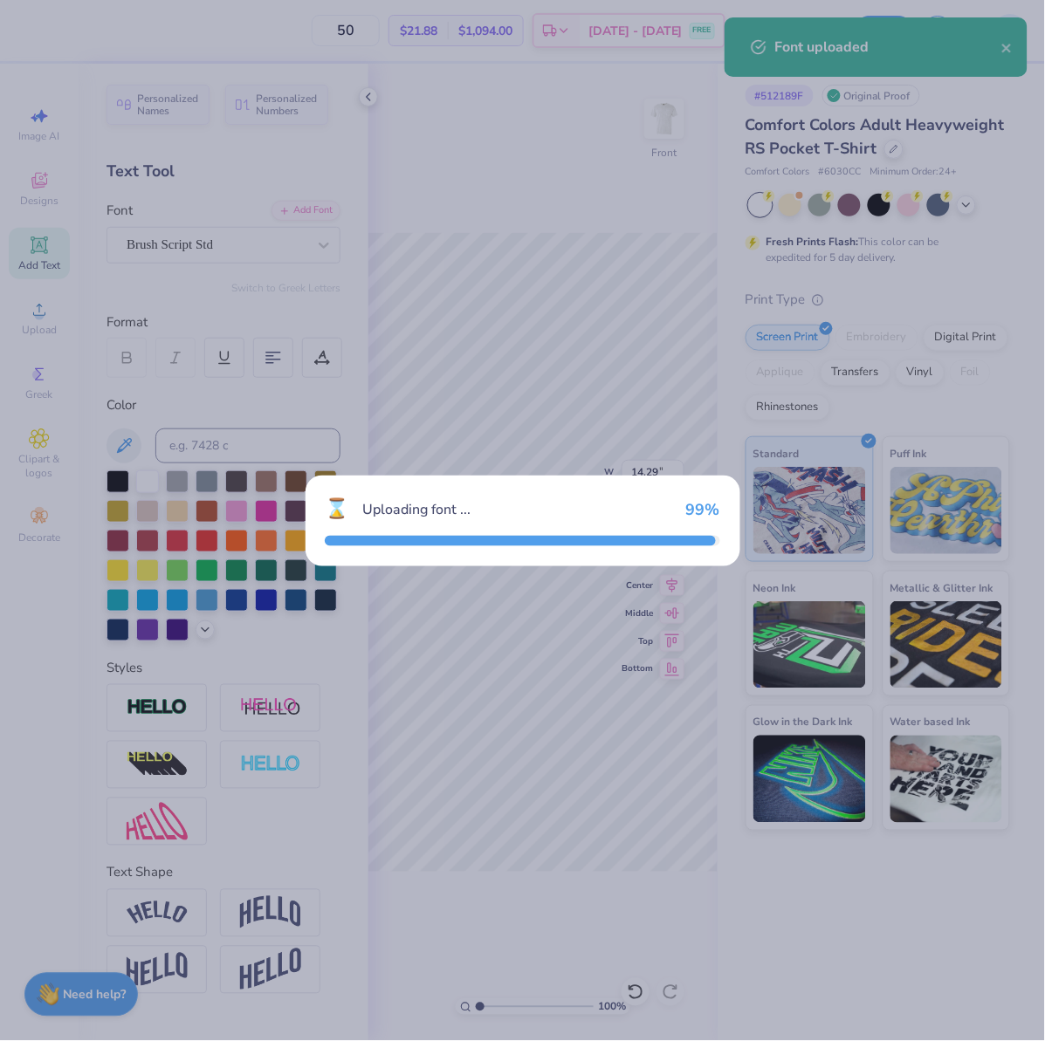
type input "14.15"
type input "1.81"
type input "17.87"
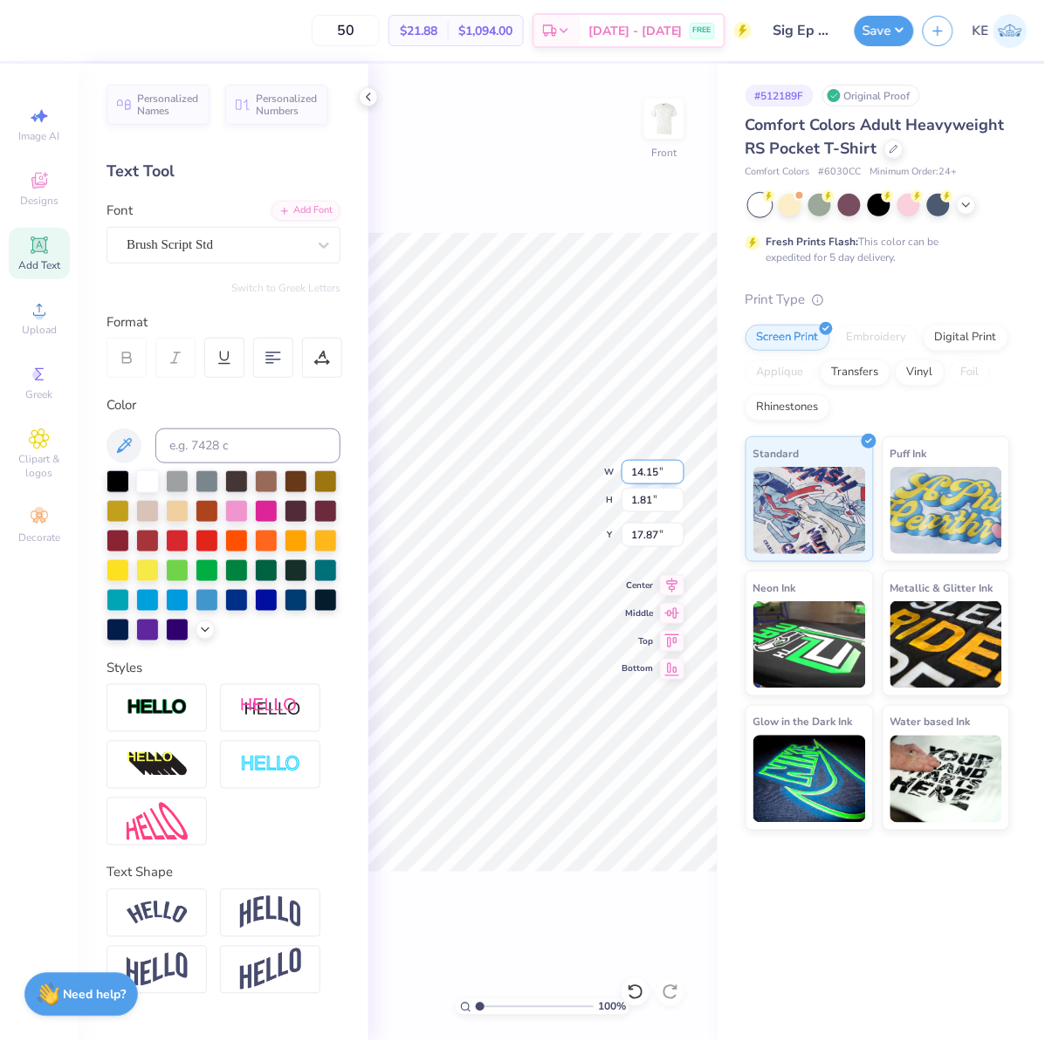
click at [652, 477] on input "14.15" at bounding box center [652, 472] width 63 height 24
type input "12.00"
type input "1.54"
type input "18.01"
type input "17.91"
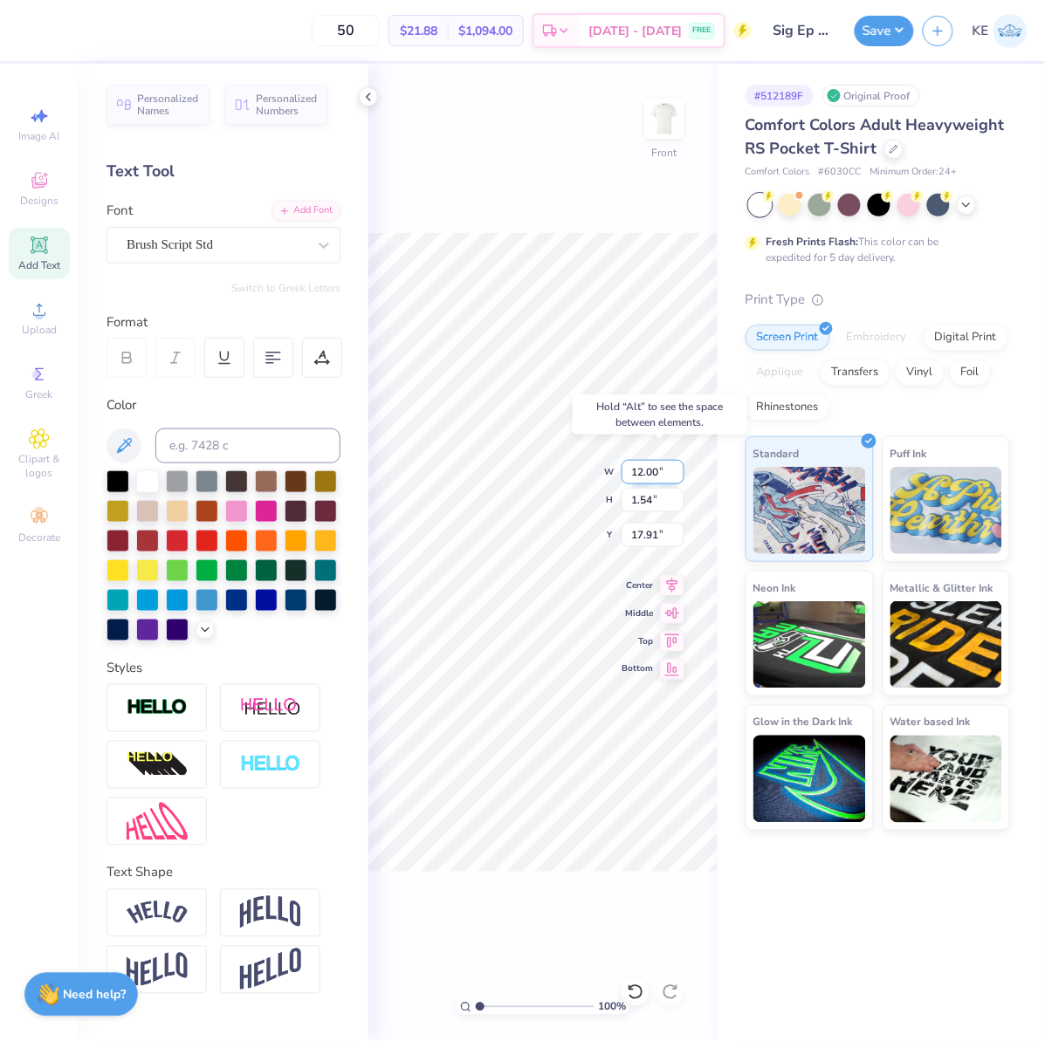
click at [657, 473] on input "12.00" at bounding box center [652, 472] width 63 height 24
type input "13.00"
type input "1.66"
type input "17.84"
click at [648, 476] on input "13.00" at bounding box center [652, 472] width 63 height 24
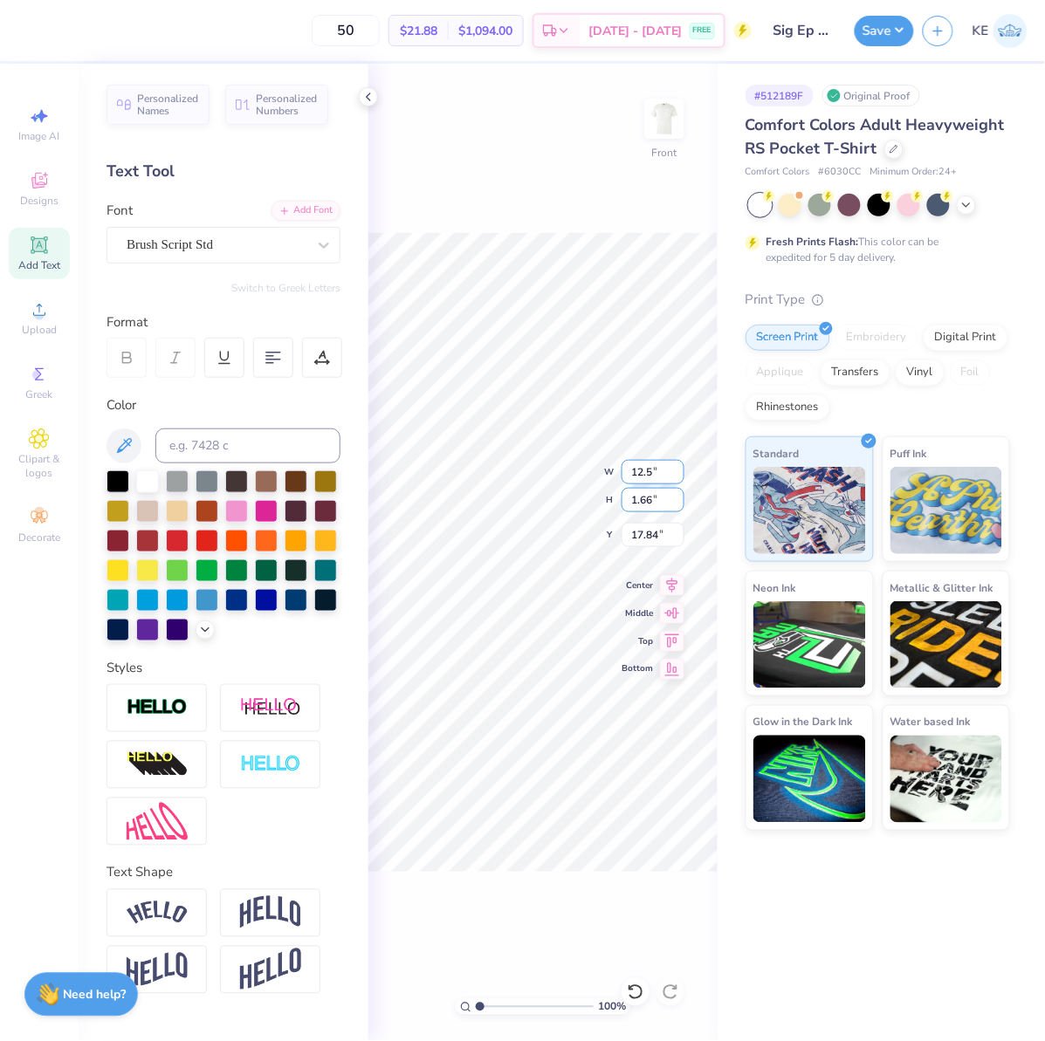
type input "12.50"
type input "1.60"
type input "17.88"
type input "17.78"
click at [640, 470] on input "12.50" at bounding box center [652, 472] width 63 height 24
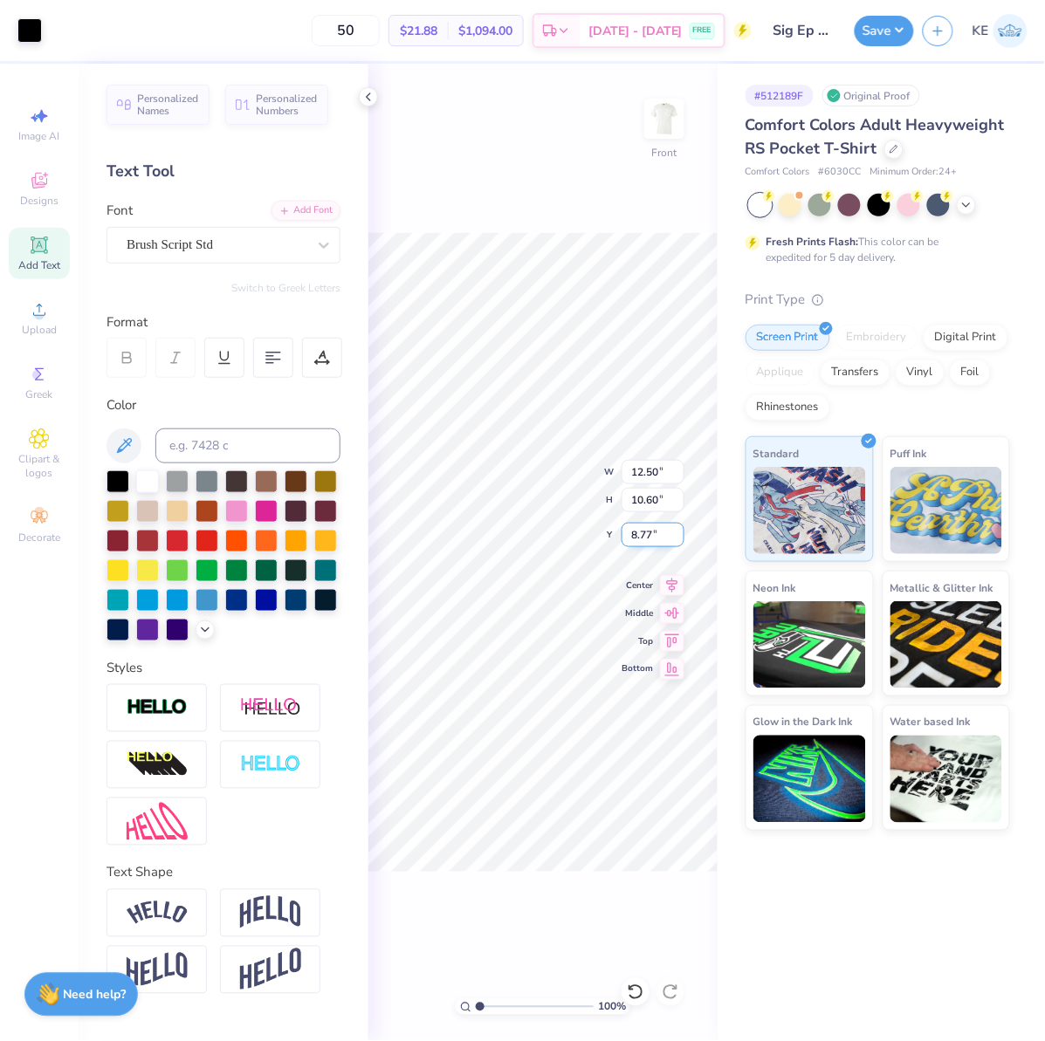
click at [642, 529] on input "8.77" at bounding box center [652, 535] width 63 height 24
type input "3.00"
click at [677, 585] on icon at bounding box center [672, 583] width 24 height 21
click at [648, 480] on input "12.50" at bounding box center [652, 472] width 63 height 24
type input "12.00"
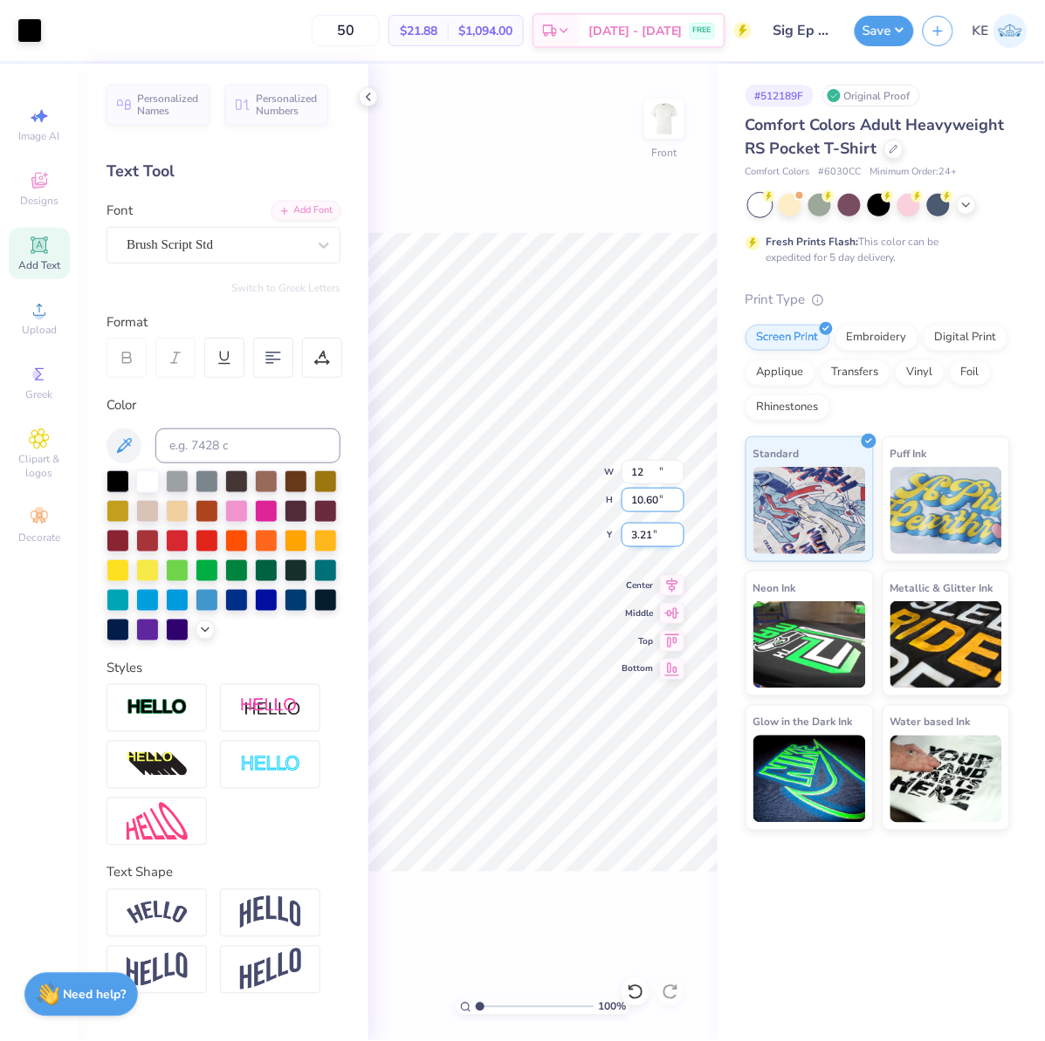
type input "10.18"
type input "3.00"
click at [658, 114] on img at bounding box center [664, 119] width 70 height 70
click at [38, 332] on span "Upload" at bounding box center [39, 330] width 35 height 14
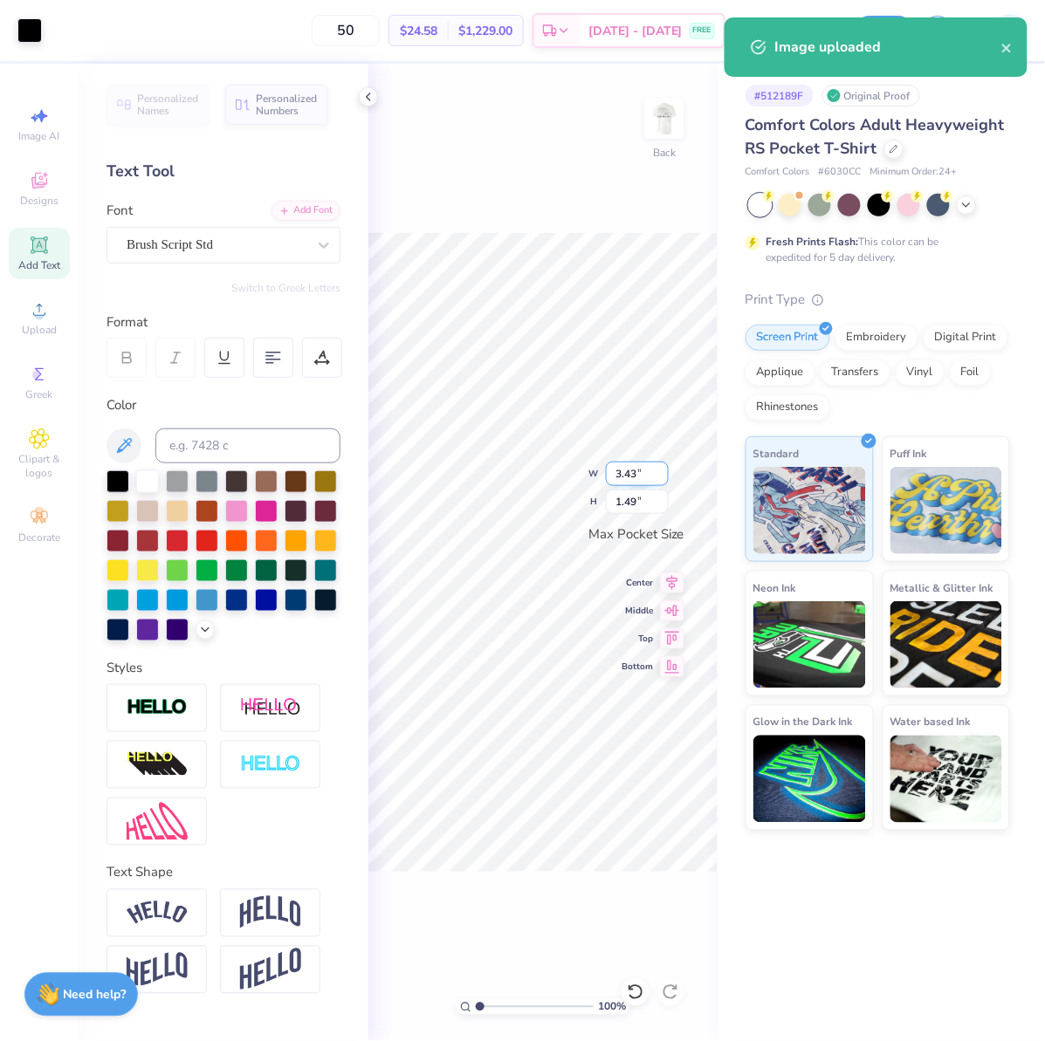
click at [623, 471] on input "3.43" at bounding box center [637, 474] width 63 height 24
type input "3.50"
type input "1.52"
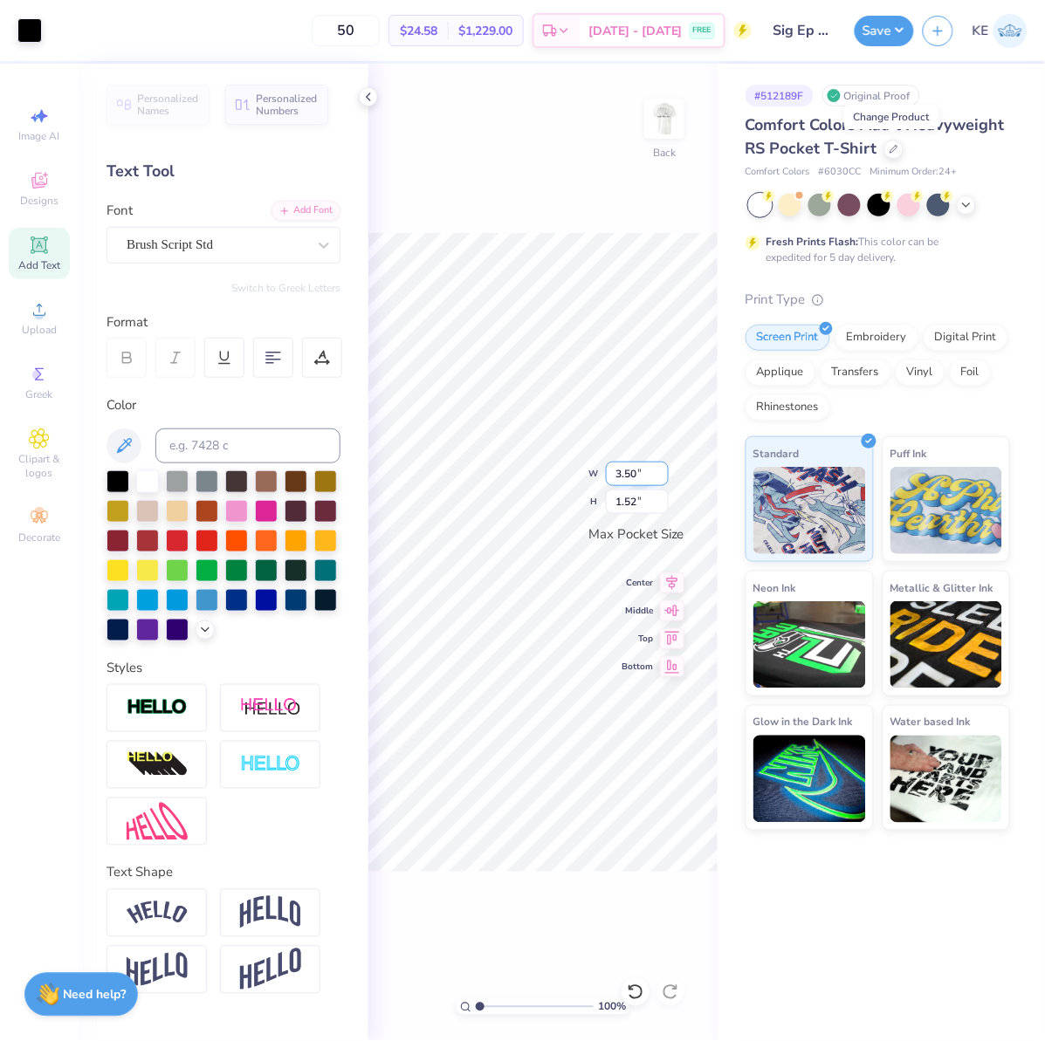
click at [631, 475] on input "3.50" at bounding box center [637, 474] width 63 height 24
type input "3.00"
type input "1.30"
click at [369, 93] on polyline at bounding box center [368, 96] width 3 height 7
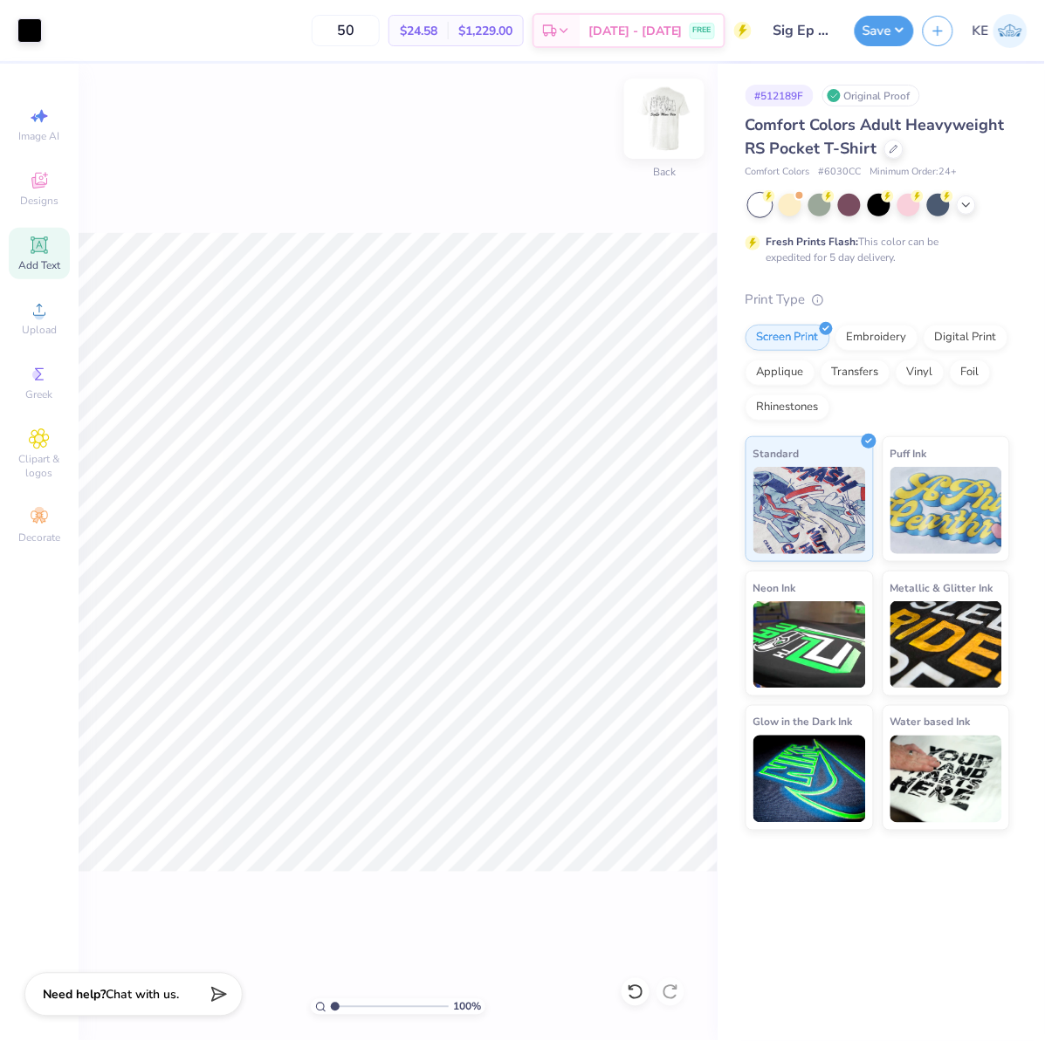
click at [670, 141] on img at bounding box center [664, 119] width 70 height 70
click at [871, 19] on button "Save" at bounding box center [883, 28] width 59 height 31
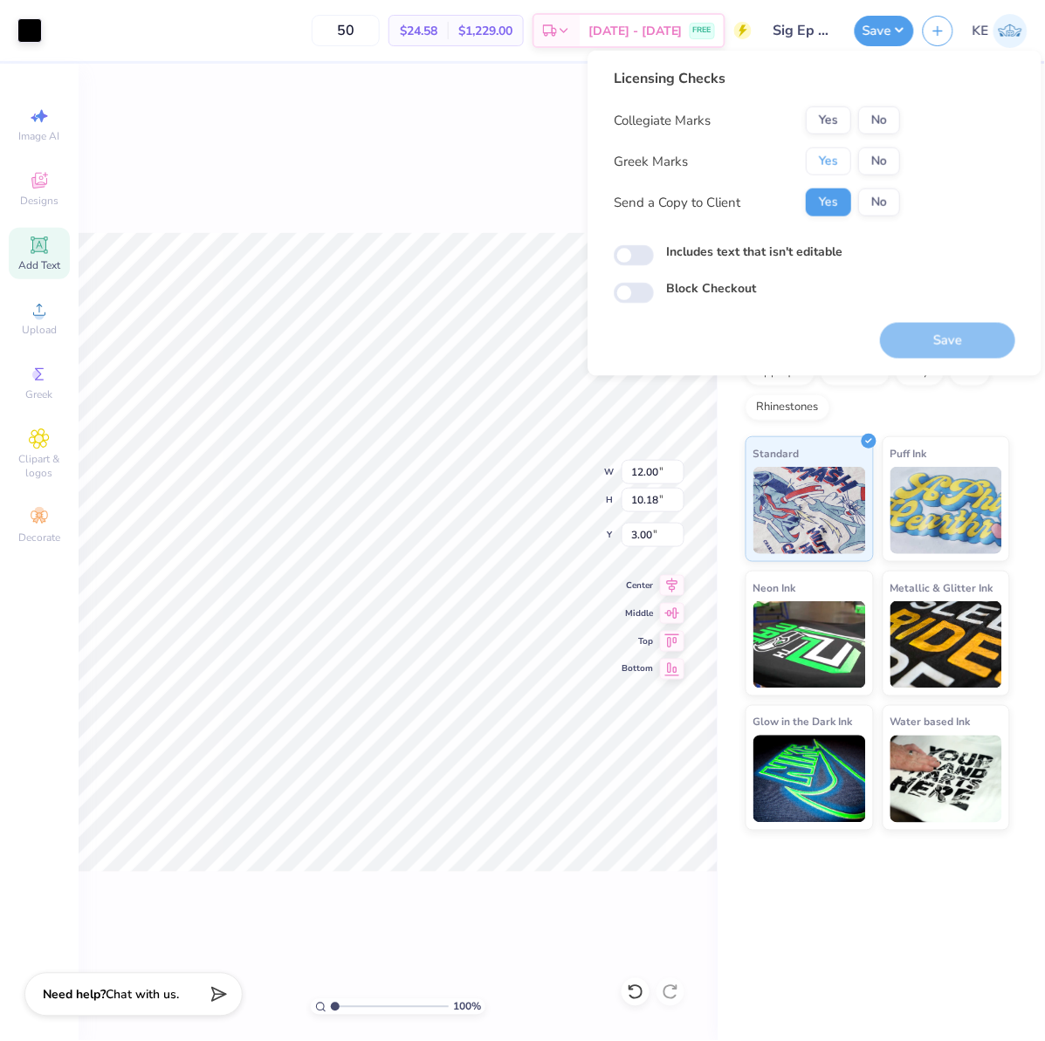
drag, startPoint x: 821, startPoint y: 152, endPoint x: 874, endPoint y: 136, distance: 54.7
click at [821, 152] on button "Yes" at bounding box center [828, 161] width 45 height 28
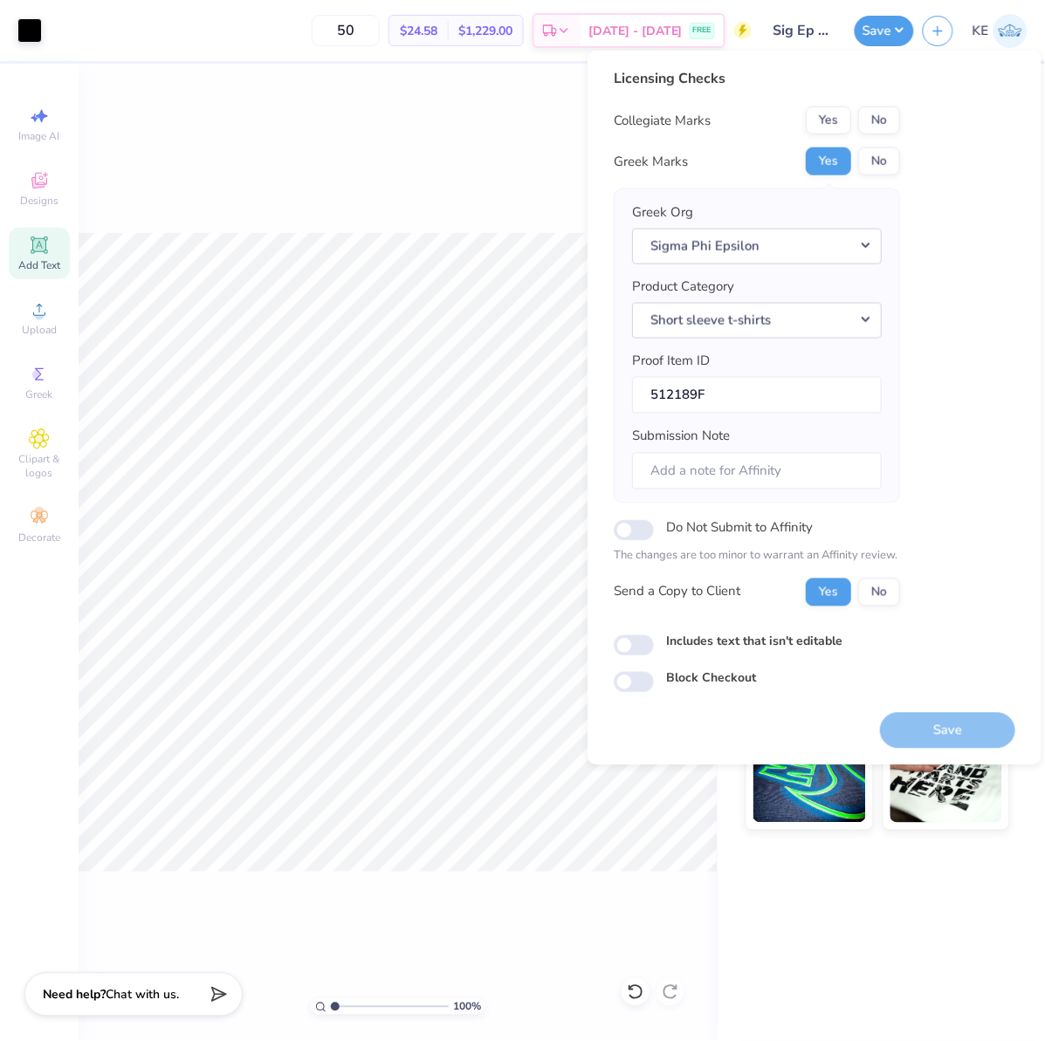
click at [877, 133] on button "No" at bounding box center [879, 120] width 42 height 28
drag, startPoint x: 945, startPoint y: 731, endPoint x: 929, endPoint y: 688, distance: 46.7
click at [945, 731] on button "Save" at bounding box center [947, 730] width 135 height 36
